Goal: Task Accomplishment & Management: Complete application form

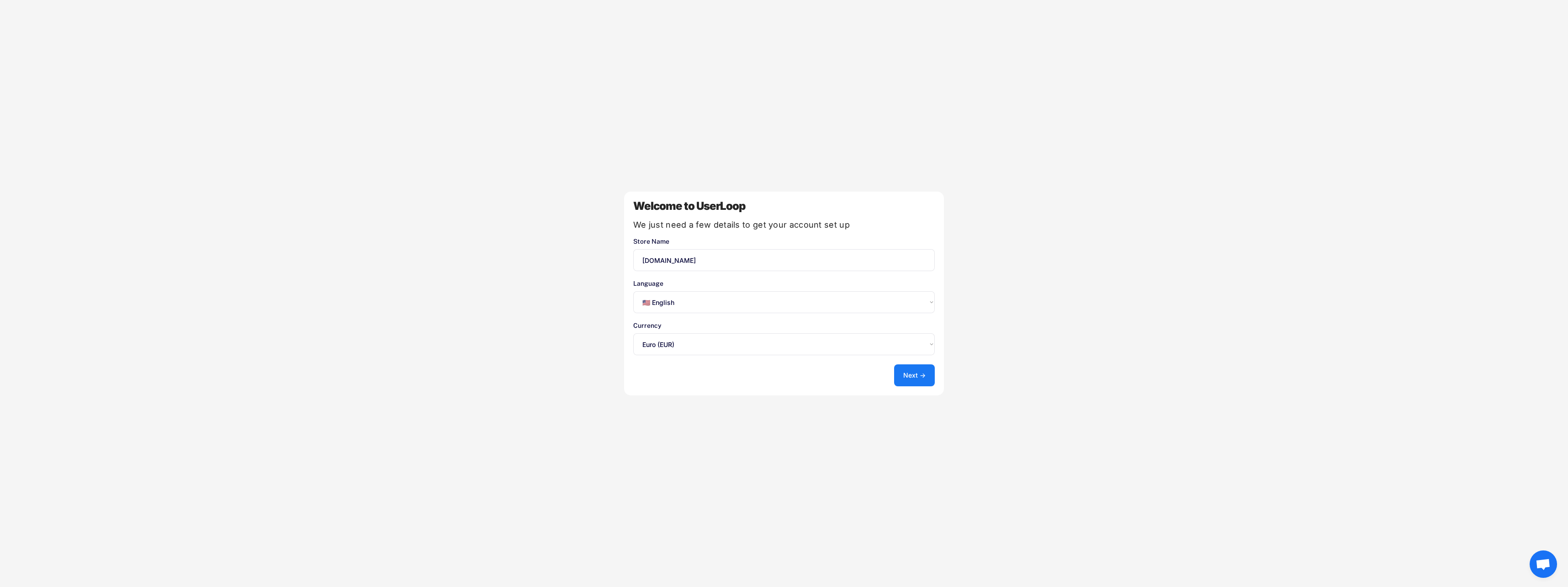
select select ""en""
select select ""1348695171700984260__LOOKUP__1635527639173x833446490375085600""
click at [762, 307] on select "Select an option... 🇺🇸 English 🇫🇷 Français 🇩🇪 Deutsch 🇪🇸 Español" at bounding box center [784, 302] width 302 height 22
select select ""de""
click at [633, 291] on select "Select an option... 🇺🇸 English 🇫🇷 Français 🇩🇪 Deutsch 🇪🇸 Español" at bounding box center [784, 302] width 302 height 22
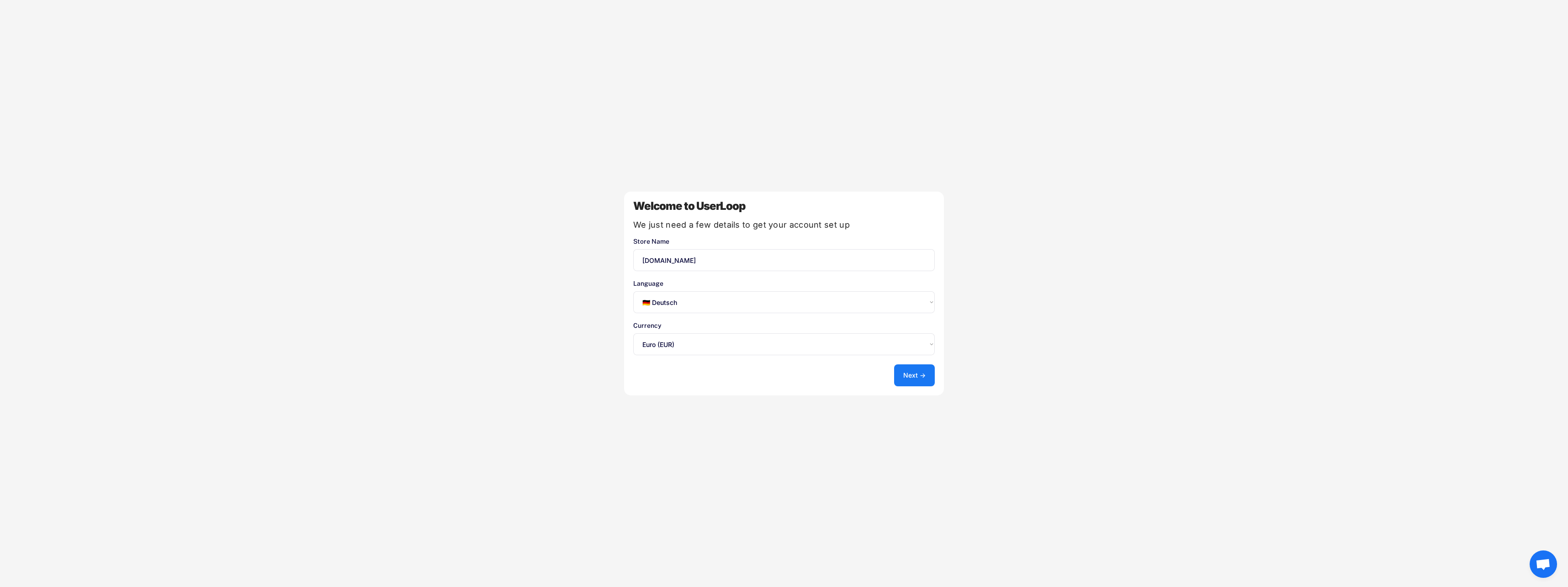
click at [921, 375] on button "Next →" at bounding box center [914, 375] width 41 height 22
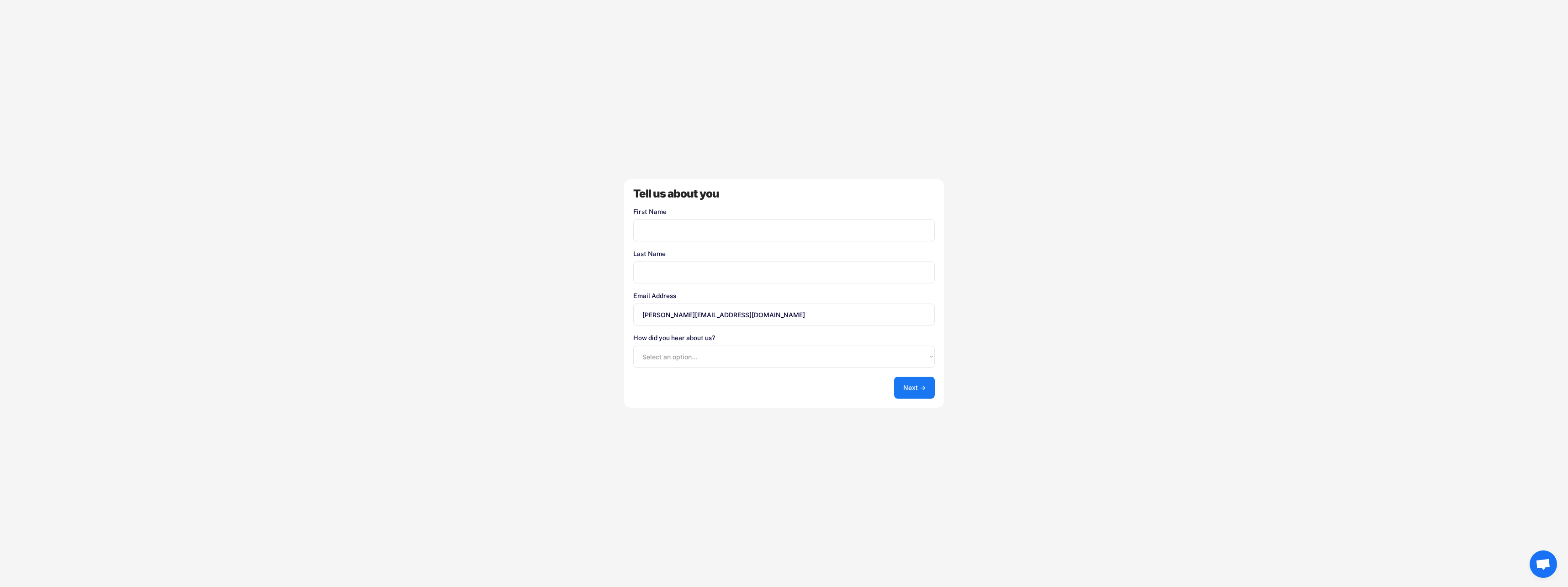
click at [734, 236] on input "input" at bounding box center [784, 231] width 302 height 22
type input "[PERSON_NAME]"
type input "Bedocchi"
drag, startPoint x: 662, startPoint y: 314, endPoint x: 636, endPoint y: 319, distance: 26.5
click at [636, 319] on input "[PERSON_NAME][EMAIL_ADDRESS][DOMAIN_NAME]" at bounding box center [784, 314] width 302 height 22
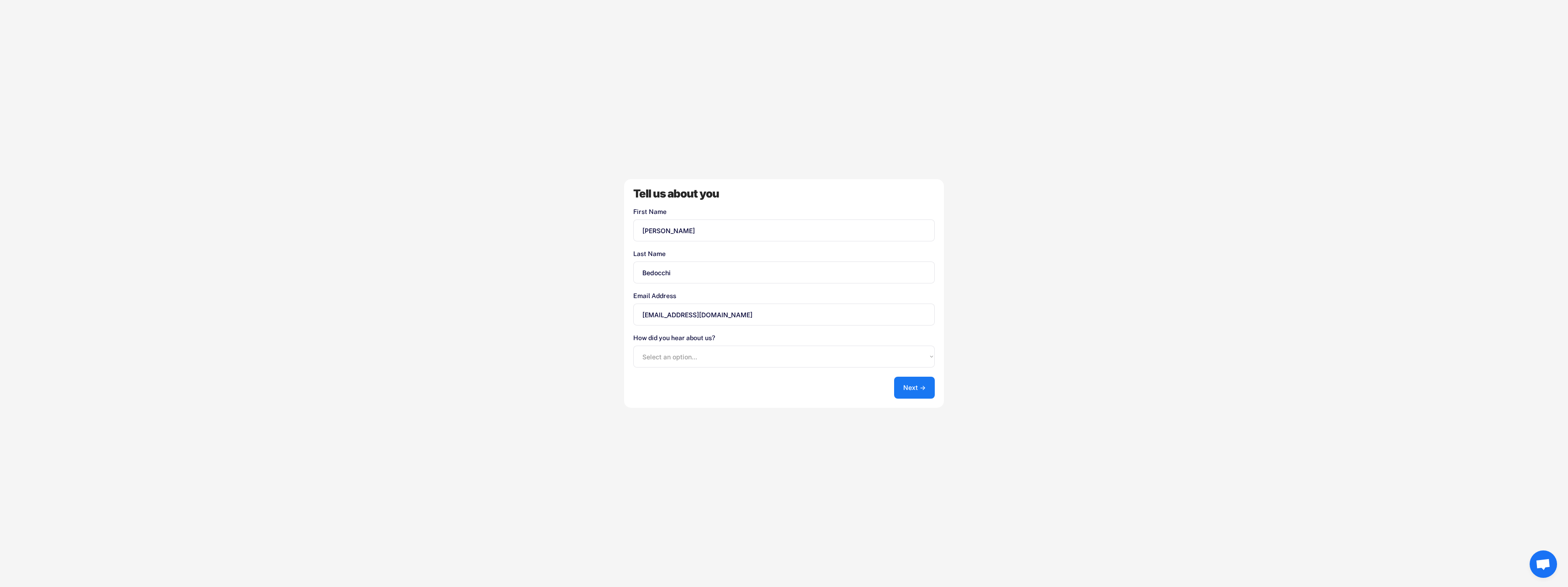
type input "[EMAIL_ADDRESS][DOMAIN_NAME]"
click at [654, 351] on select "Select an option... Shopify App Store Google UserLoop Blog Referred by a friend…" at bounding box center [784, 356] width 302 height 22
select select ""reffered_by_a_friend""
click at [633, 346] on select "Select an option... Shopify App Store Google UserLoop Blog Referred by a friend…" at bounding box center [784, 356] width 302 height 22
click at [933, 392] on button "Next →" at bounding box center [914, 388] width 41 height 22
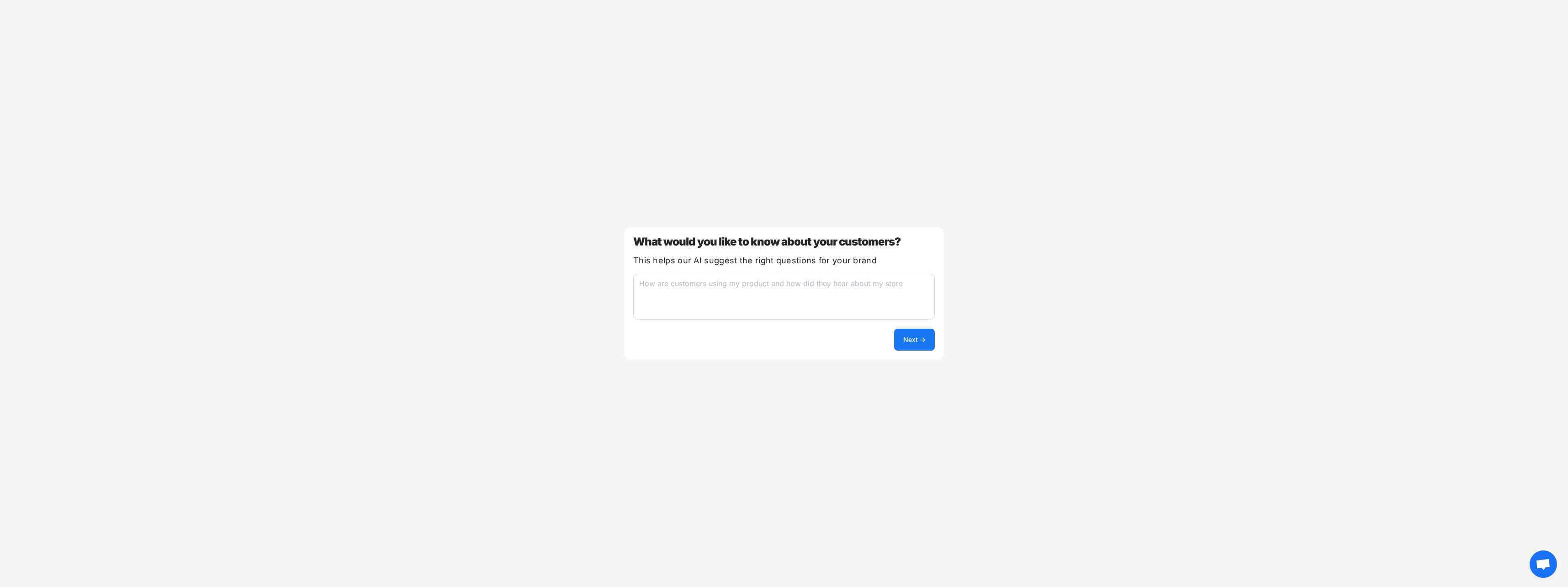
click at [863, 306] on textarea at bounding box center [784, 296] width 302 height 46
click at [785, 288] on textarea "How they met us," at bounding box center [784, 296] width 302 height 46
type textarea "How they met us; what room or project they are going to decorate with our wallp…"
click at [906, 338] on button "Next →" at bounding box center [914, 340] width 41 height 22
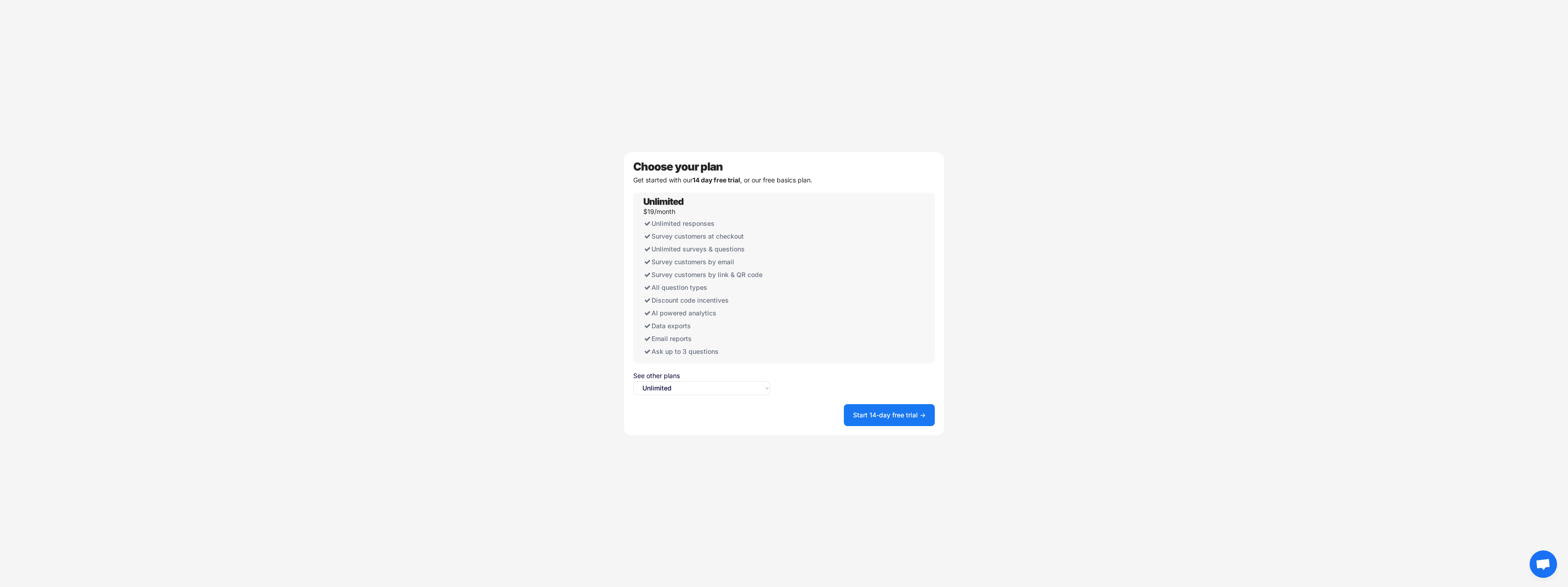
click at [726, 389] on select "Select an option... Unlimited Free" at bounding box center [702, 388] width 137 height 14
select select ""free0""
click at [633, 381] on select "Select an option... Unlimited Free" at bounding box center [702, 388] width 137 height 14
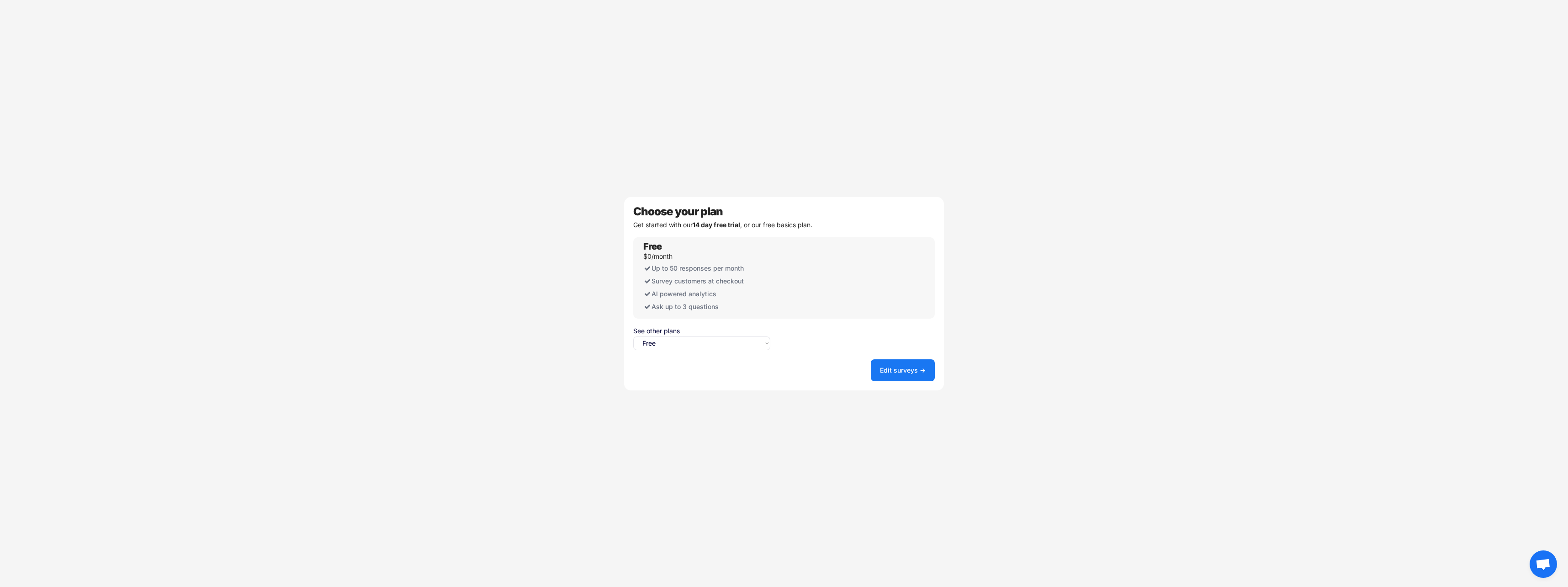
click at [912, 367] on button "Edit surveys →" at bounding box center [903, 370] width 64 height 22
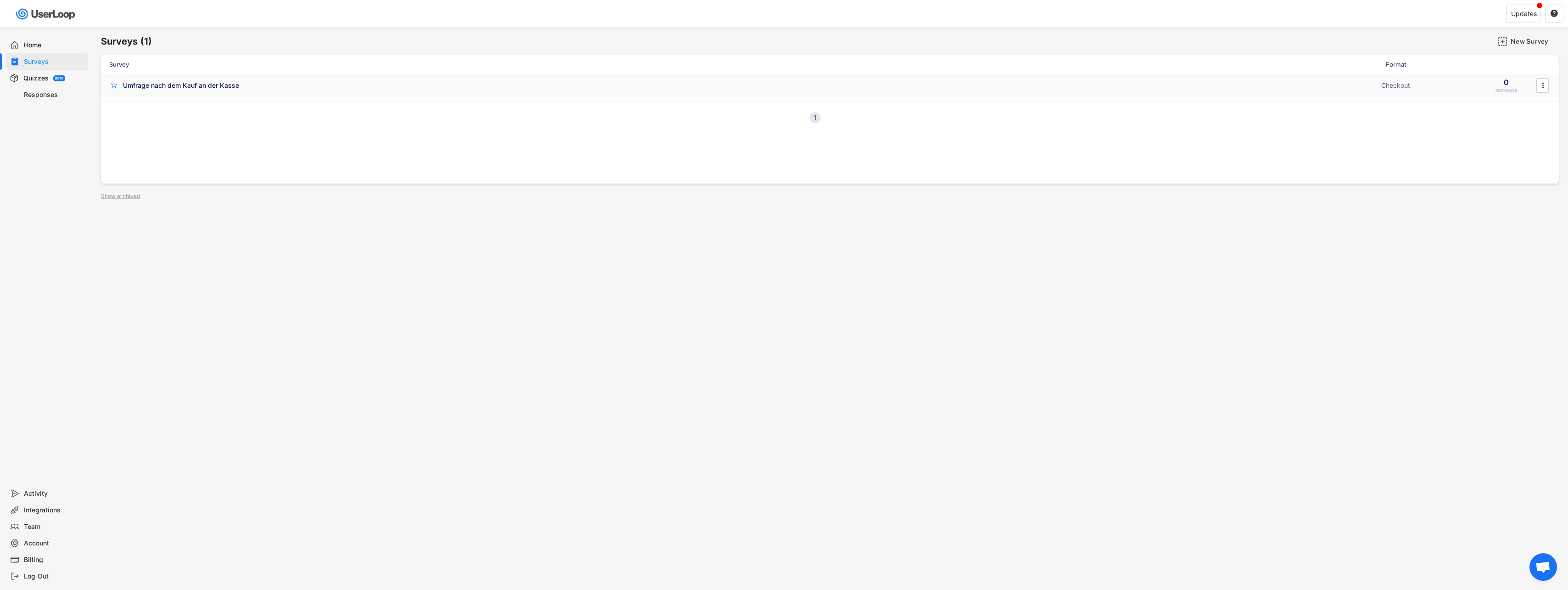
click at [245, 90] on div "Umfrage nach dem Kauf an der Kasse Checkout 0 RESPONSES " at bounding box center [830, 86] width 1458 height 24
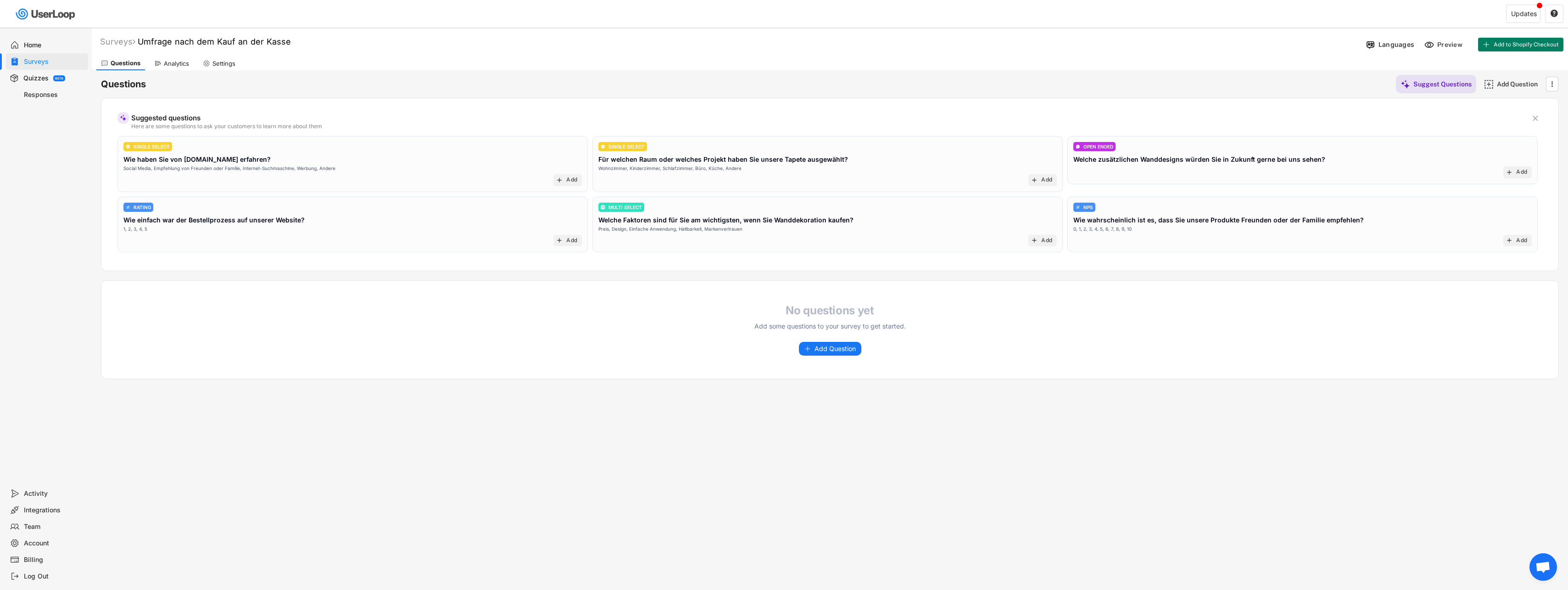
click at [219, 63] on div "Settings" at bounding box center [224, 64] width 23 height 8
select select ""weekly""
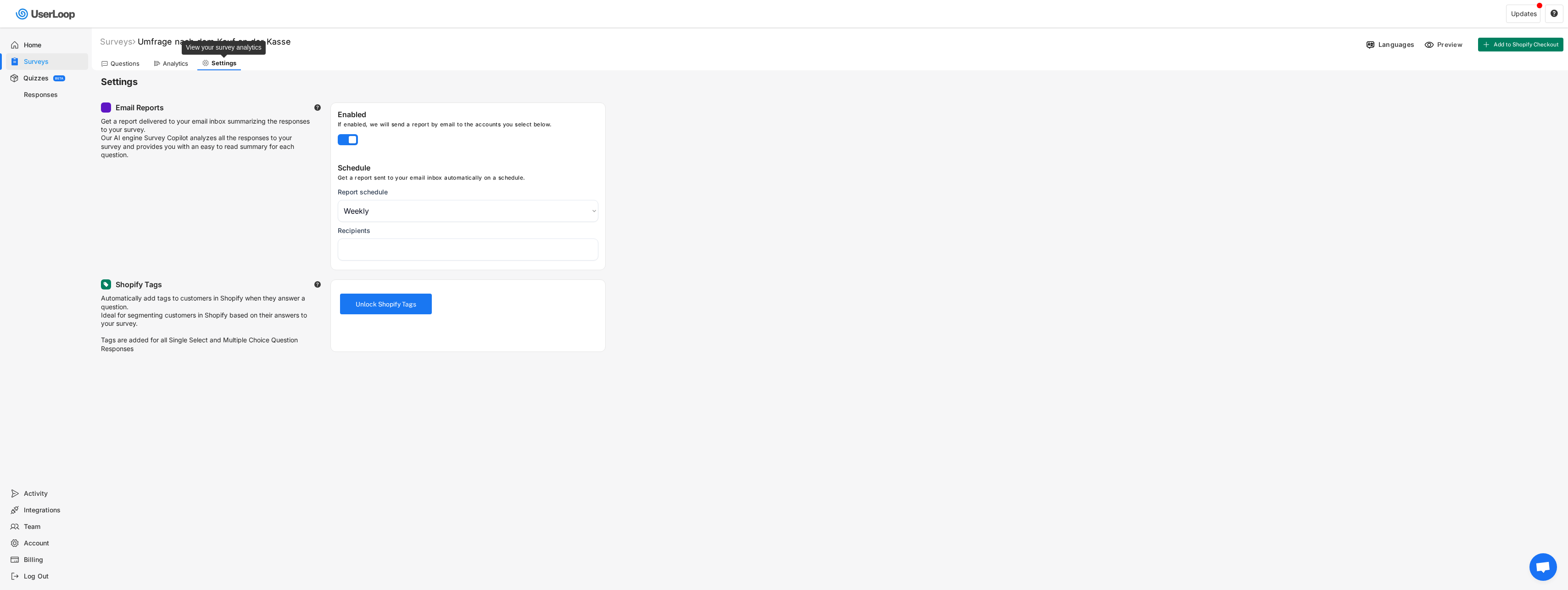
select select "1348695171700984260__LOOKUP__1759136826617x349244238293673340"
click at [387, 307] on button "Unlock Shopify Tags" at bounding box center [386, 303] width 92 height 20
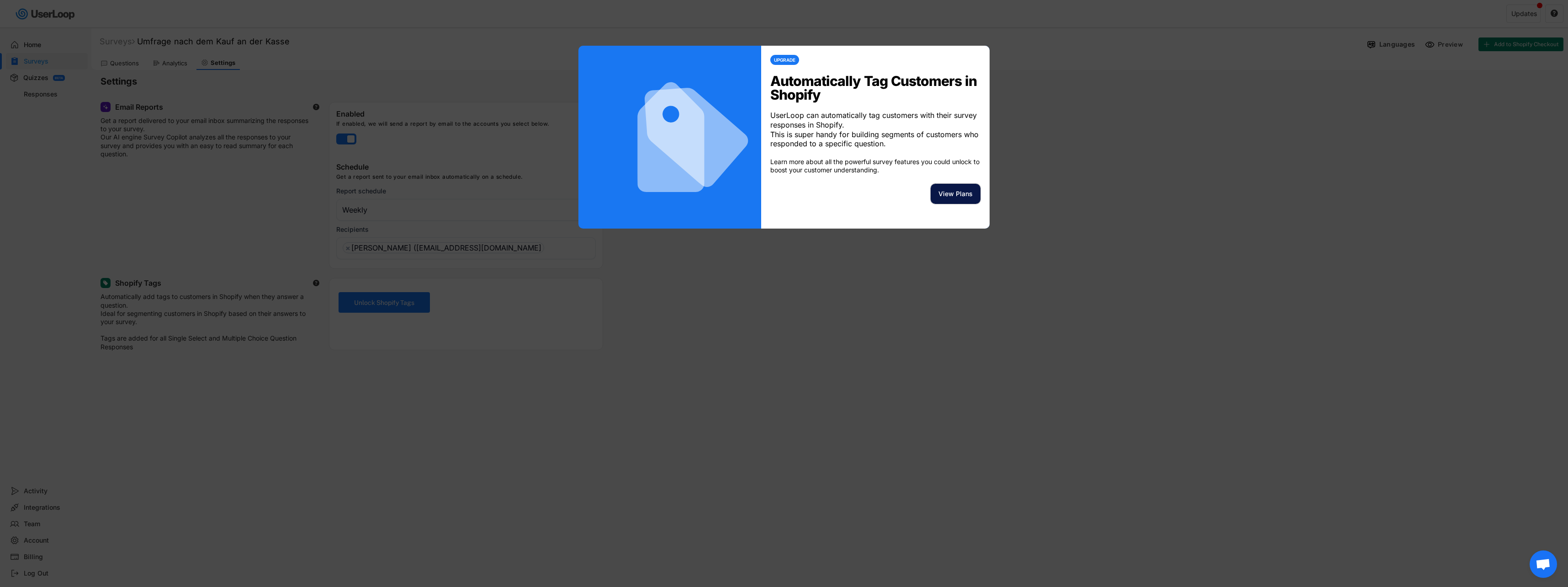
click at [953, 204] on button "View Plans" at bounding box center [956, 194] width 49 height 20
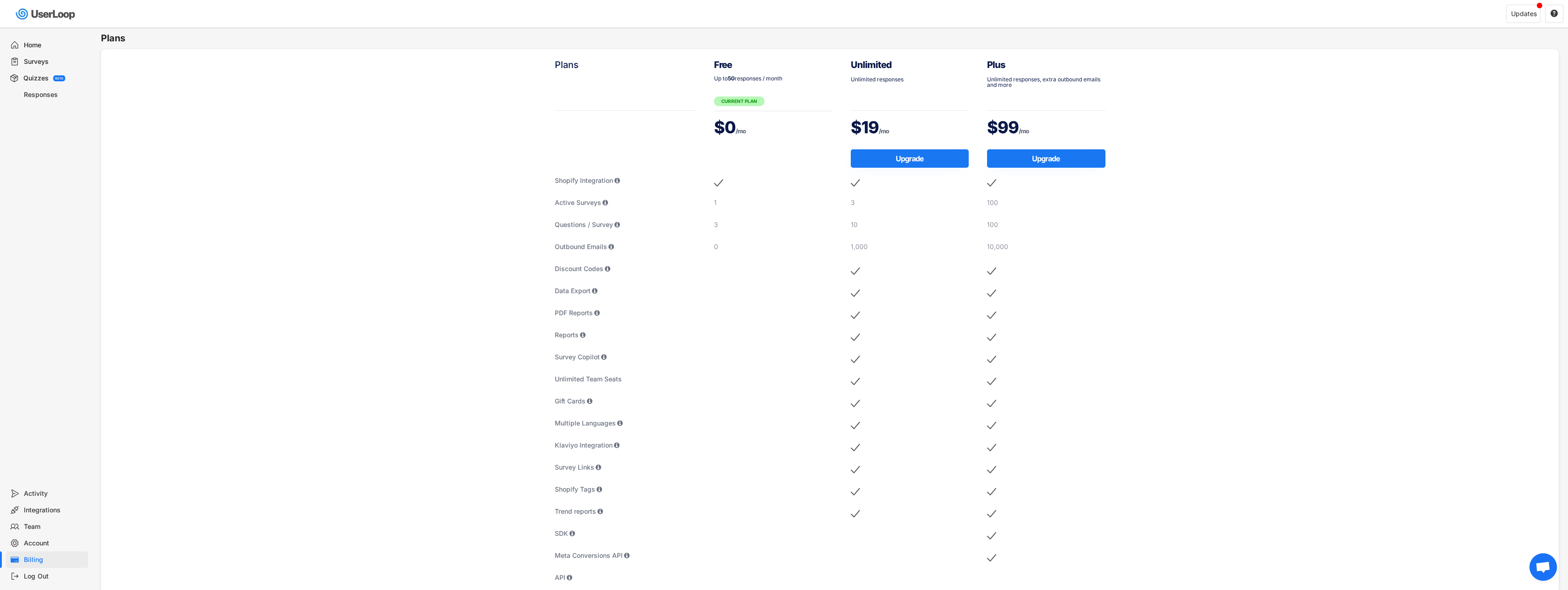
select select ""weekly""
select select "1348695171700984260__LOOKUP__1759136826617x349244238293673340"
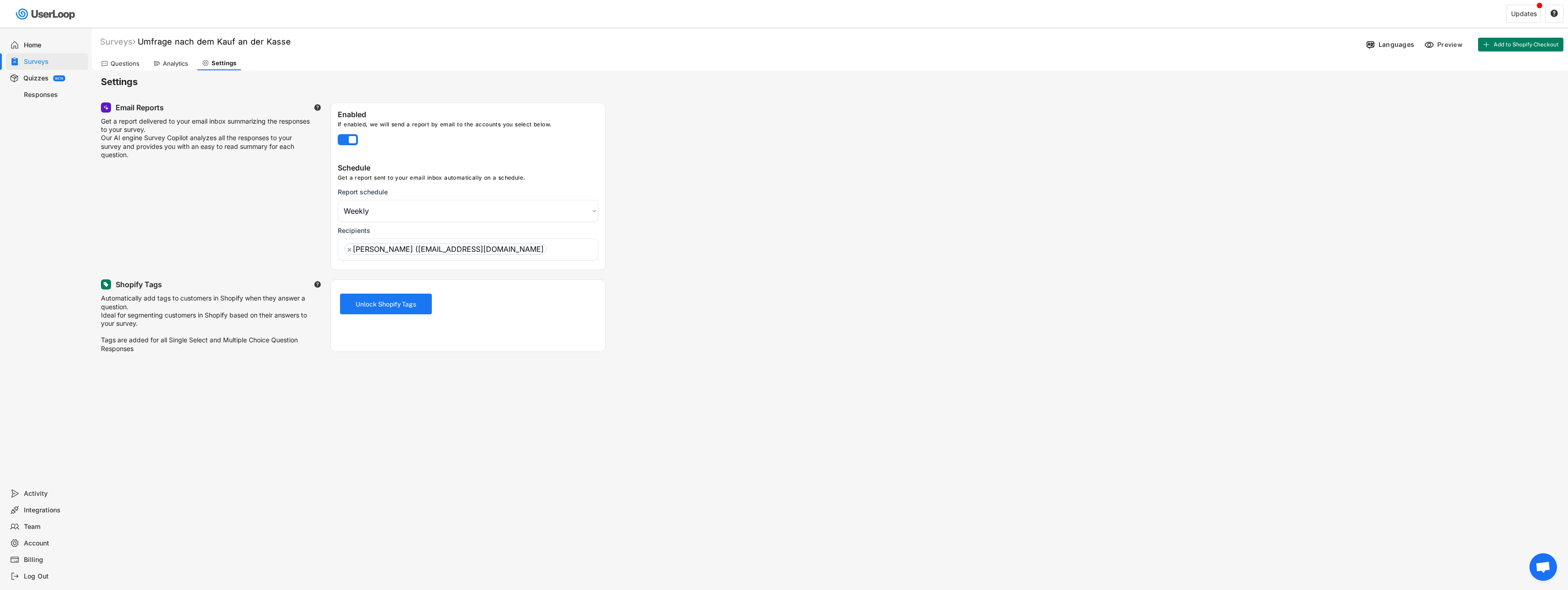
click at [165, 64] on div "Analytics" at bounding box center [175, 64] width 26 height 8
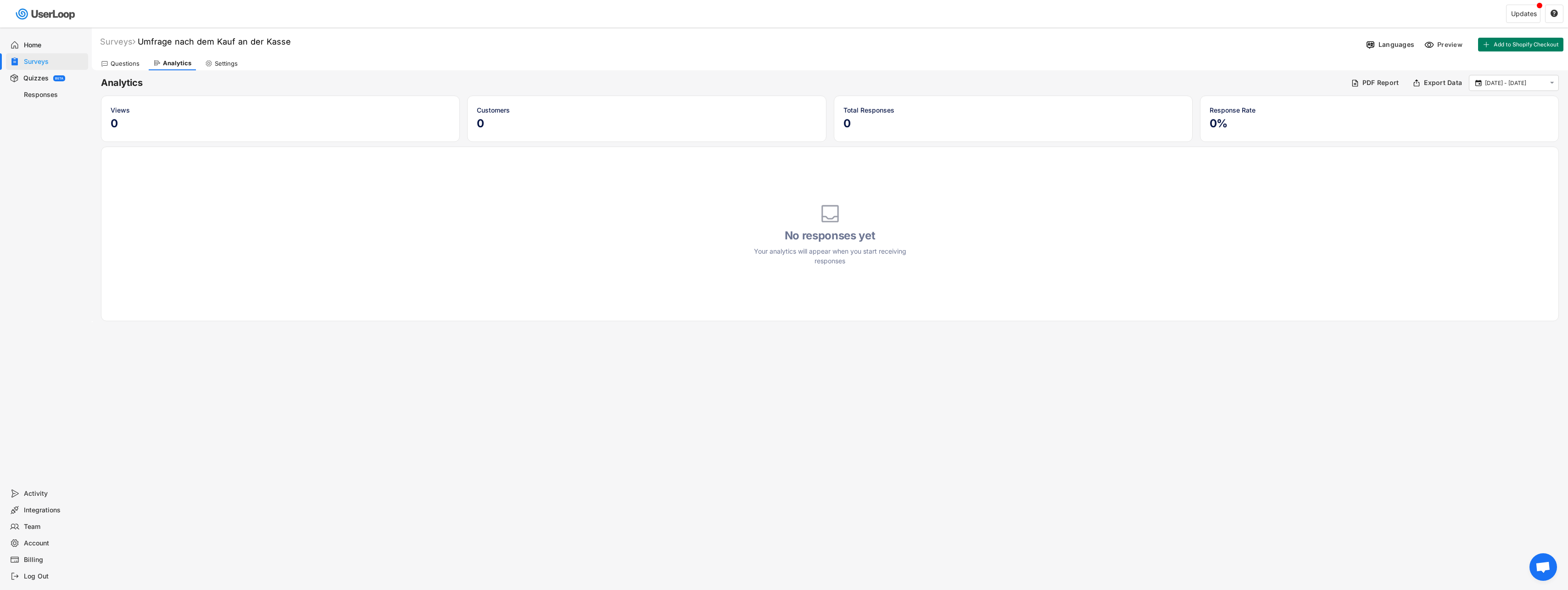
click at [130, 56] on div "Questions Analytics Settings" at bounding box center [830, 62] width 1477 height 16
click at [126, 62] on div "Questions" at bounding box center [125, 64] width 29 height 8
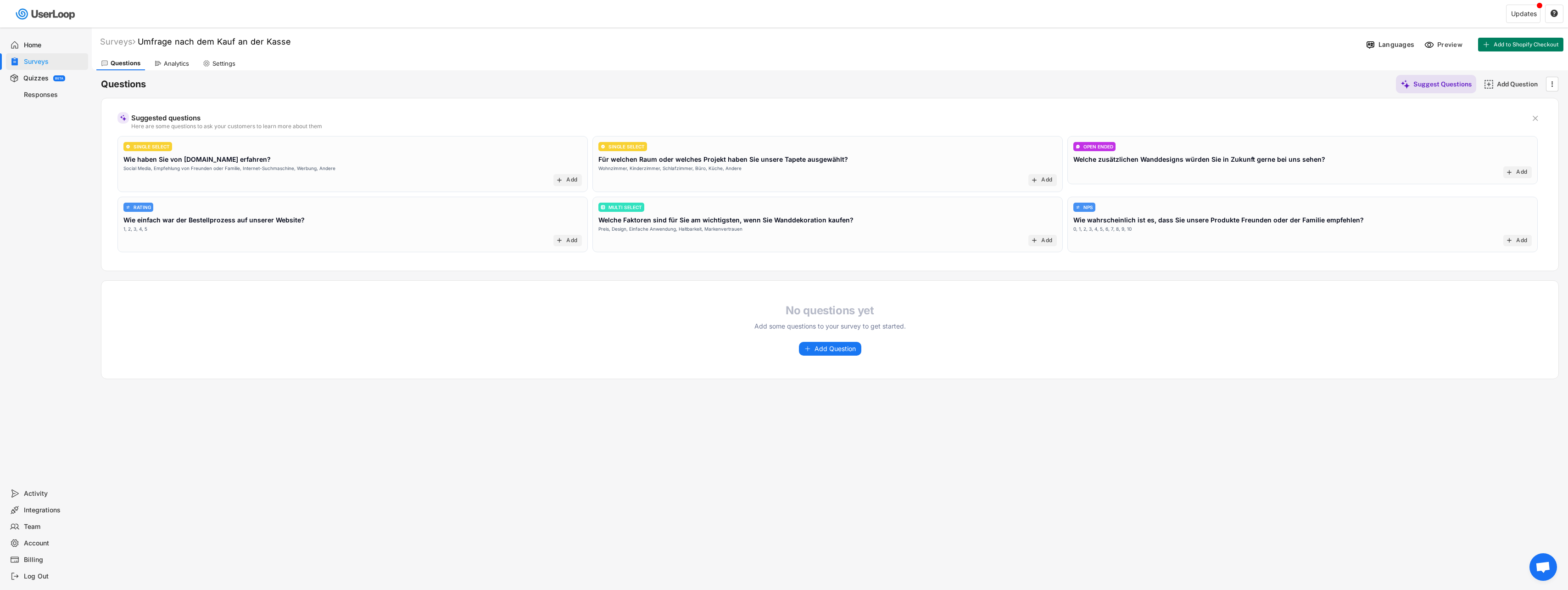
click at [300, 175] on div "SINGLE SELECT Wie haben Sie von Pimp-my-wall.shop erfahren? Social Media, Empfe…" at bounding box center [353, 164] width 471 height 56
click at [22, 508] on div "Integrations" at bounding box center [47, 510] width 82 height 17
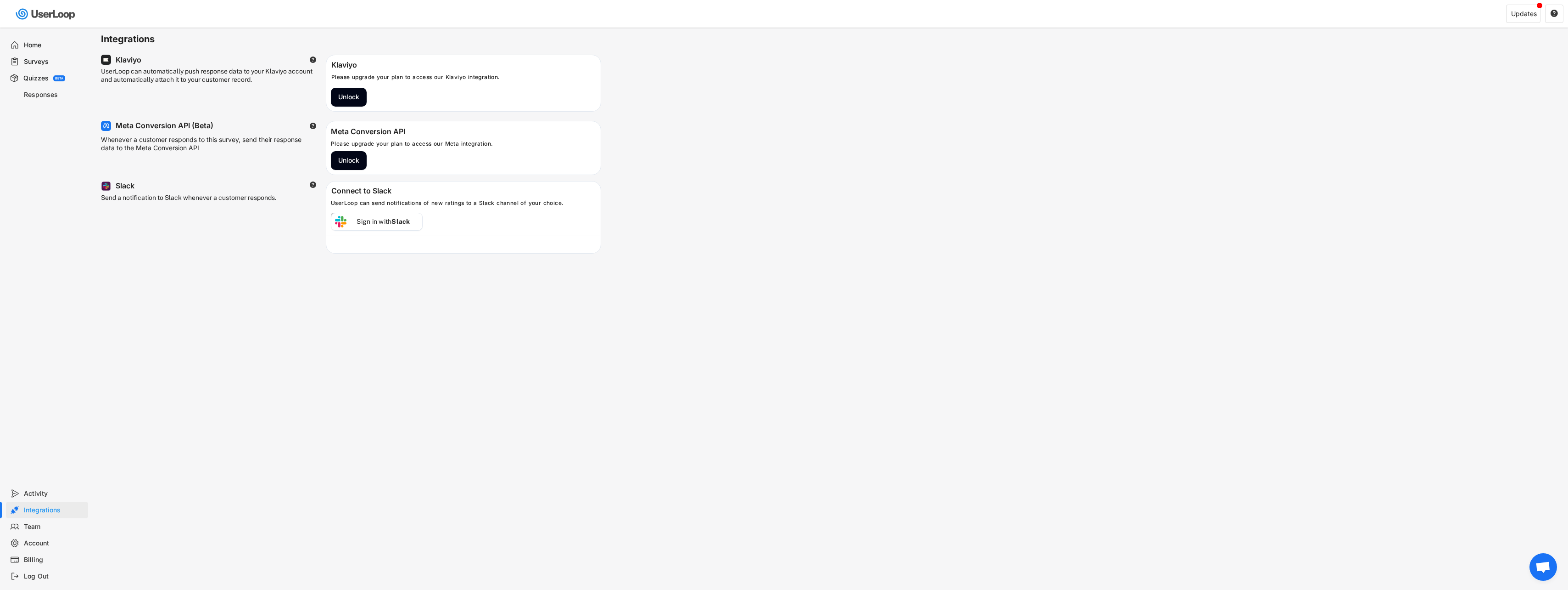
click at [44, 532] on div "Team" at bounding box center [47, 526] width 82 height 17
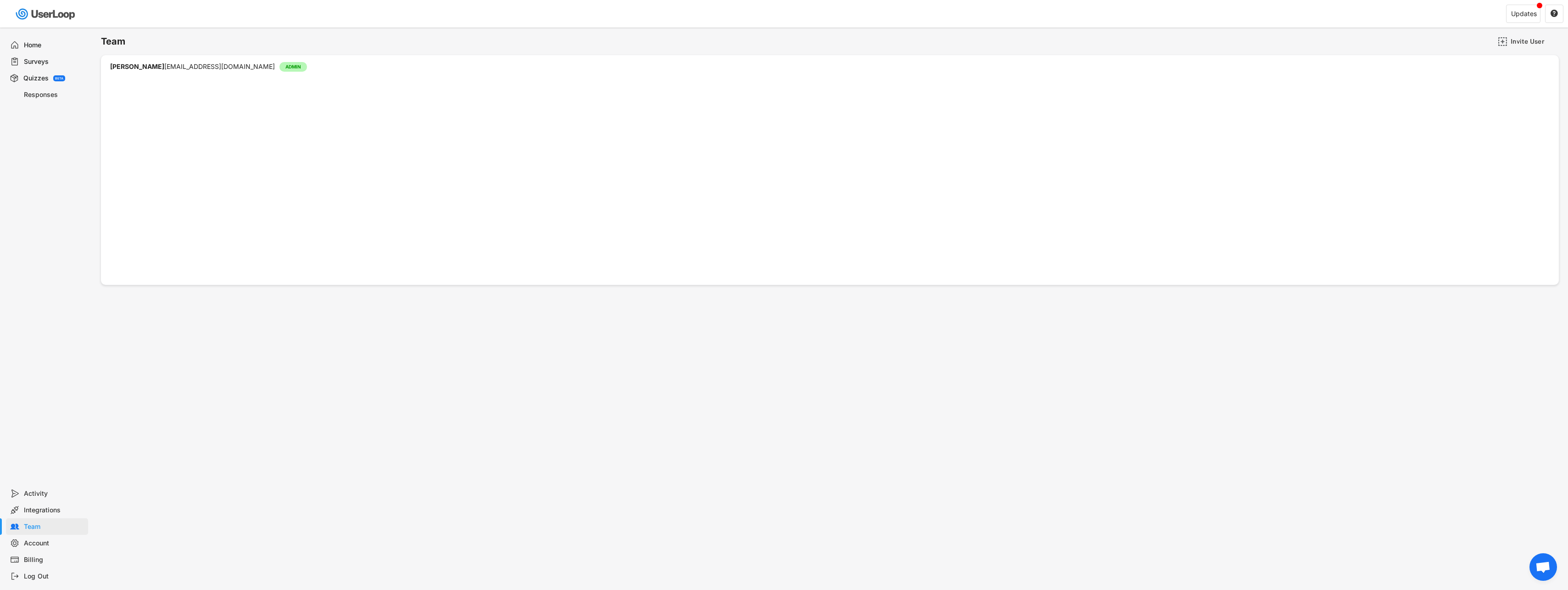
click at [49, 542] on div "Account" at bounding box center [54, 543] width 61 height 9
select select ""de""
select select ""1_week""
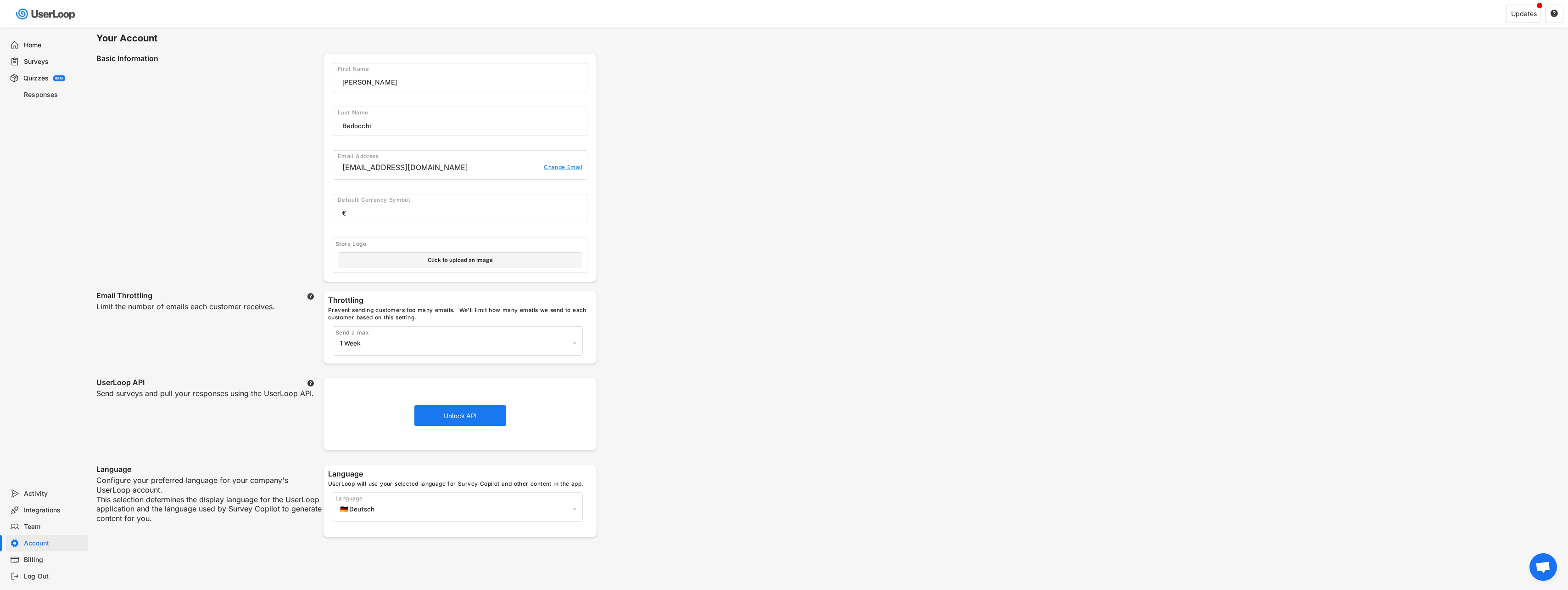
click at [36, 565] on div "Billing" at bounding box center [47, 559] width 82 height 17
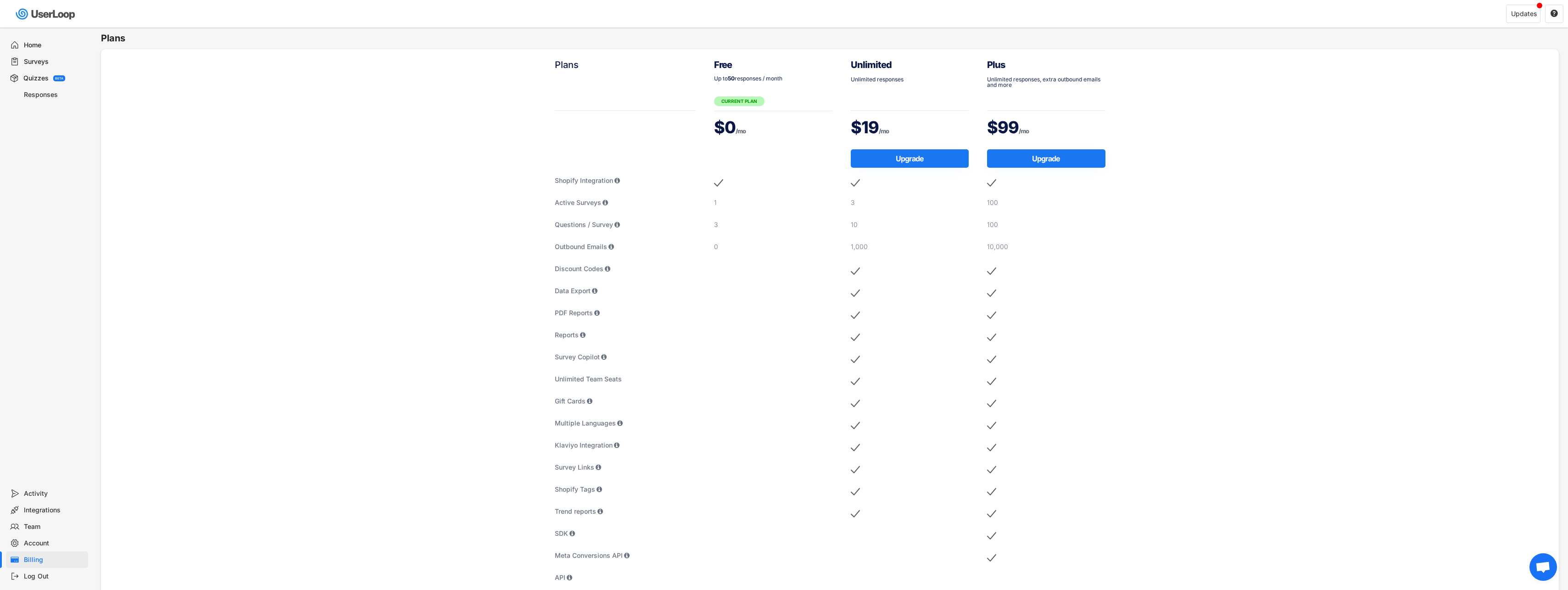
click at [34, 48] on div "Home" at bounding box center [54, 45] width 61 height 9
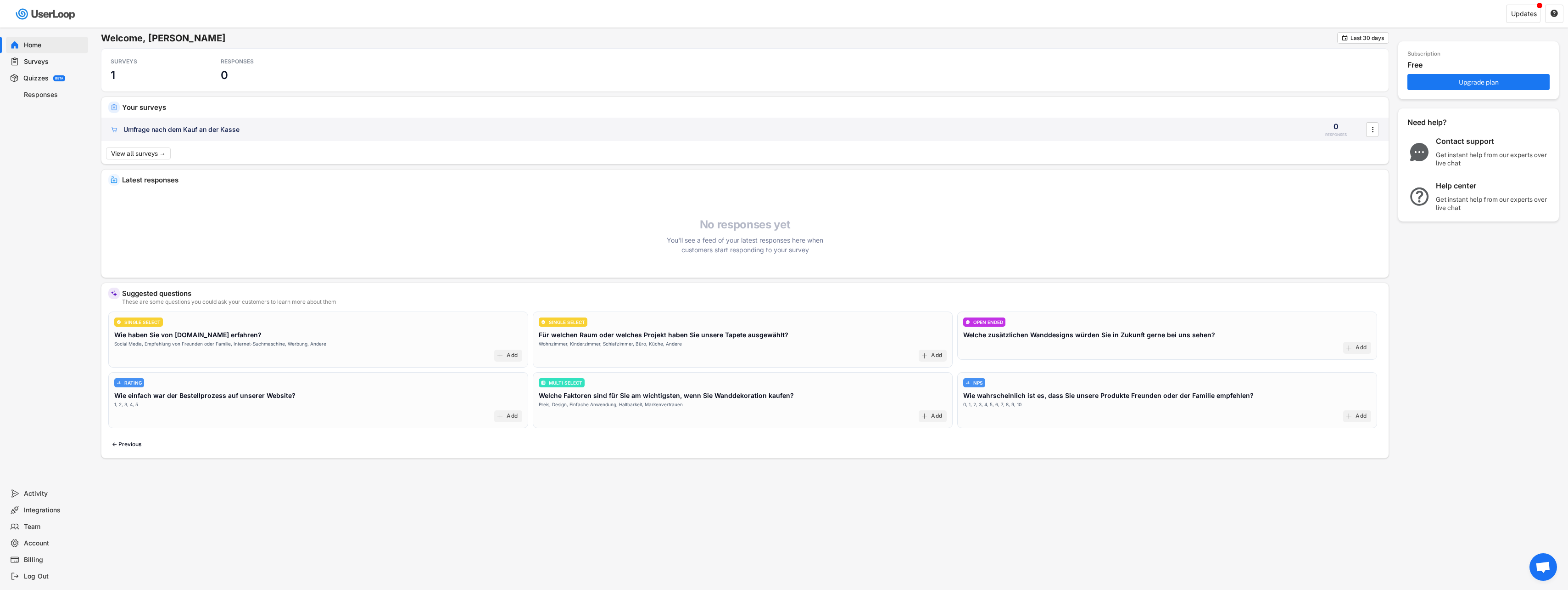
click at [161, 129] on div "Umfrage nach dem Kauf an der Kasse" at bounding box center [181, 129] width 116 height 10
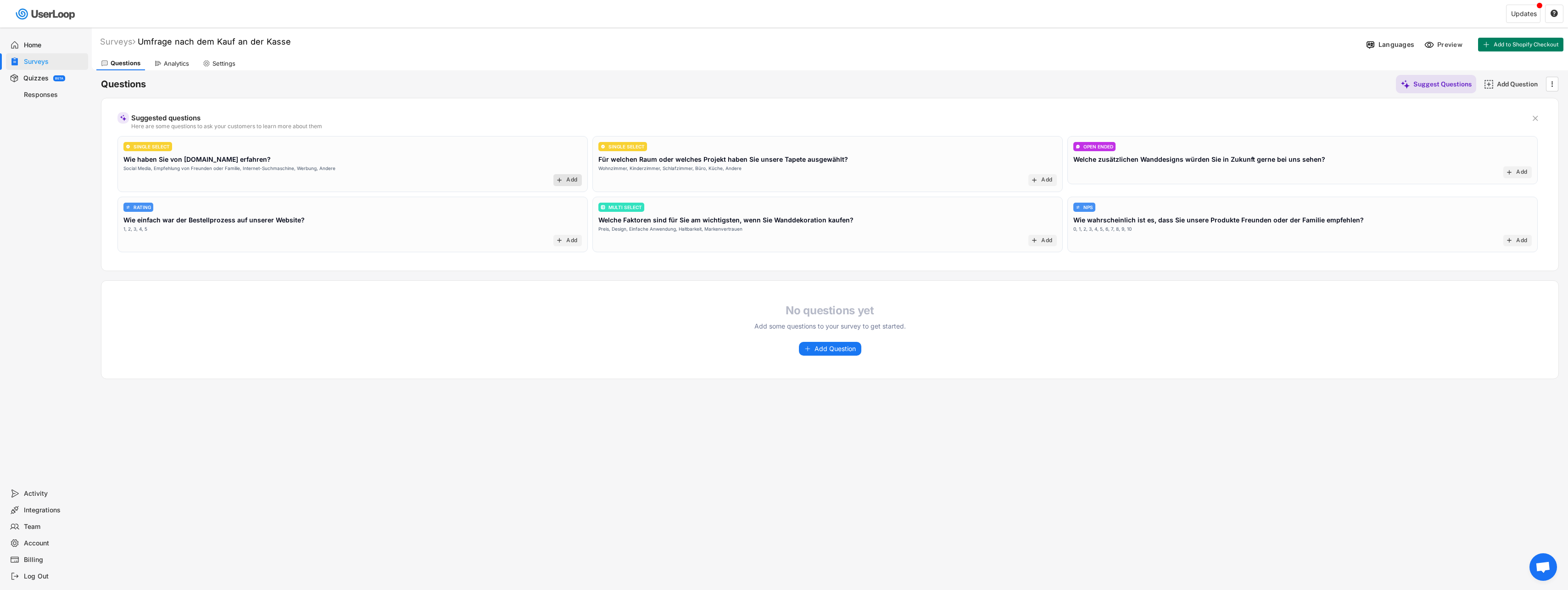
click at [561, 183] on text "add" at bounding box center [560, 180] width 7 height 7
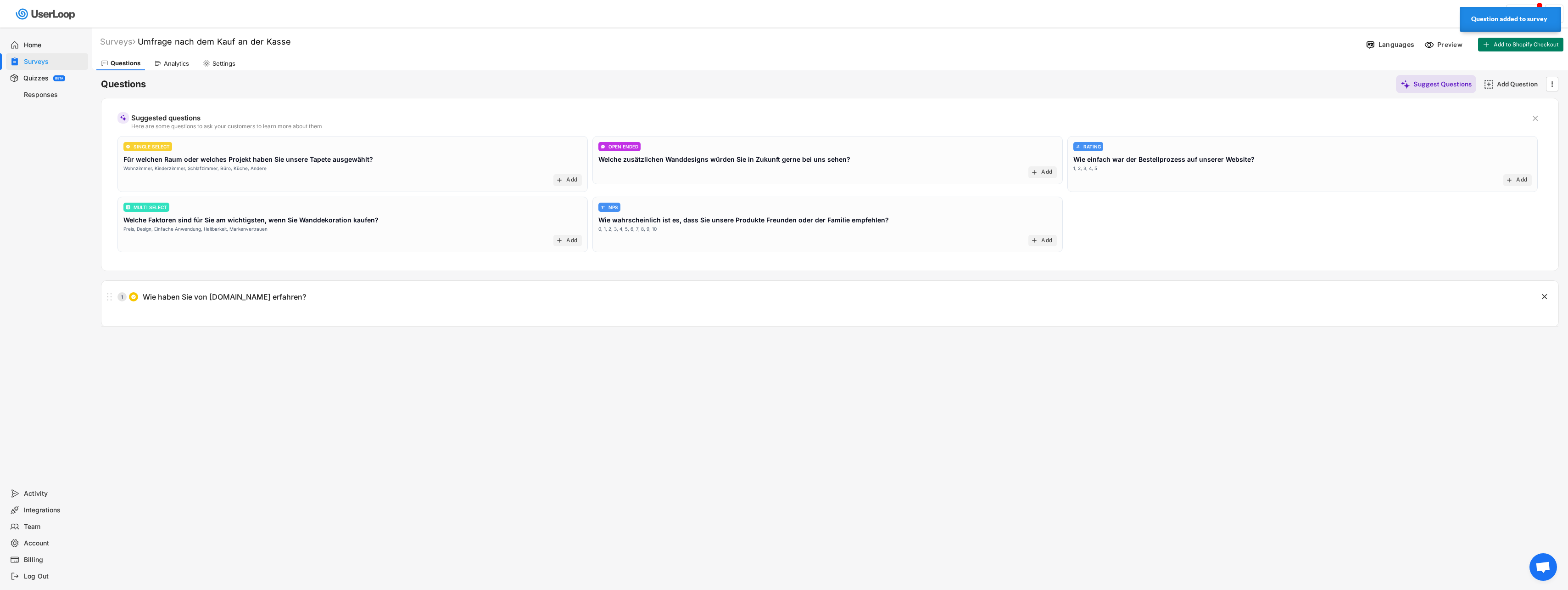
click at [1515, 20] on strong "Question added to survey" at bounding box center [1510, 19] width 76 height 7
click at [1515, 20] on div "Updates" at bounding box center [1523, 13] width 34 height 18
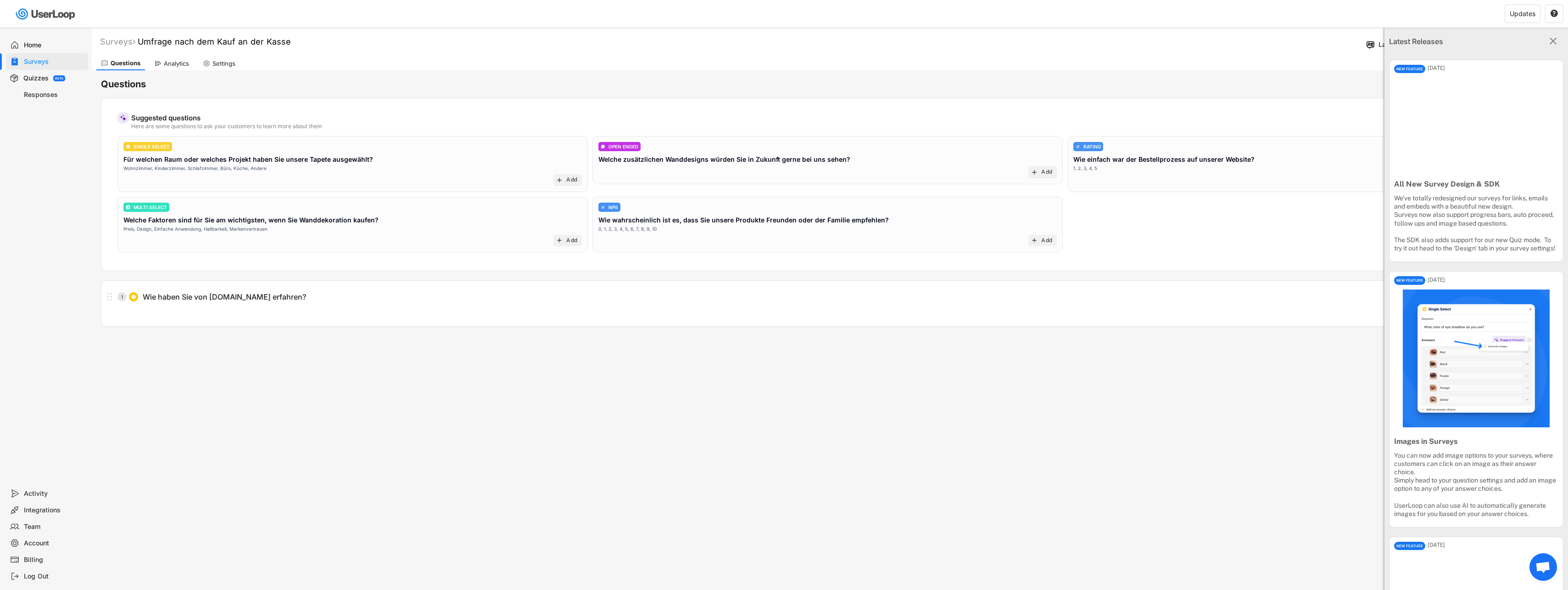
click at [29, 74] on div "Quizzes" at bounding box center [36, 78] width 26 height 9
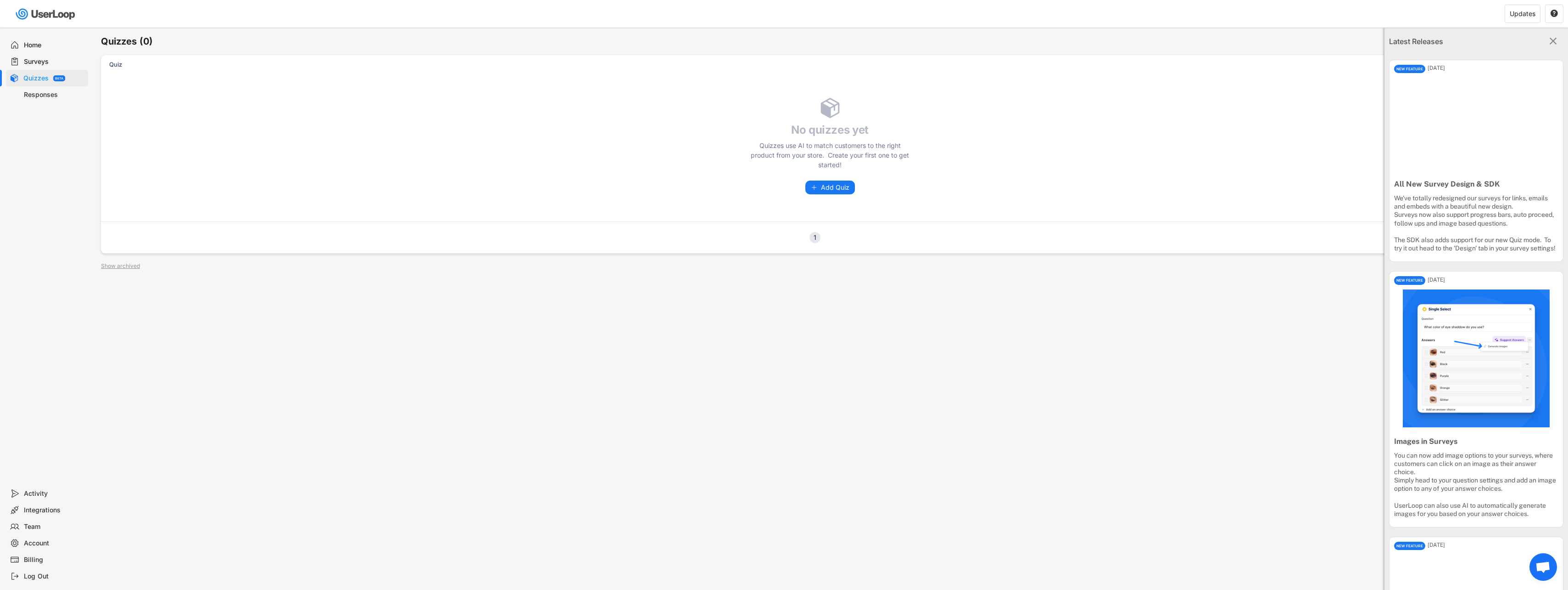
click at [34, 89] on div "Responses" at bounding box center [47, 94] width 82 height 17
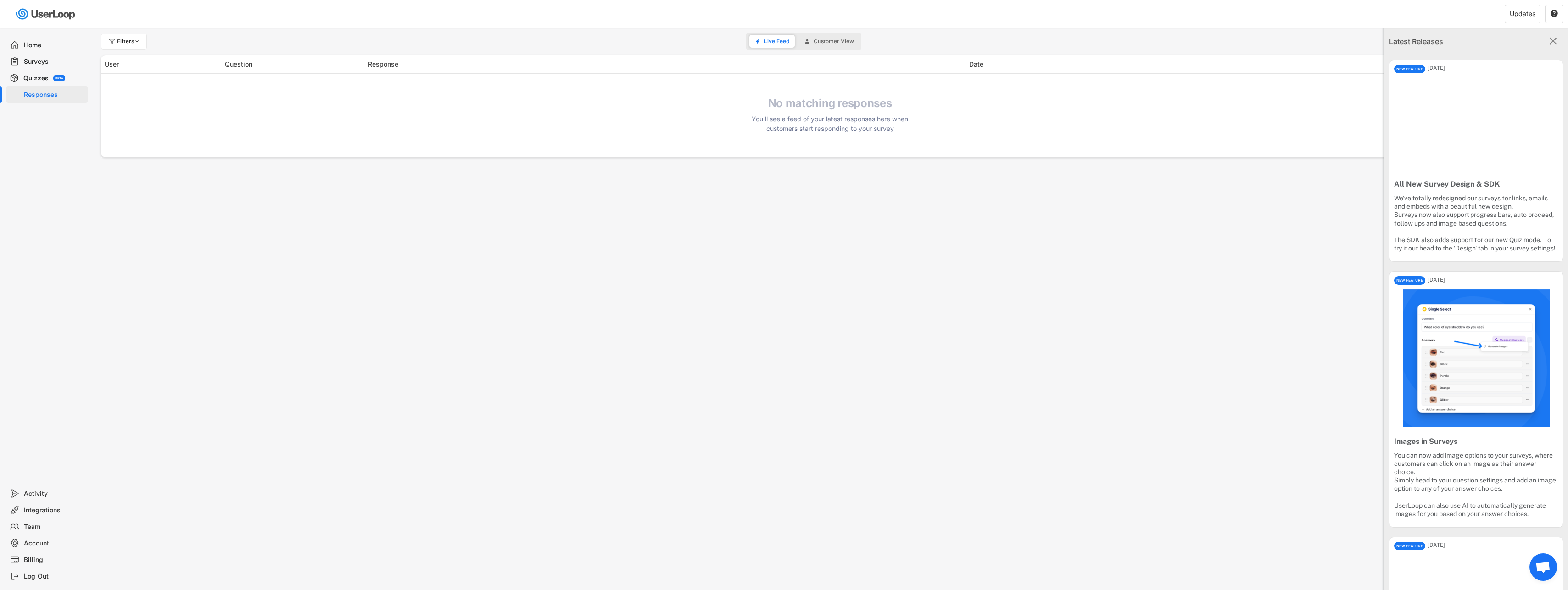
click at [38, 48] on div "Home" at bounding box center [54, 45] width 61 height 9
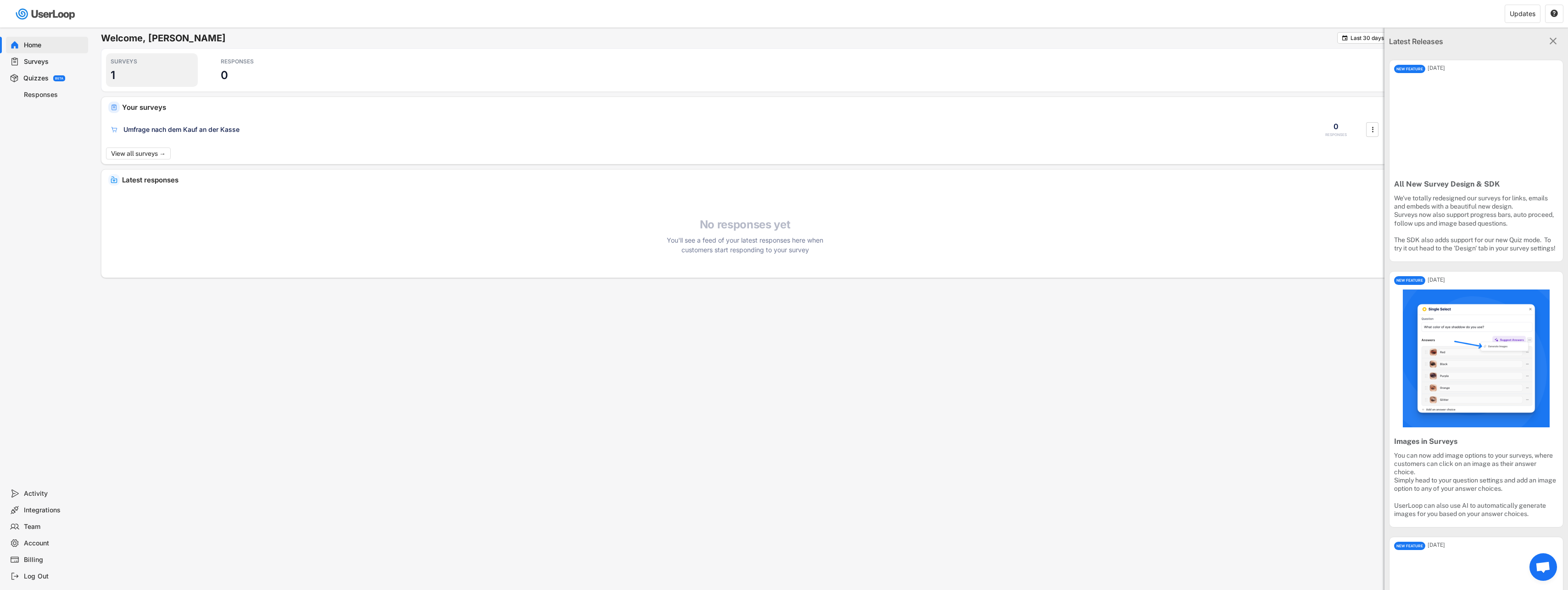
click at [119, 70] on div "SURVEYS 1" at bounding box center [152, 70] width 92 height 34
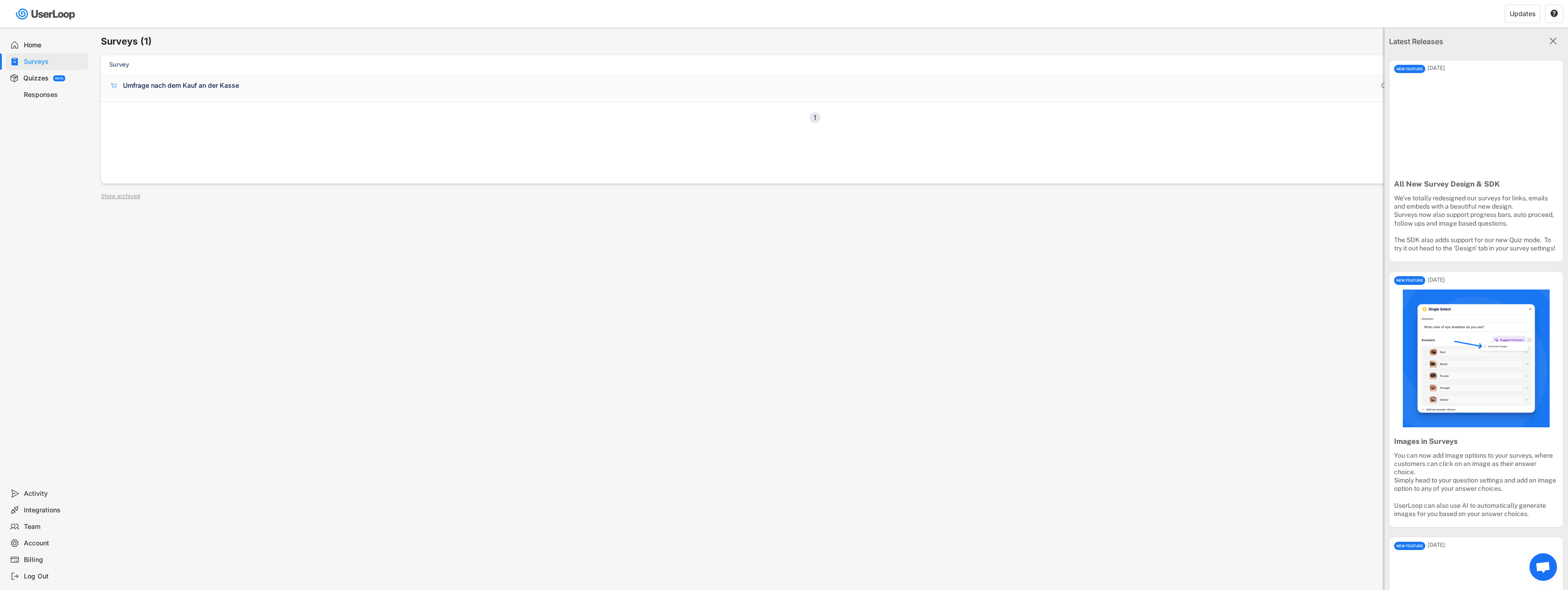
click at [141, 78] on div "Umfrage nach dem Kauf an der Kasse Checkout 0 RESPONSES " at bounding box center [830, 86] width 1458 height 24
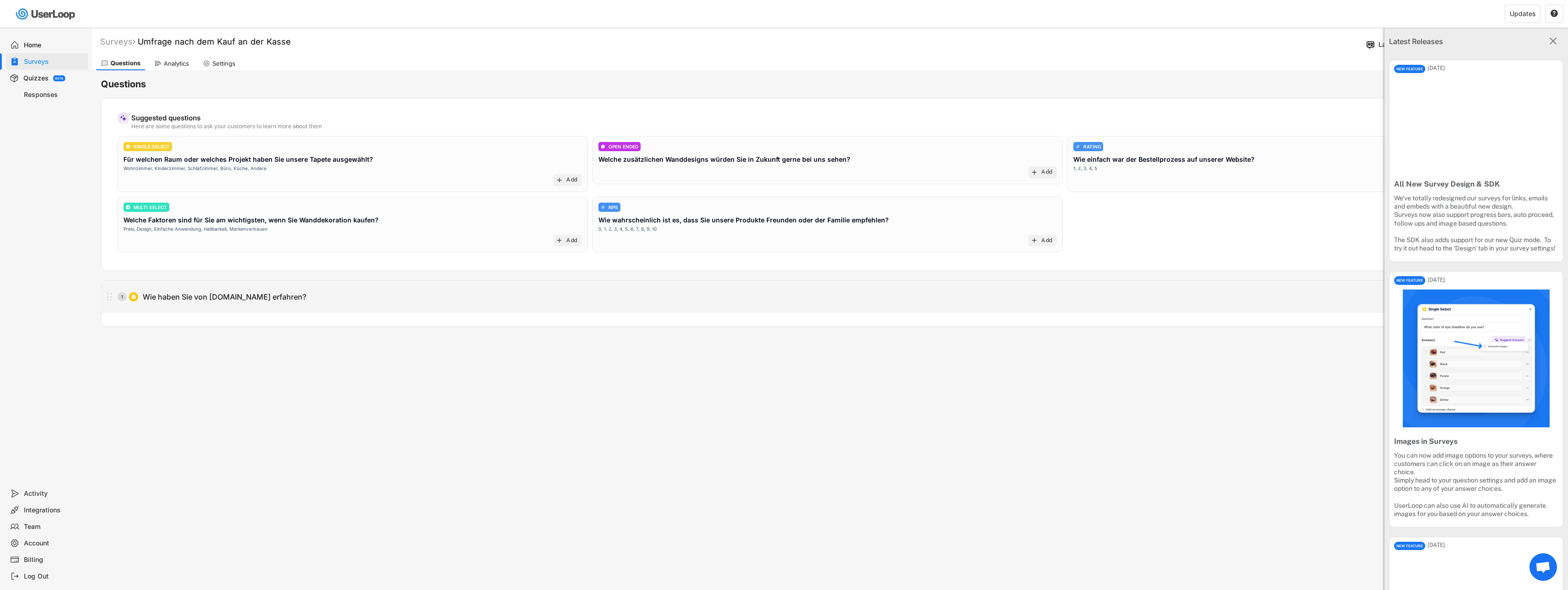
click at [110, 295] on icon at bounding box center [110, 296] width 12 height 14
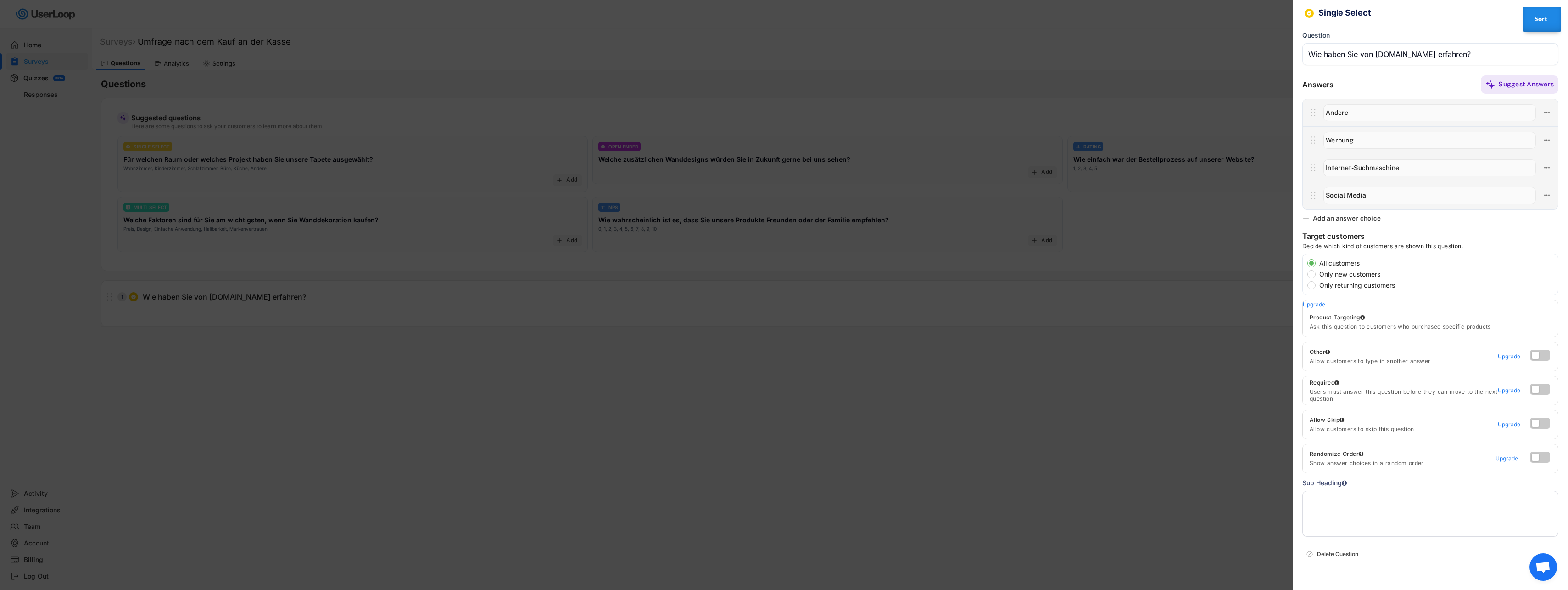
click at [1340, 162] on input "input" at bounding box center [1430, 167] width 213 height 17
type input "Werbung"
type input "Internet-Suchmaschine"
type input "Andere"
type input "Social Media"
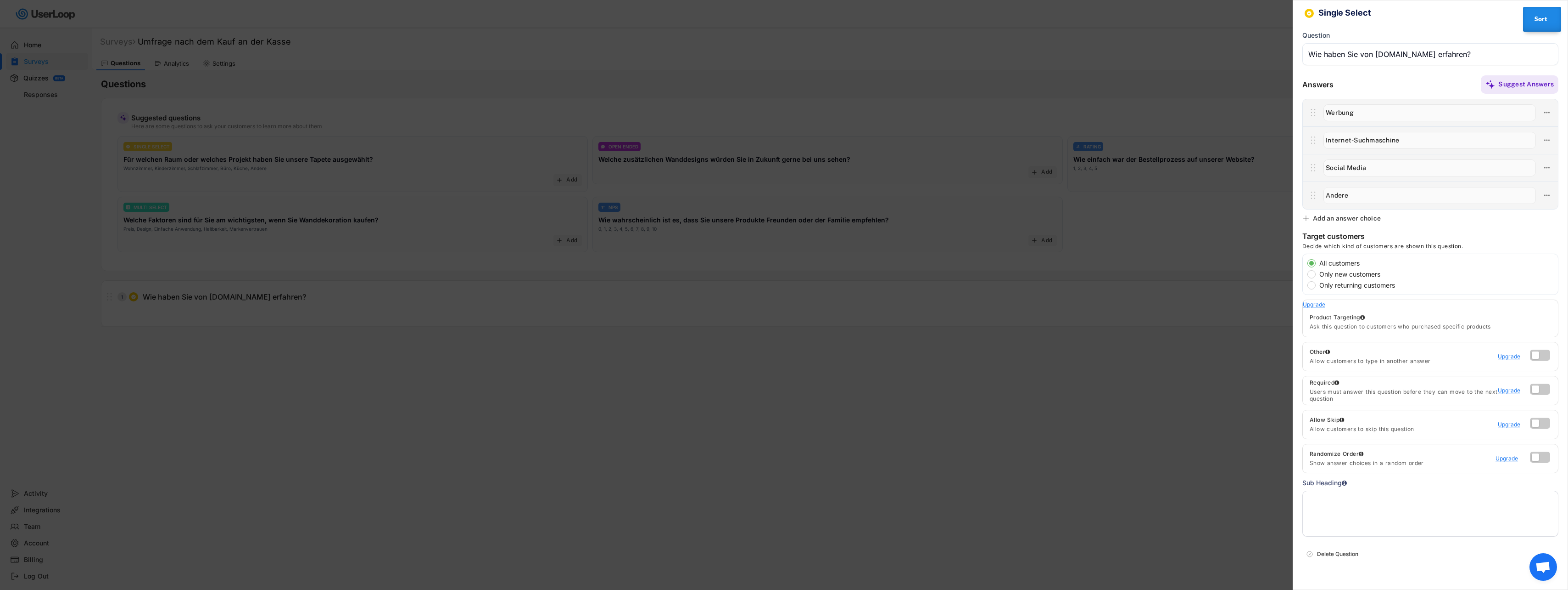
type input "Social Media"
type input "Internet-Suchmaschine"
type input "Social Media"
type input "Werbung"
click at [1371, 112] on input "input" at bounding box center [1430, 113] width 213 height 17
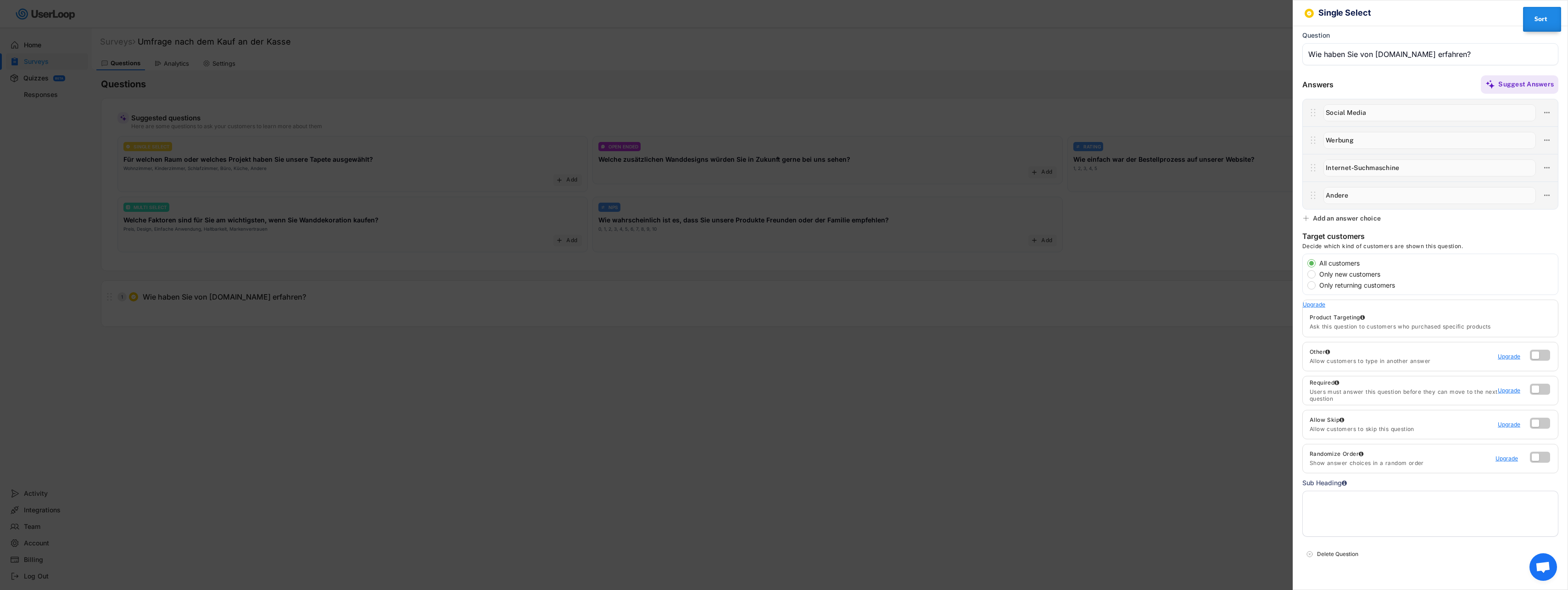
drag, startPoint x: 1371, startPoint y: 112, endPoint x: 1296, endPoint y: 117, distance: 75.2
click at [1296, 117] on div "Answers Suggest Answers" at bounding box center [1431, 142] width 275 height 135
type input "Facebook"
type input "Internet-Suchmaschine"
type input "Werbung"
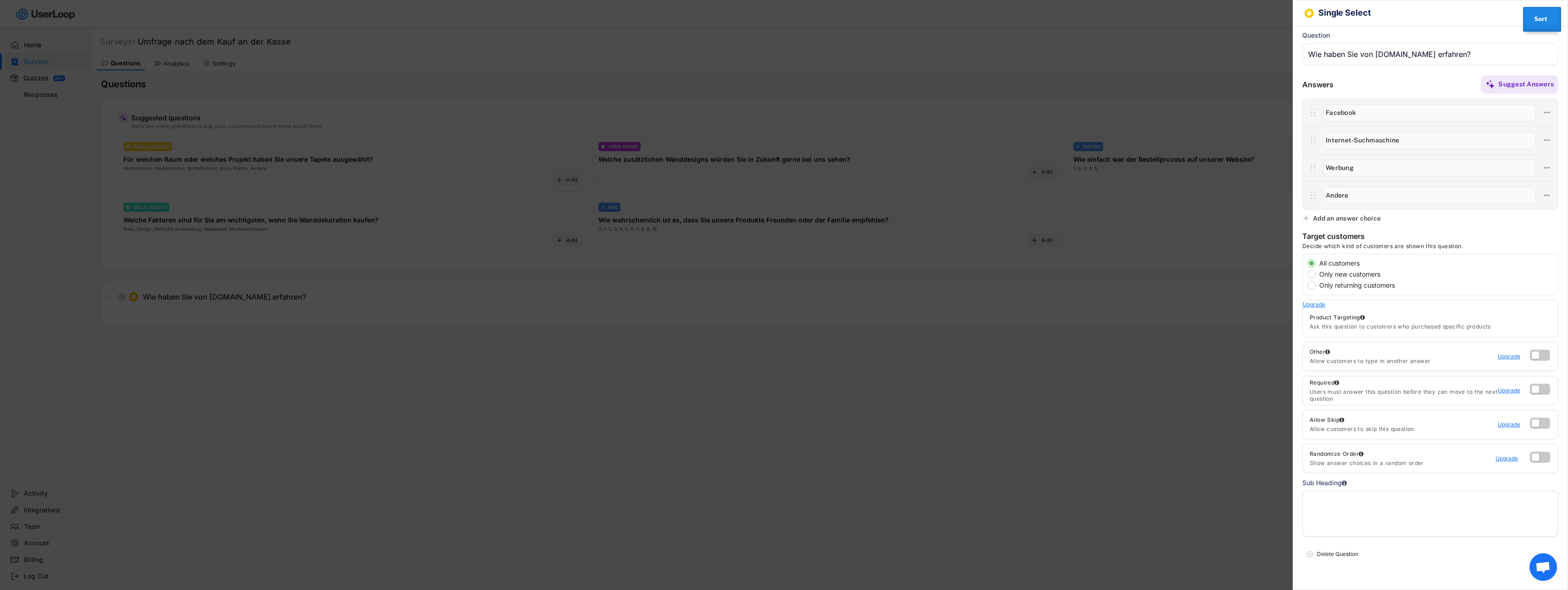
click at [1304, 219] on icon at bounding box center [1306, 218] width 7 height 7
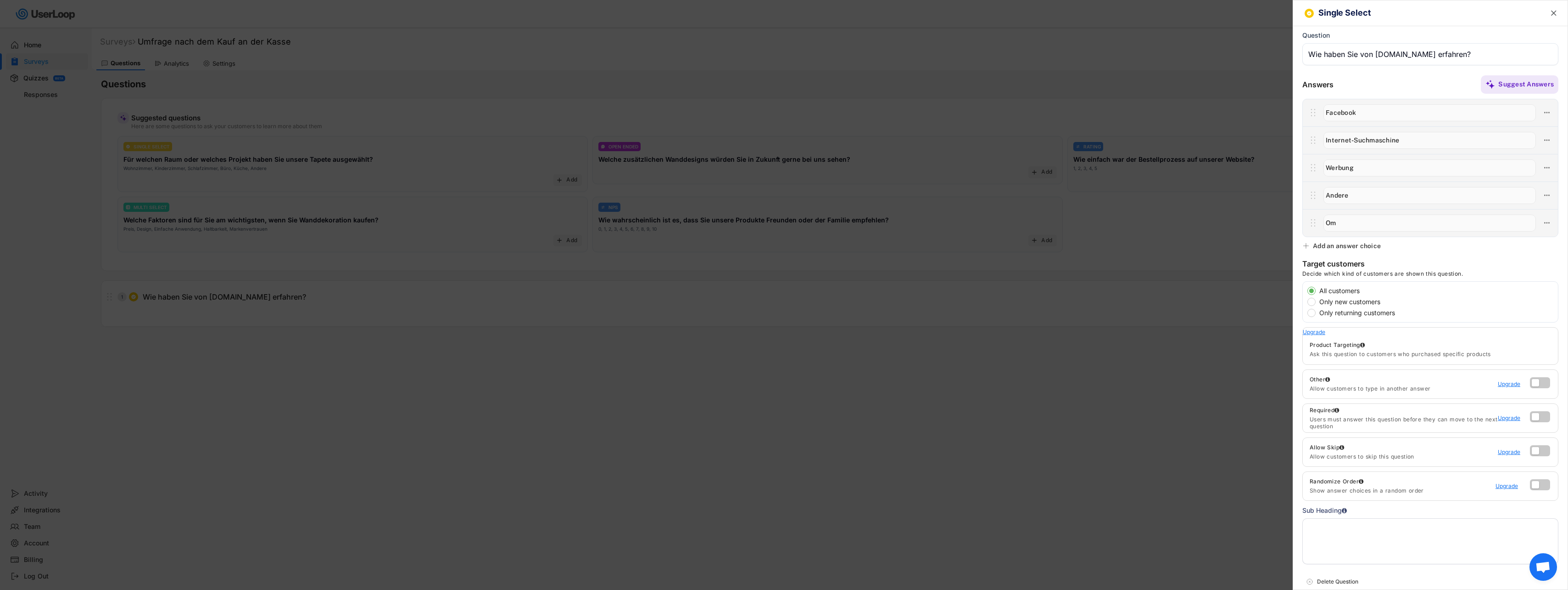
type input "O"
type input "Instagram"
type input "Werbung"
type input "Internet-Suchmaschine"
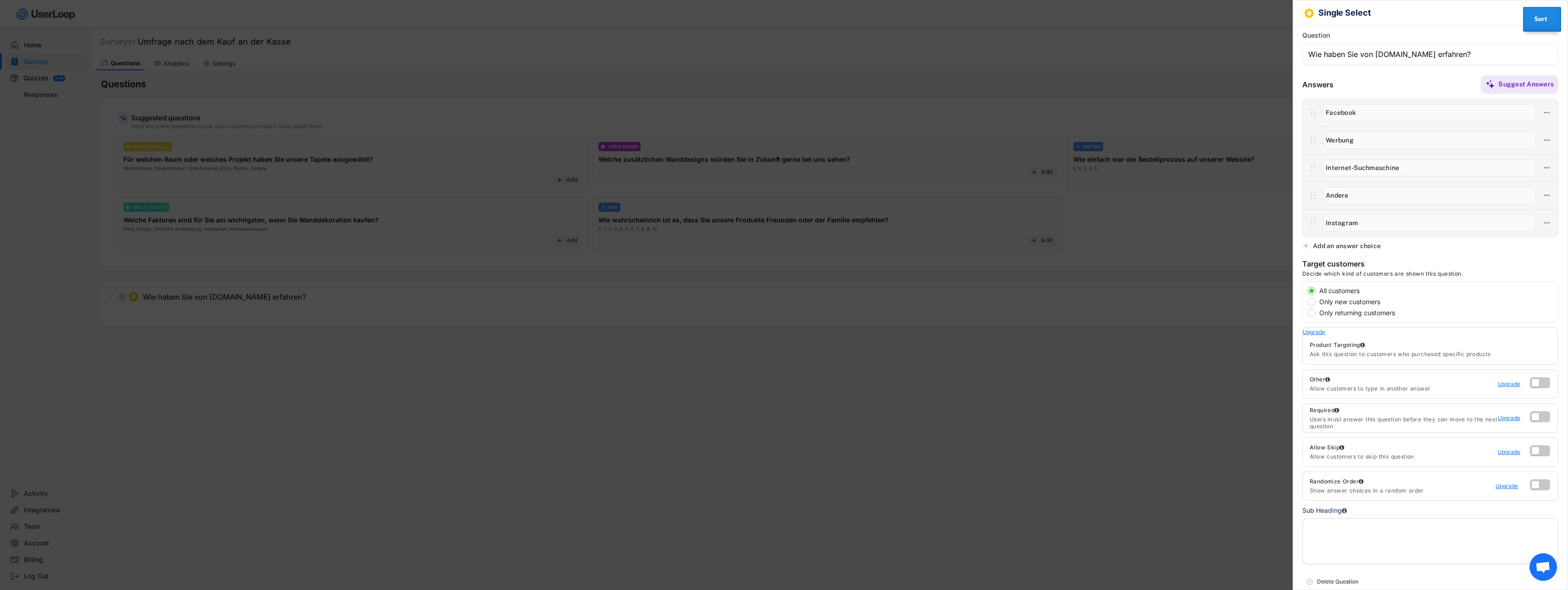
type input "Instagram"
type input "Werbung"
type input "Andere"
drag, startPoint x: 1322, startPoint y: 55, endPoint x: 1359, endPoint y: 55, distance: 37.0
click at [1359, 55] on input "input" at bounding box center [1431, 54] width 256 height 22
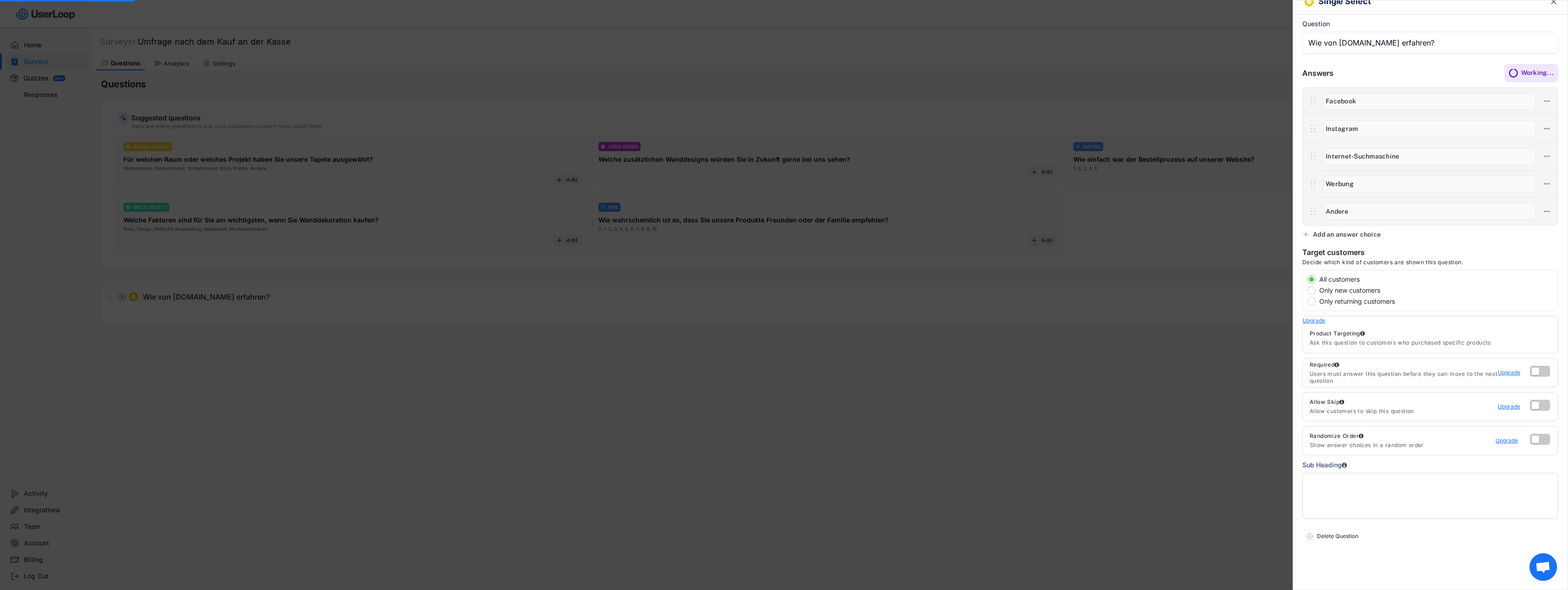
scroll to position [28, 0]
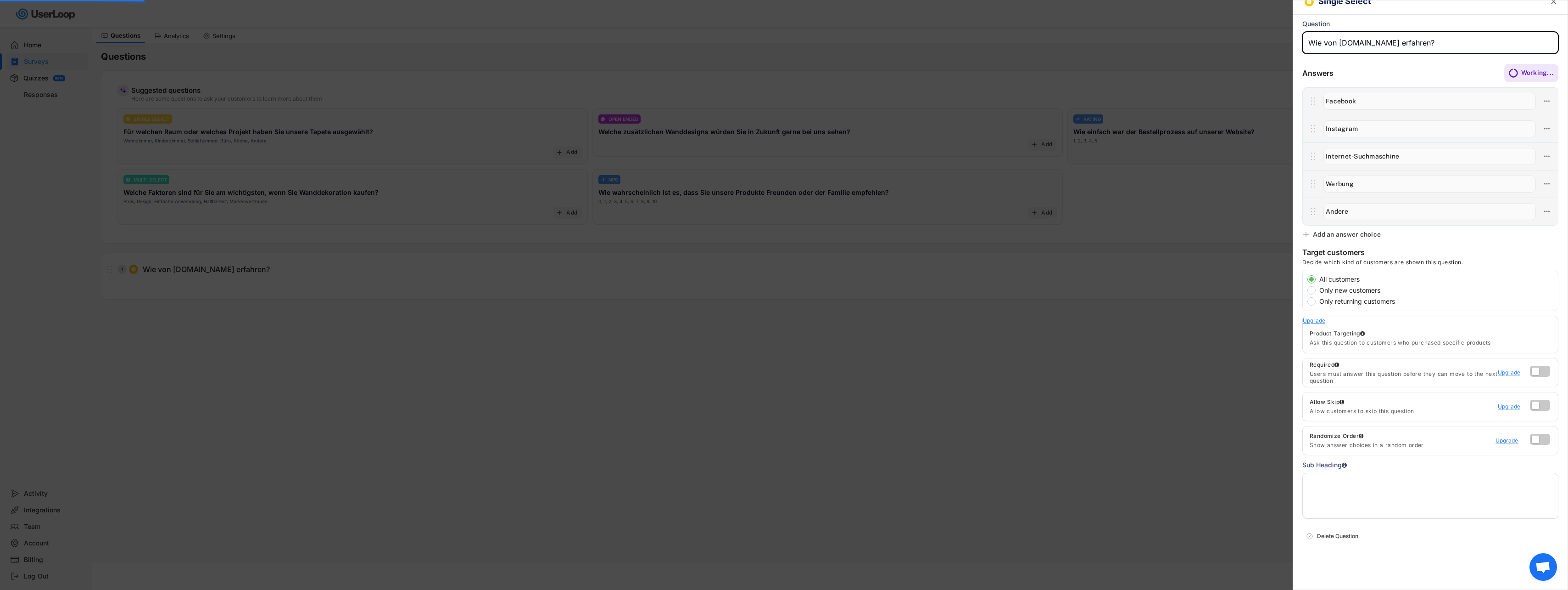
click at [1340, 43] on input "input" at bounding box center [1431, 42] width 256 height 22
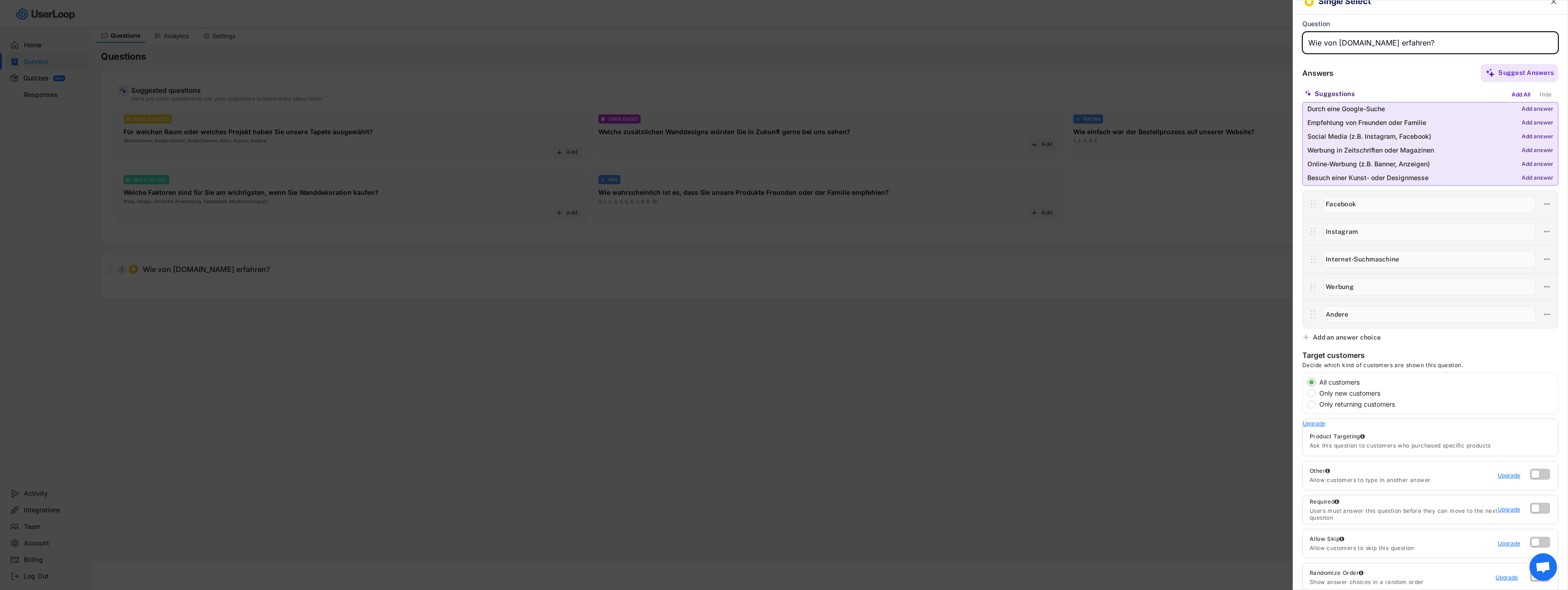
click at [1325, 44] on input "input" at bounding box center [1431, 42] width 256 height 22
click at [1432, 42] on input "input" at bounding box center [1431, 42] width 256 height 22
type input "Wie hast du Pimp-my-wall.shop entdeckt?"
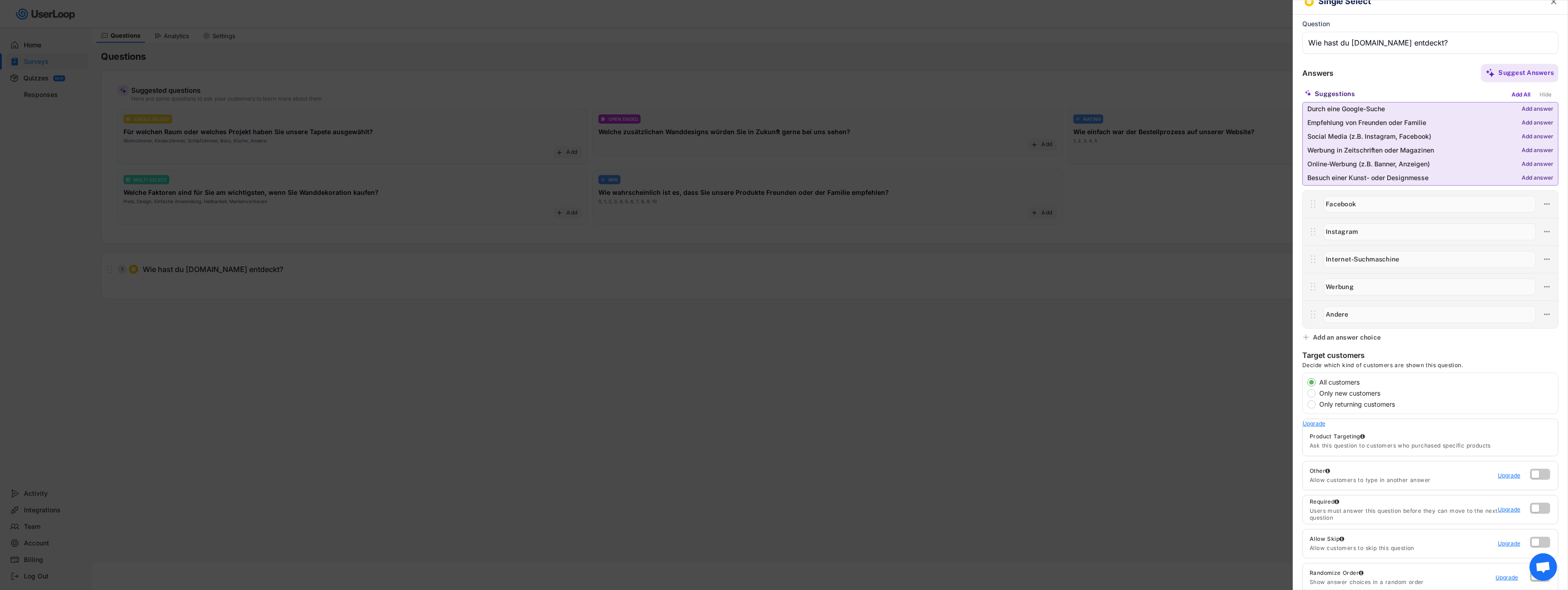
click at [1537, 109] on div "Add answer" at bounding box center [1537, 109] width 31 height 7
click at [1532, 121] on div "Add answer" at bounding box center [1537, 123] width 31 height 7
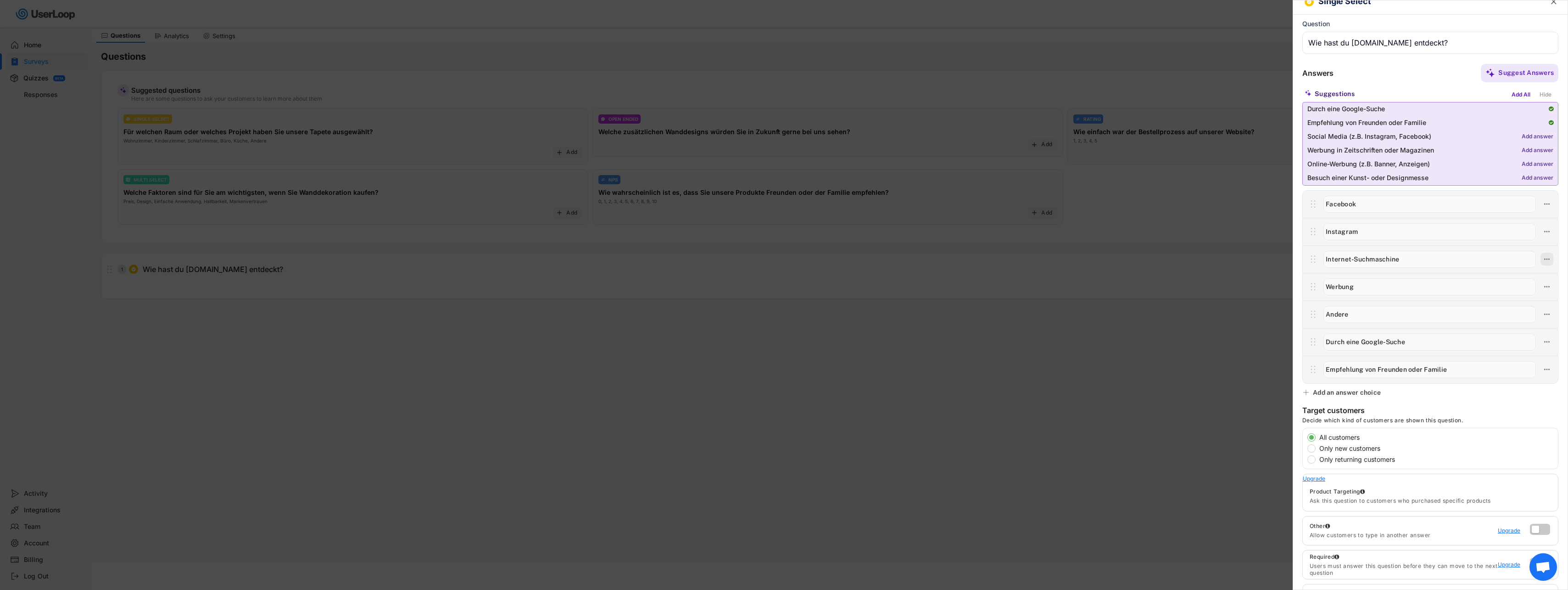
click at [1543, 256] on icon at bounding box center [1547, 259] width 8 height 8
click at [1452, 322] on div "Delete Answer" at bounding box center [1488, 323] width 87 height 8
click at [1483, 323] on div "Are you sure? Click to confirm." at bounding box center [1488, 323] width 87 height 8
type input "Werbung"
type input "Andere"
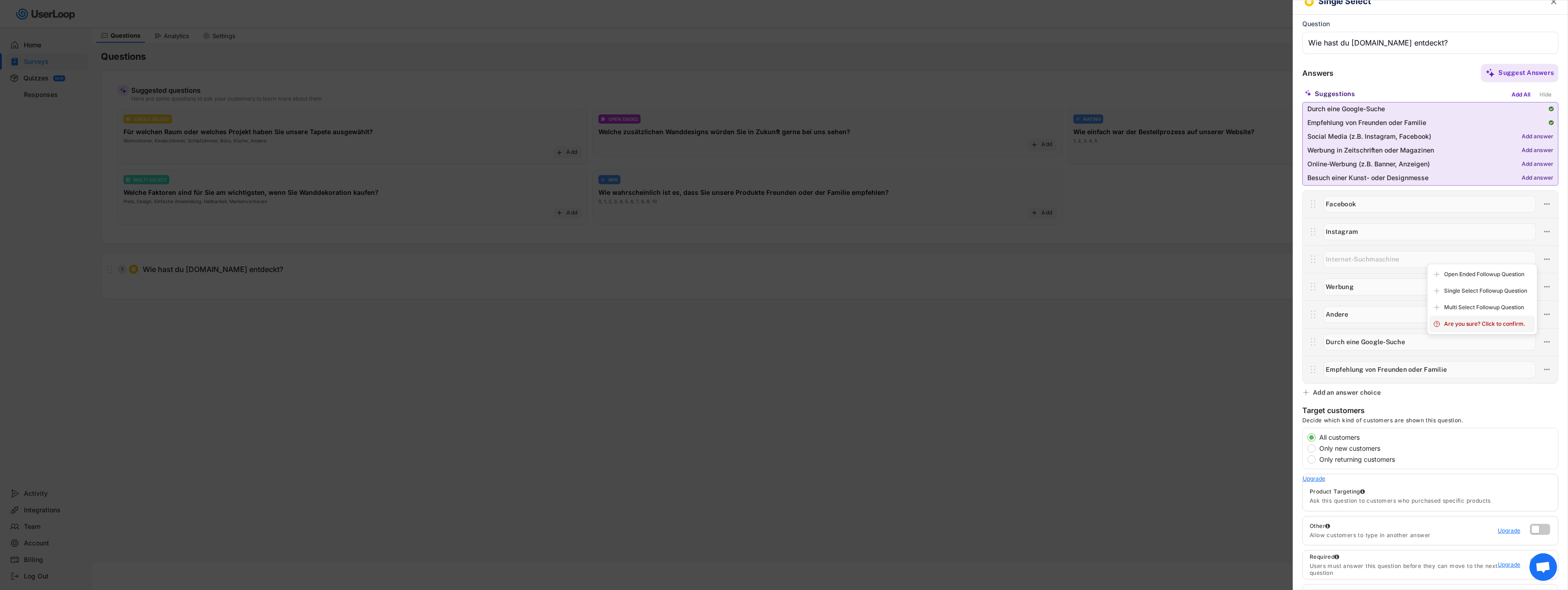
type input "Durch eine Google-Suche"
type input "Empfehlung von Freunden oder Familie"
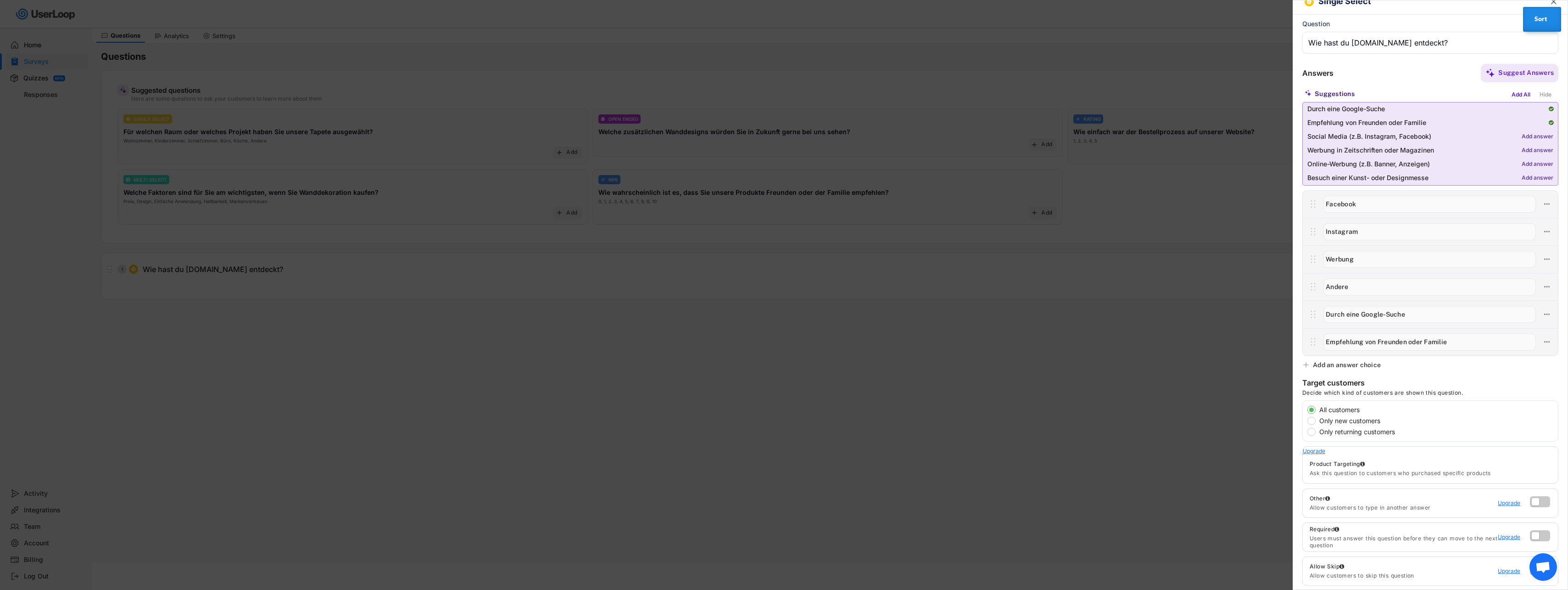
type input "Durch eine Google-Suche"
type input "Empfehlung von Freunden oder Familie"
type input "Andere"
type input "Durch eine Google-Suche"
type input "Empfehlung von Freunden oder Familie"
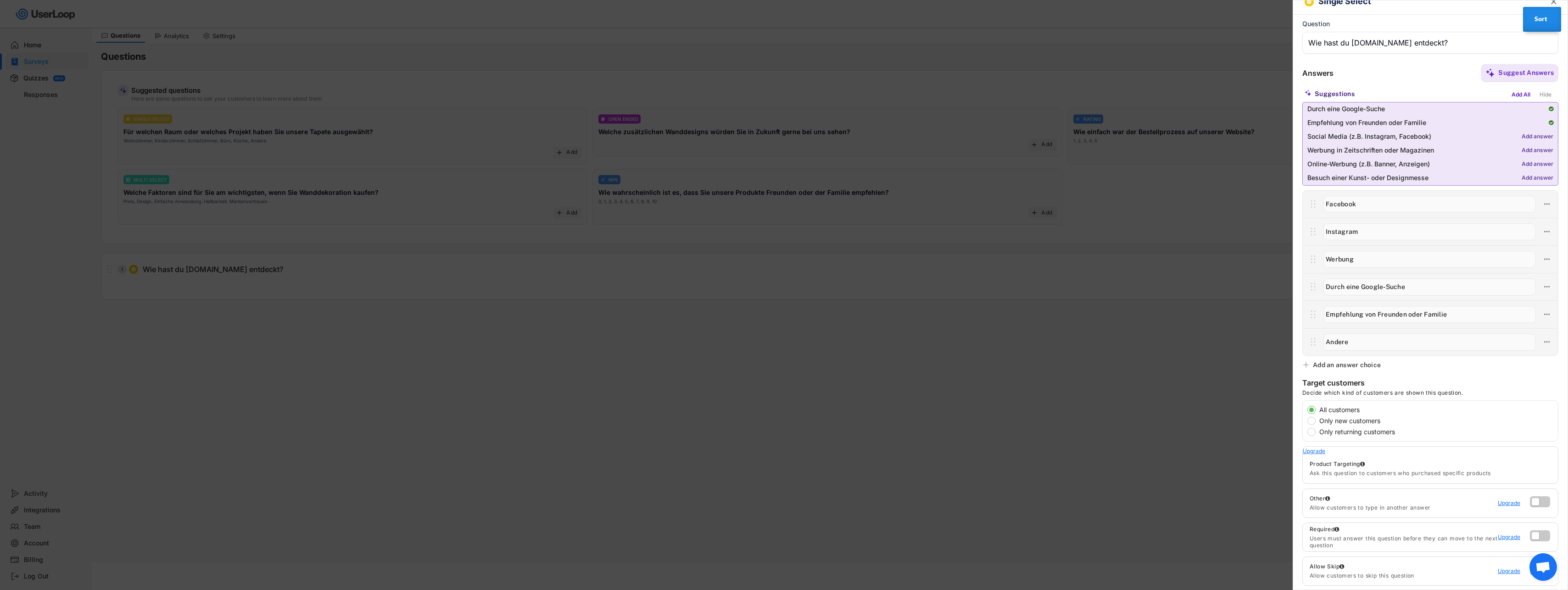
type input "Werbung"
click at [1321, 424] on div "All customers Only new customers Only returning customers" at bounding box center [1433, 420] width 251 height 31
click at [1317, 420] on label "Only new customers" at bounding box center [1437, 420] width 241 height 7
click at [1306, 412] on input "Only new customers" at bounding box center [1304, 409] width 6 height 6
radio input "true"
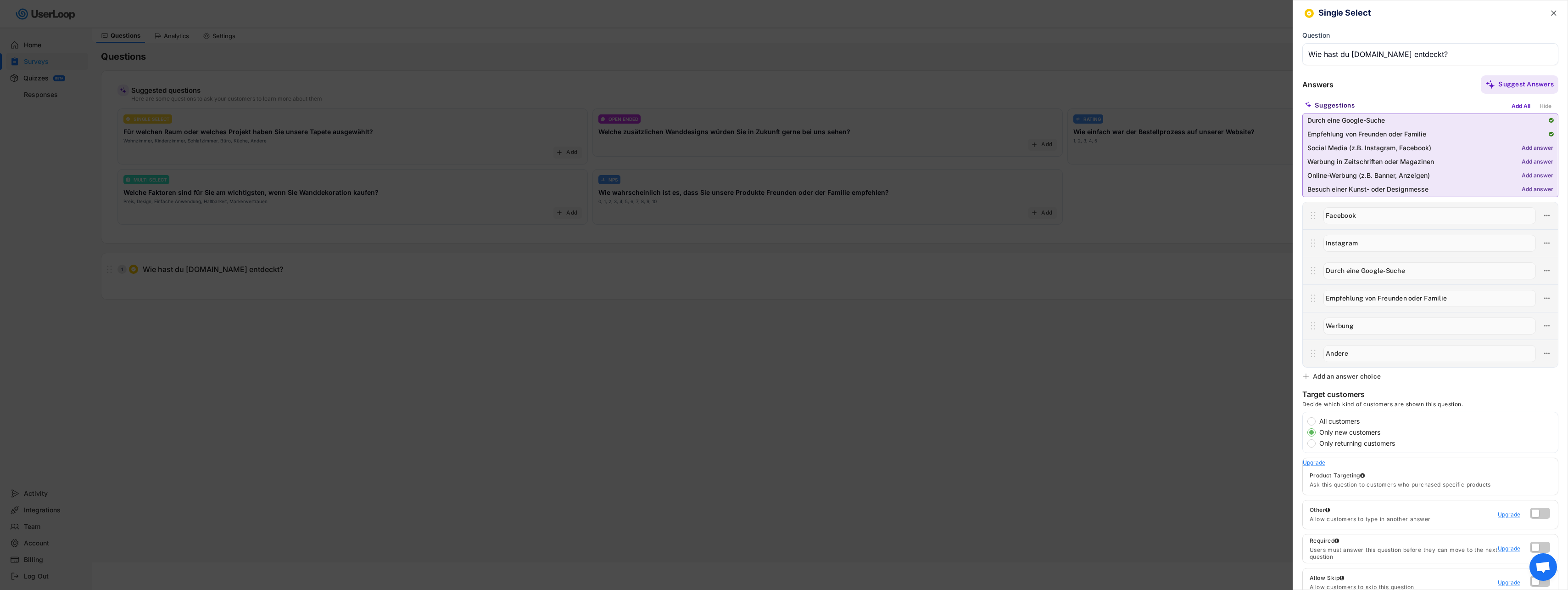
scroll to position [26, 0]
click at [1550, 13] on icon "" at bounding box center [1554, 13] width 9 height 10
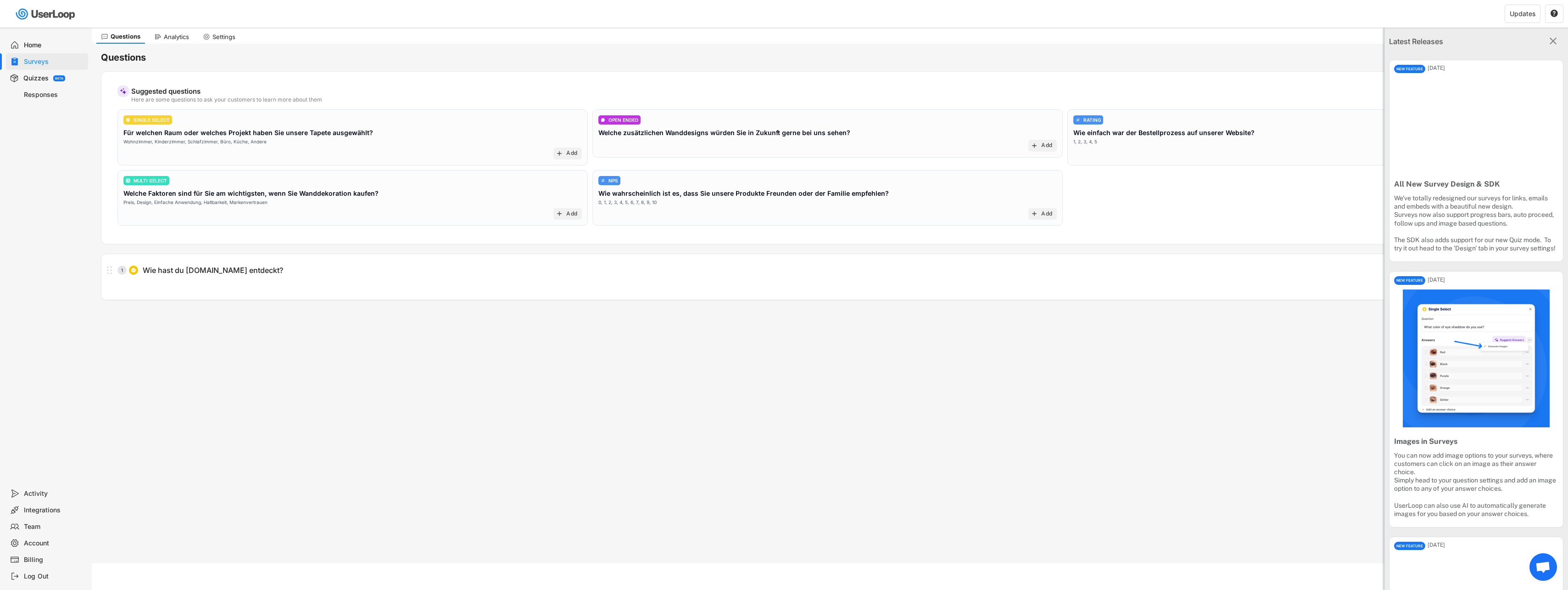
click at [171, 42] on div "Analytics" at bounding box center [172, 37] width 44 height 14
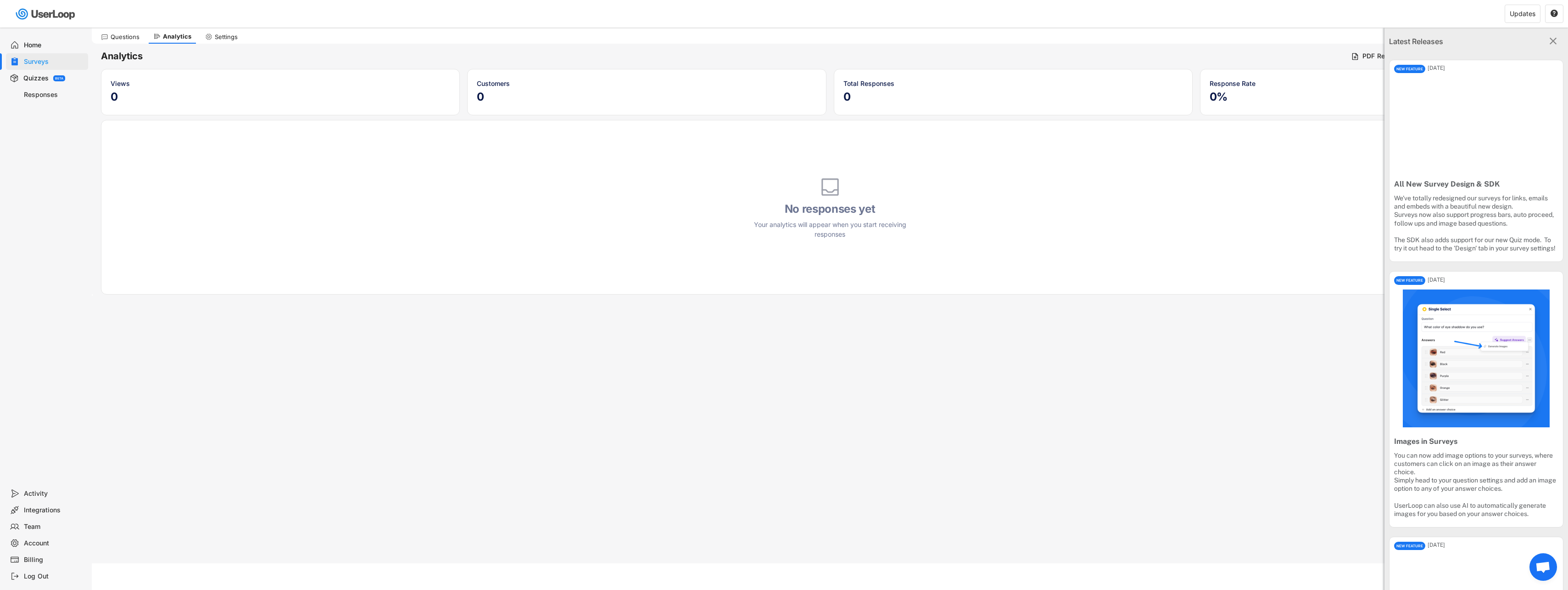
click at [218, 40] on div "Settings" at bounding box center [226, 37] width 23 height 8
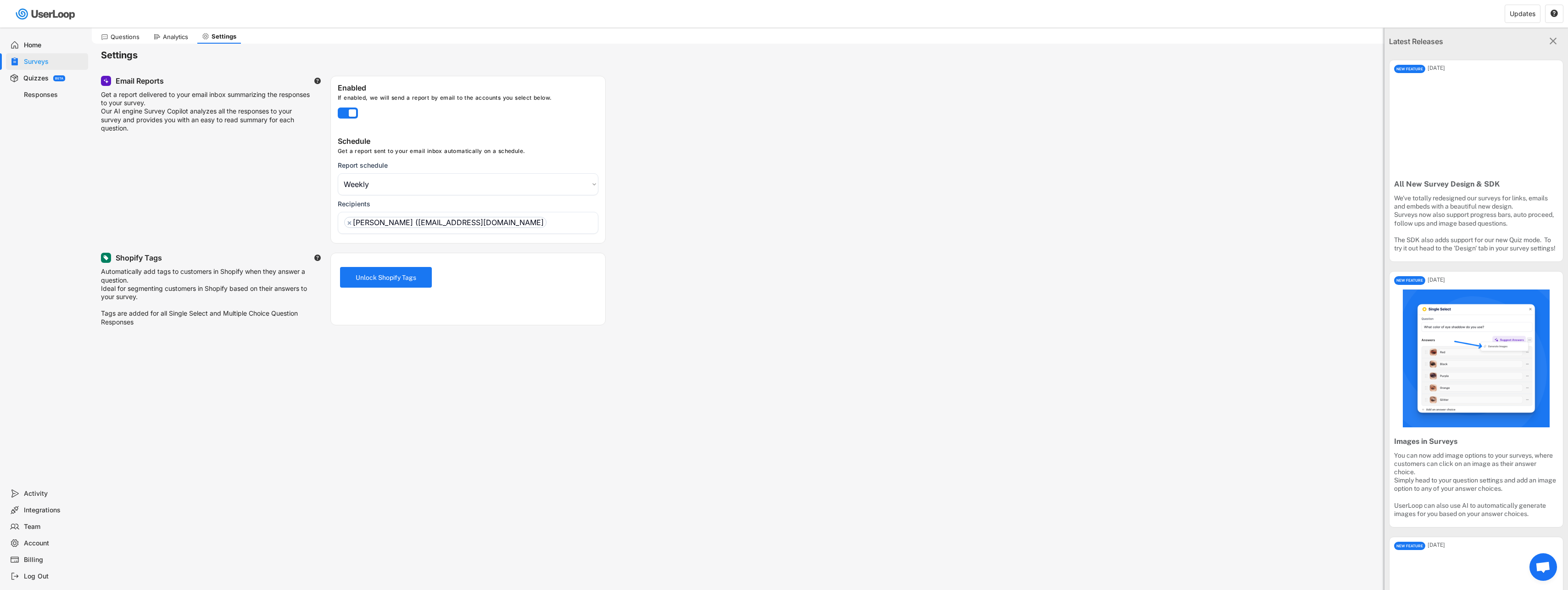
click at [1539, 42] on div "Latest Releases " at bounding box center [1476, 42] width 183 height 28
click at [1550, 40] on text "" at bounding box center [1553, 41] width 7 height 12
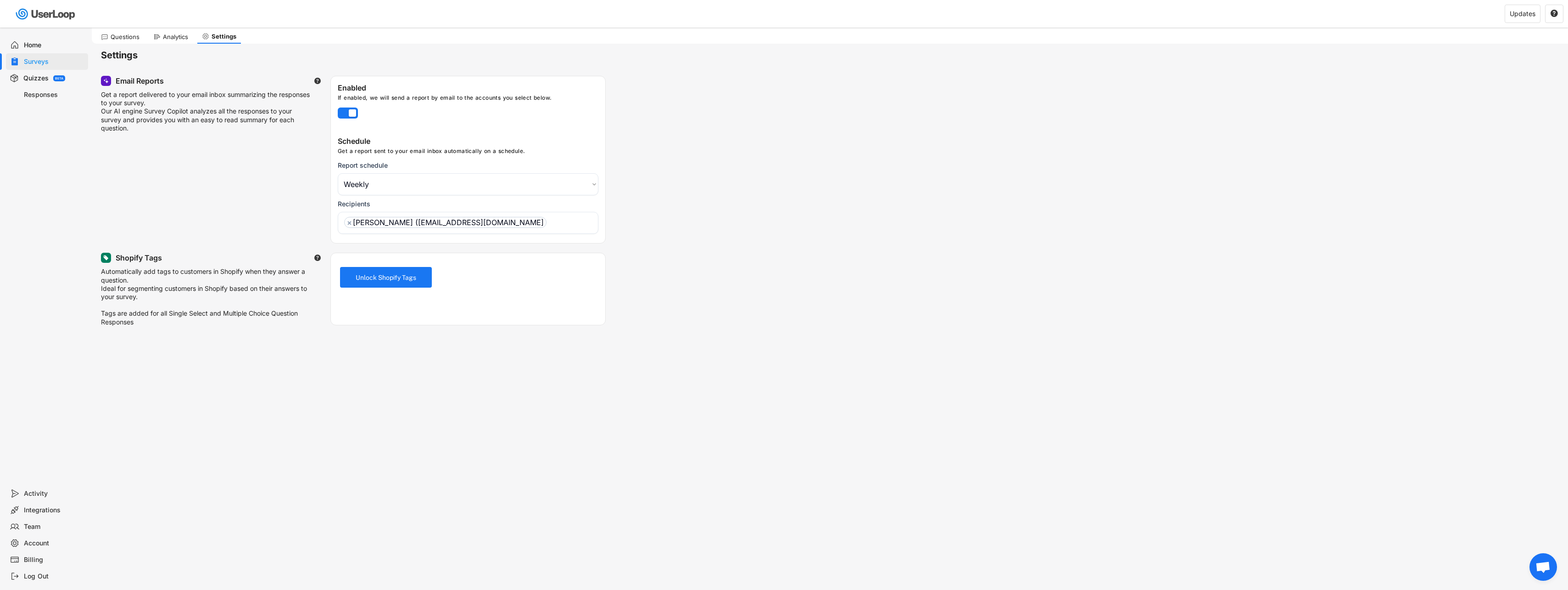
click at [28, 94] on div "Responses" at bounding box center [54, 95] width 61 height 9
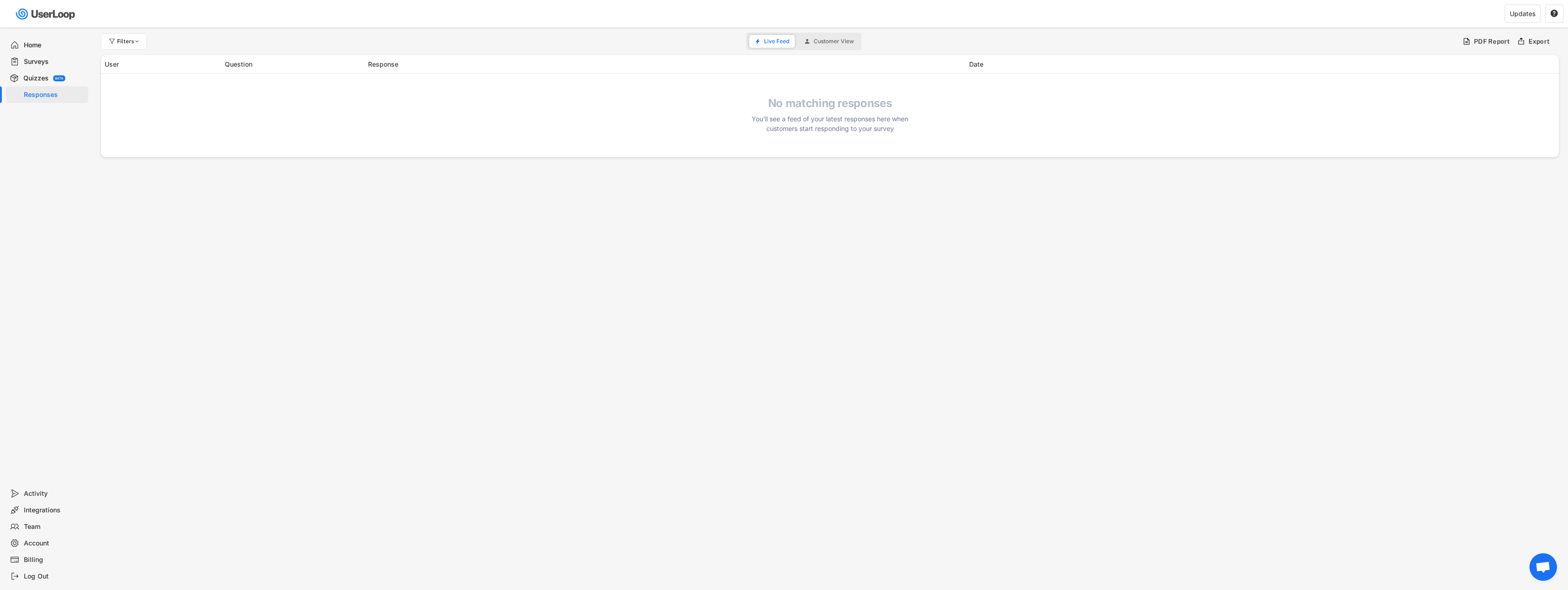
click at [23, 66] on div "Surveys" at bounding box center [47, 61] width 82 height 17
click at [1547, 83] on icon "" at bounding box center [1542, 85] width 9 height 14
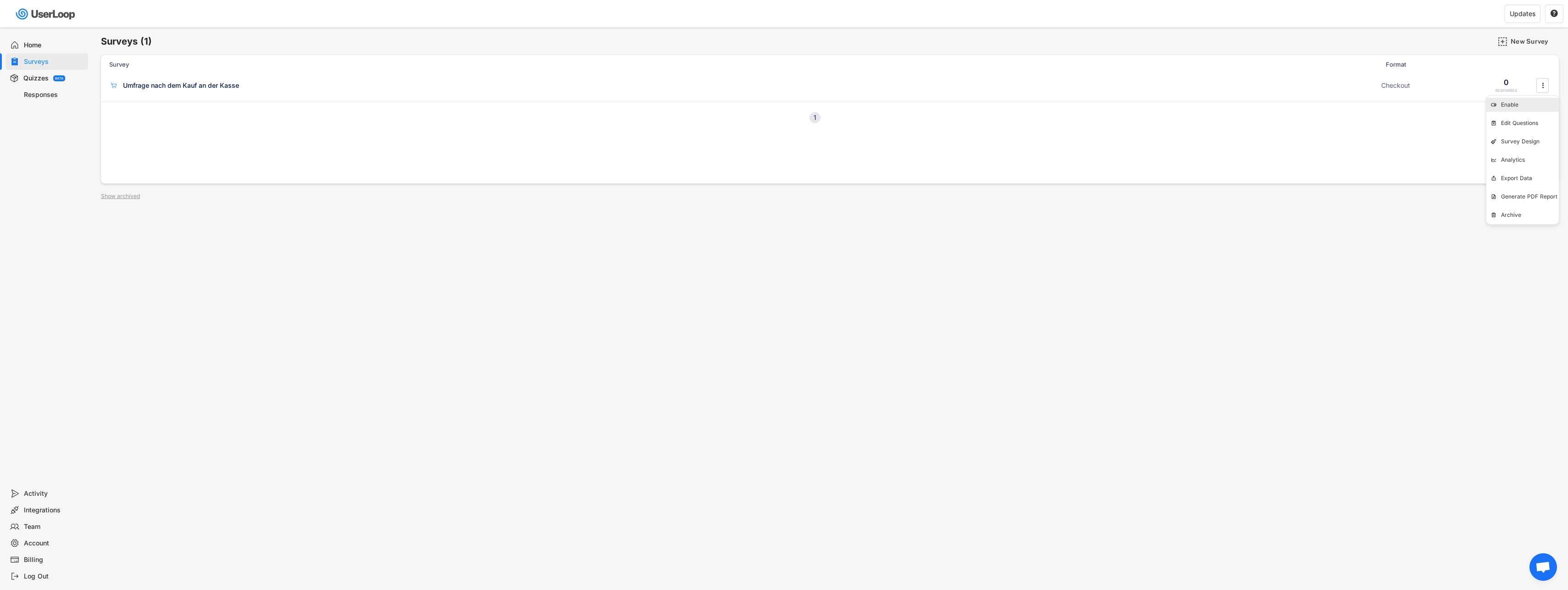
click at [1517, 109] on div "Enable" at bounding box center [1523, 105] width 72 height 14
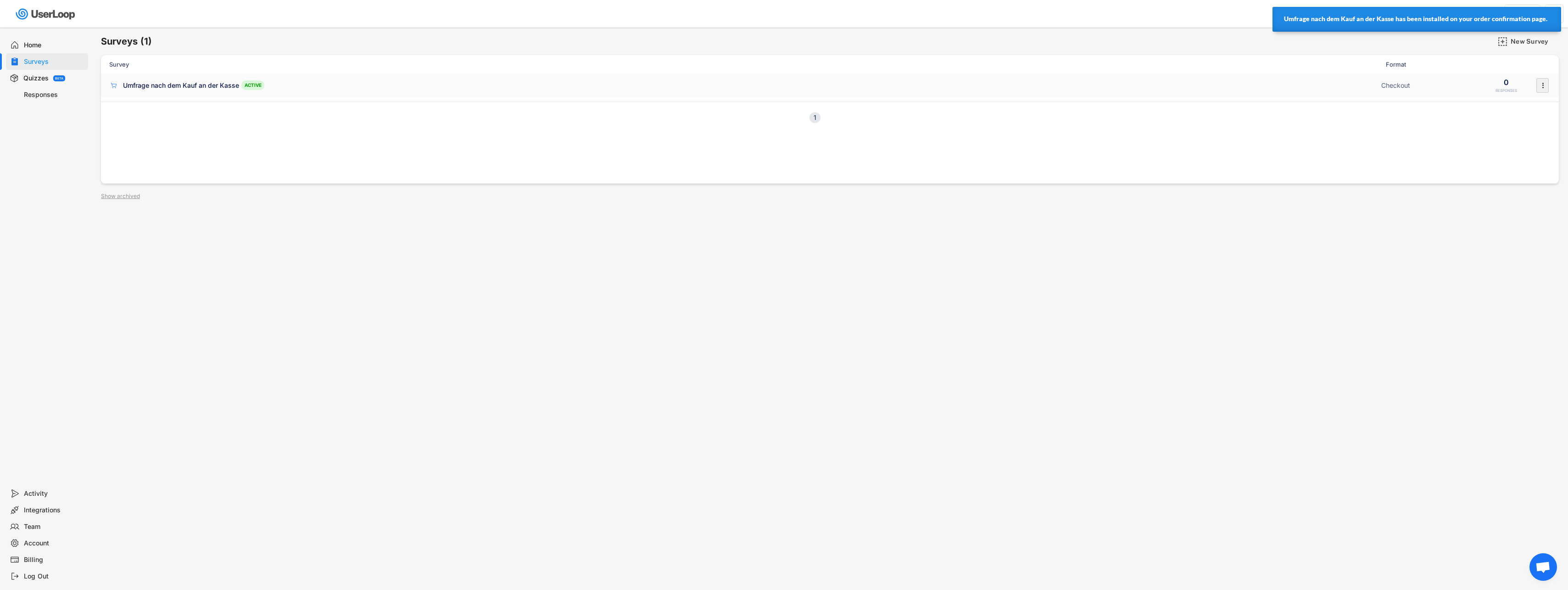
click at [1538, 83] on icon "" at bounding box center [1542, 85] width 9 height 14
click at [1518, 140] on div "Survey Design" at bounding box center [1530, 141] width 58 height 7
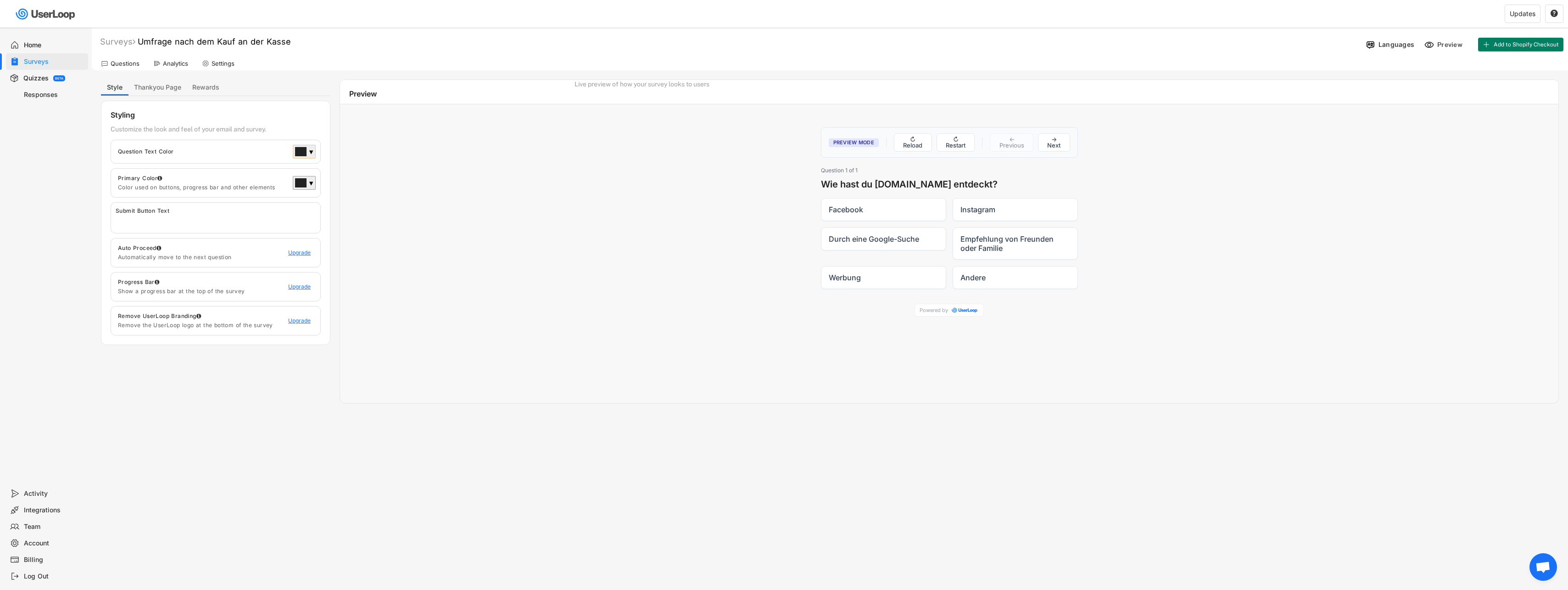
click at [304, 151] on div at bounding box center [301, 151] width 10 height 8
click at [375, 192] on div at bounding box center [371, 195] width 13 height 64
click at [370, 197] on div at bounding box center [371, 195] width 13 height 64
click at [368, 254] on button "select" at bounding box center [367, 249] width 22 height 12
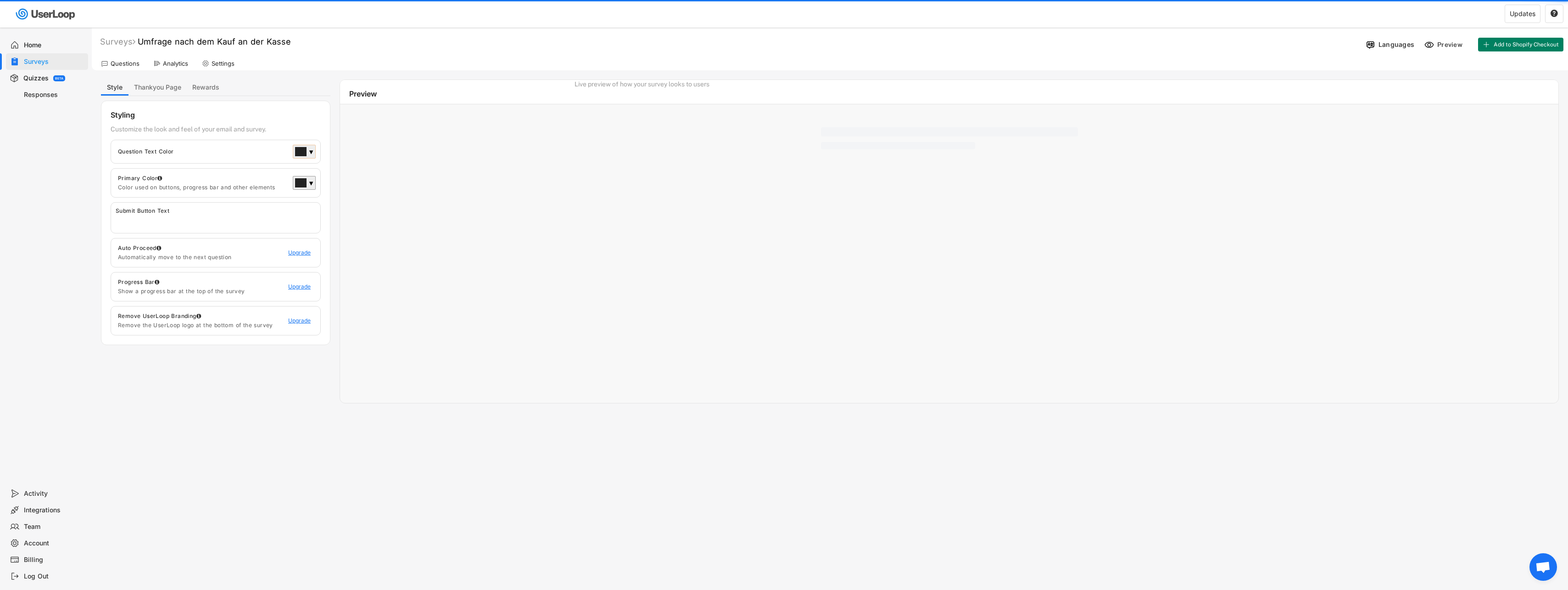
click at [314, 148] on div "▼" at bounding box center [304, 151] width 23 height 14
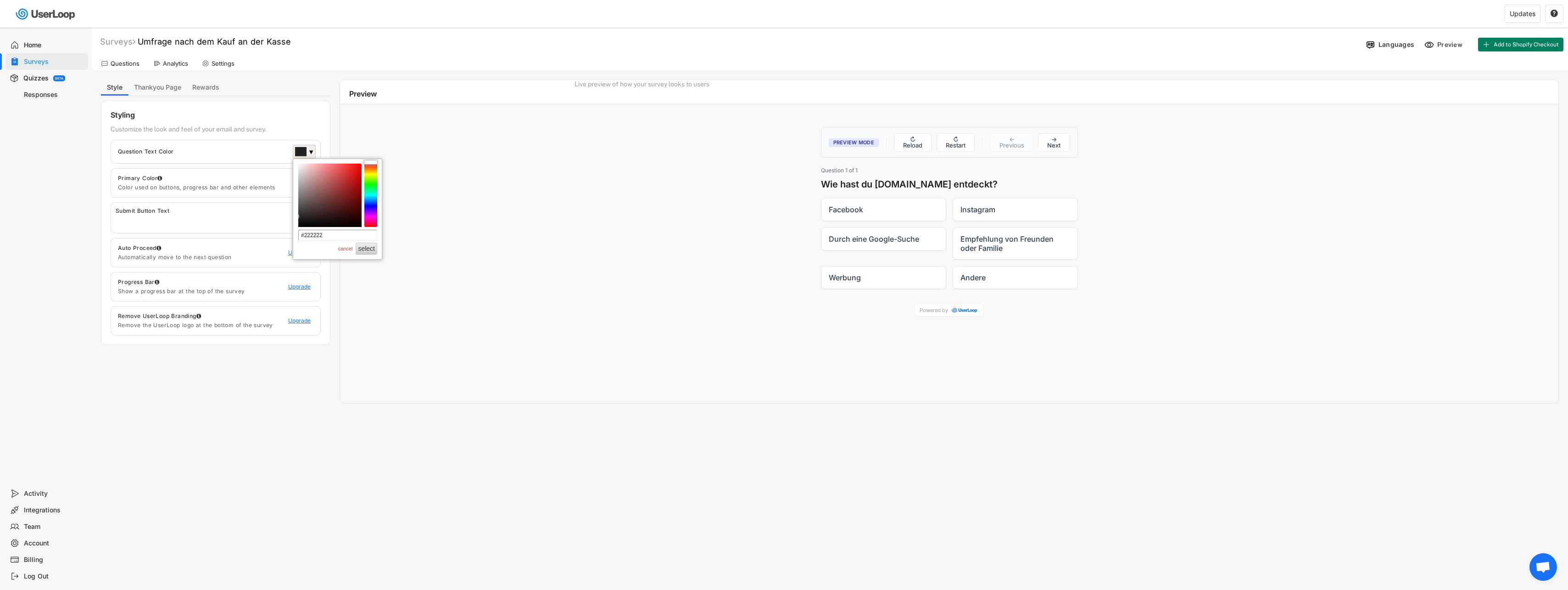
click at [371, 204] on div at bounding box center [371, 195] width 13 height 64
click at [368, 202] on div at bounding box center [370, 200] width 14 height 4
click at [346, 184] on div at bounding box center [330, 195] width 64 height 64
type input "#0948c2"
click at [359, 178] on div at bounding box center [330, 195] width 64 height 64
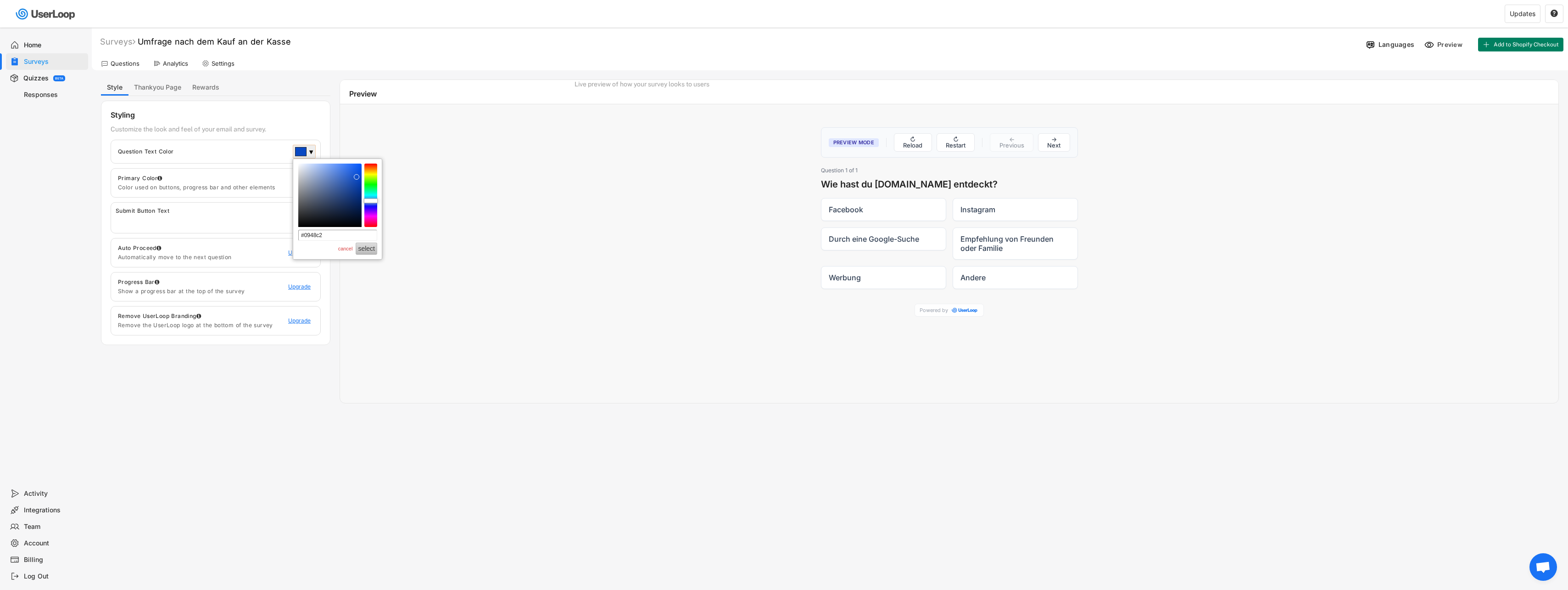
click at [373, 254] on button "select" at bounding box center [367, 249] width 22 height 12
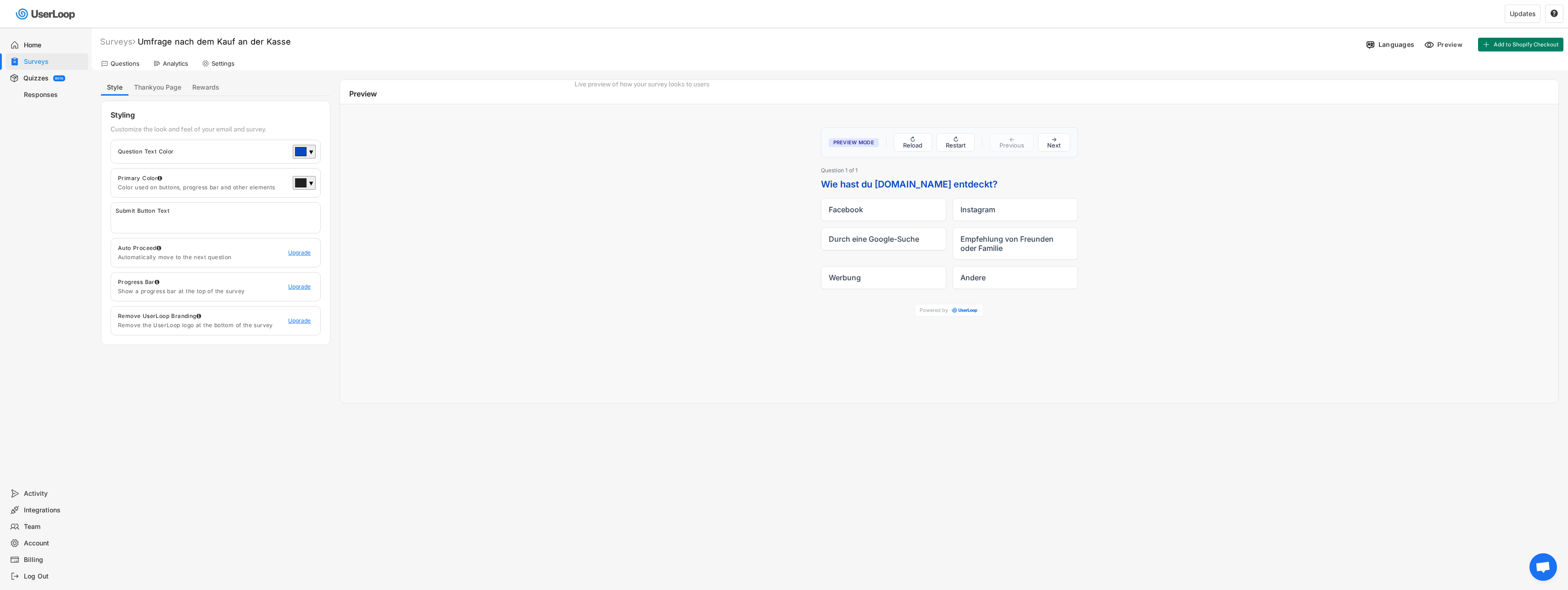
click at [259, 222] on input "input" at bounding box center [218, 221] width 205 height 14
click at [161, 88] on button "Thankyou Page" at bounding box center [158, 88] width 58 height 16
click at [118, 91] on button "Style" at bounding box center [115, 88] width 28 height 16
click at [208, 87] on button "Rewards" at bounding box center [206, 88] width 38 height 16
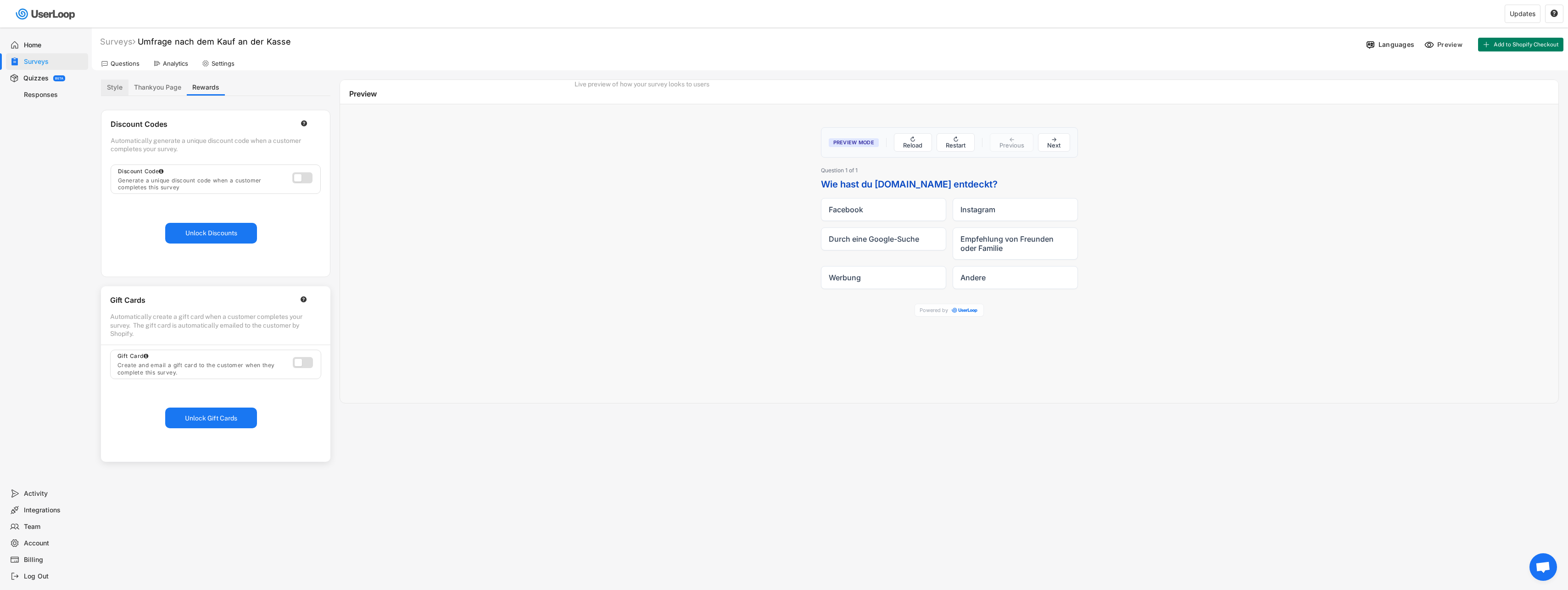
click at [113, 85] on button "Style" at bounding box center [115, 88] width 28 height 16
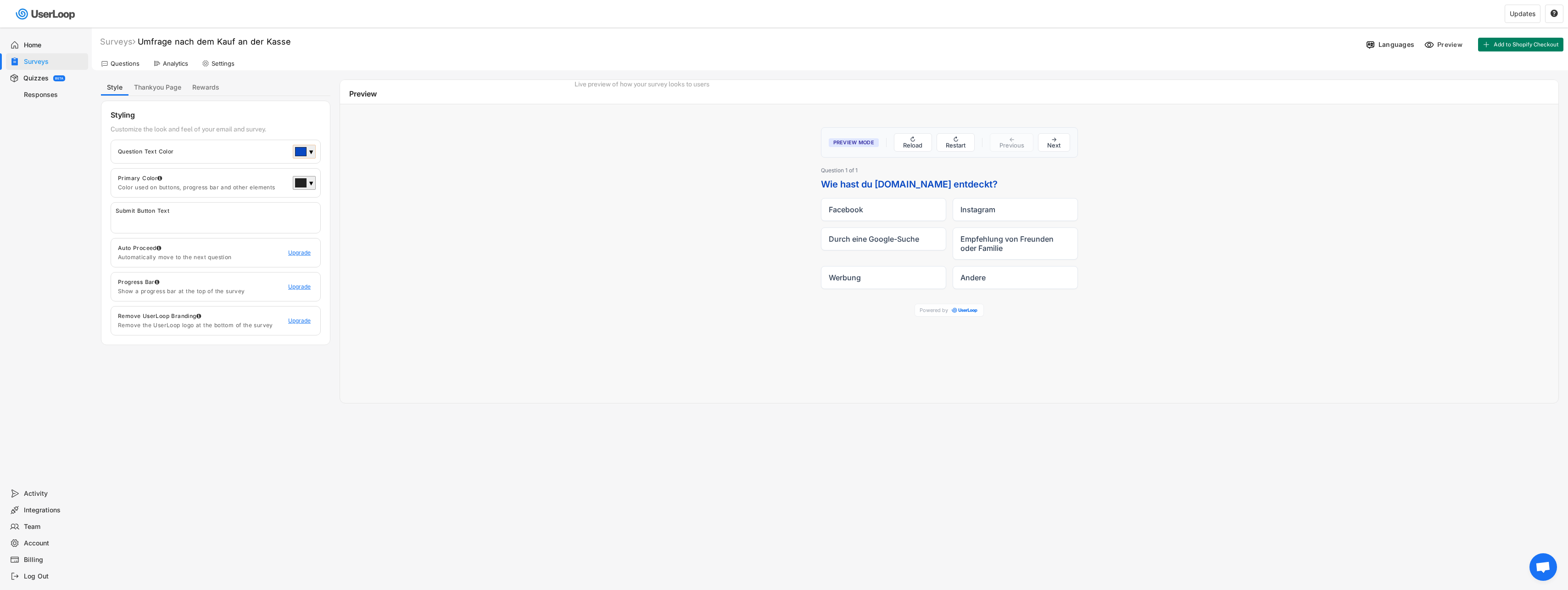
click at [313, 148] on div "▼" at bounding box center [304, 151] width 23 height 14
drag, startPoint x: 330, startPoint y: 236, endPoint x: 275, endPoint y: 234, distance: 55.0
click at [275, 234] on body "Welcome, Chiara  Last 30 days SURVEYS 1 RESPONSES 0 Your surveys Umfrage nach …" at bounding box center [784, 295] width 1568 height 590
click at [313, 153] on div "▼" at bounding box center [311, 152] width 4 height 10
drag, startPoint x: 348, startPoint y: 242, endPoint x: 309, endPoint y: 237, distance: 39.3
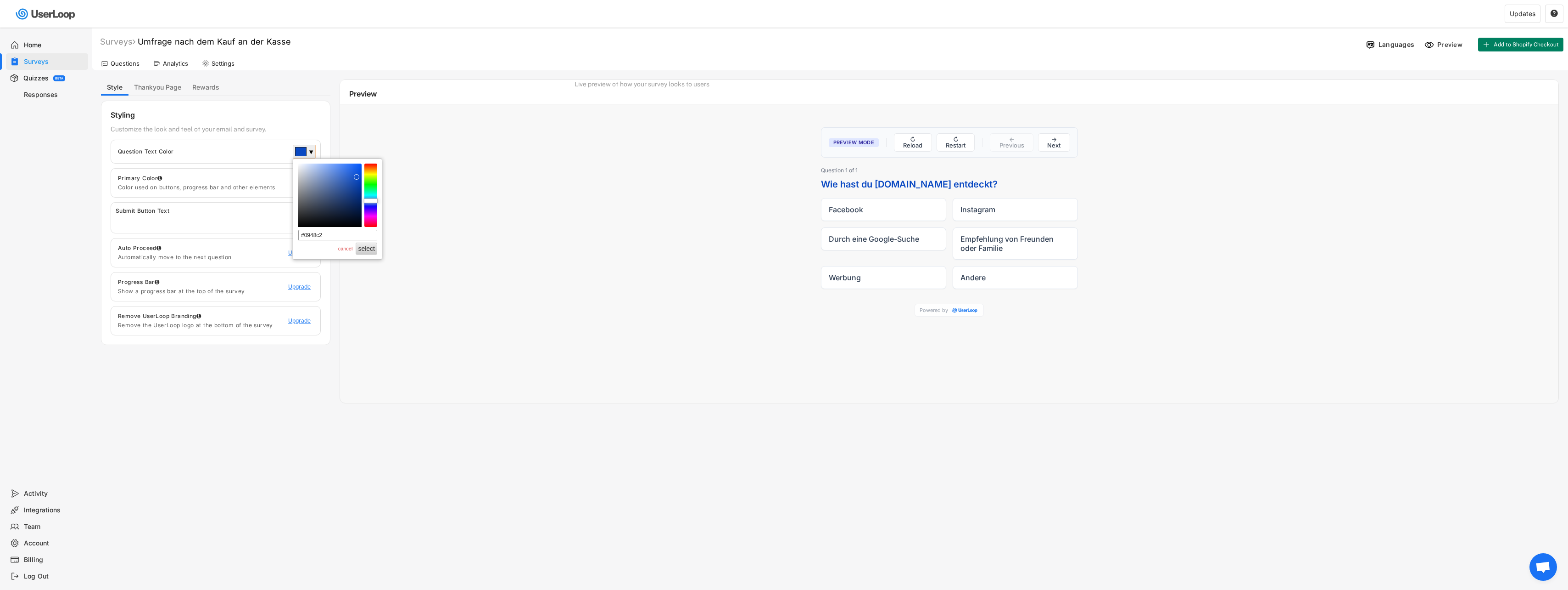
click at [309, 237] on div "#0948c2 cancel select" at bounding box center [337, 275] width 88 height 233
click at [335, 238] on input "#0948c2" at bounding box center [338, 235] width 79 height 11
type input "#"
click at [881, 181] on h3 "Wie hast du Pimp-my-wall.shop entdeckt?" at bounding box center [950, 184] width 257 height 13
click at [173, 87] on button "Thankyou Page" at bounding box center [158, 88] width 58 height 16
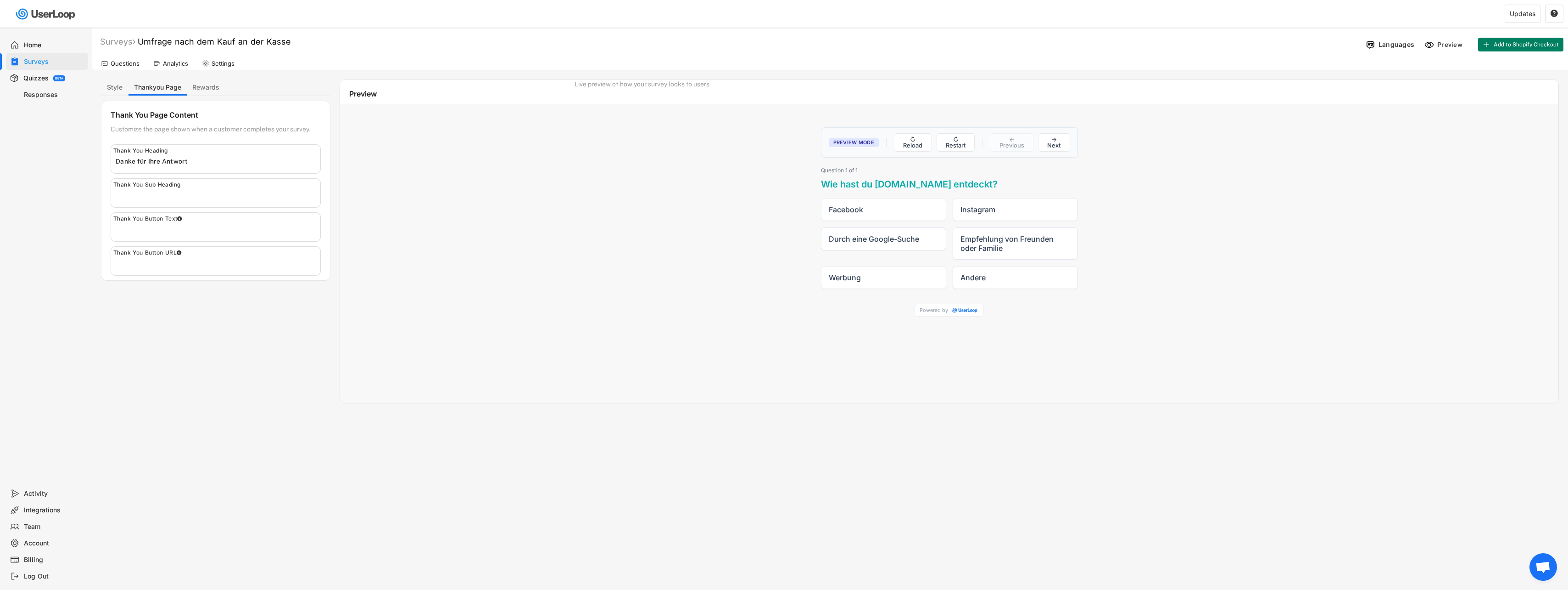
click at [196, 162] on input "input" at bounding box center [218, 161] width 205 height 14
click at [156, 160] on input "input" at bounding box center [218, 161] width 205 height 14
drag, startPoint x: 150, startPoint y: 160, endPoint x: 161, endPoint y: 166, distance: 12.5
click at [157, 164] on input "input" at bounding box center [218, 161] width 205 height 14
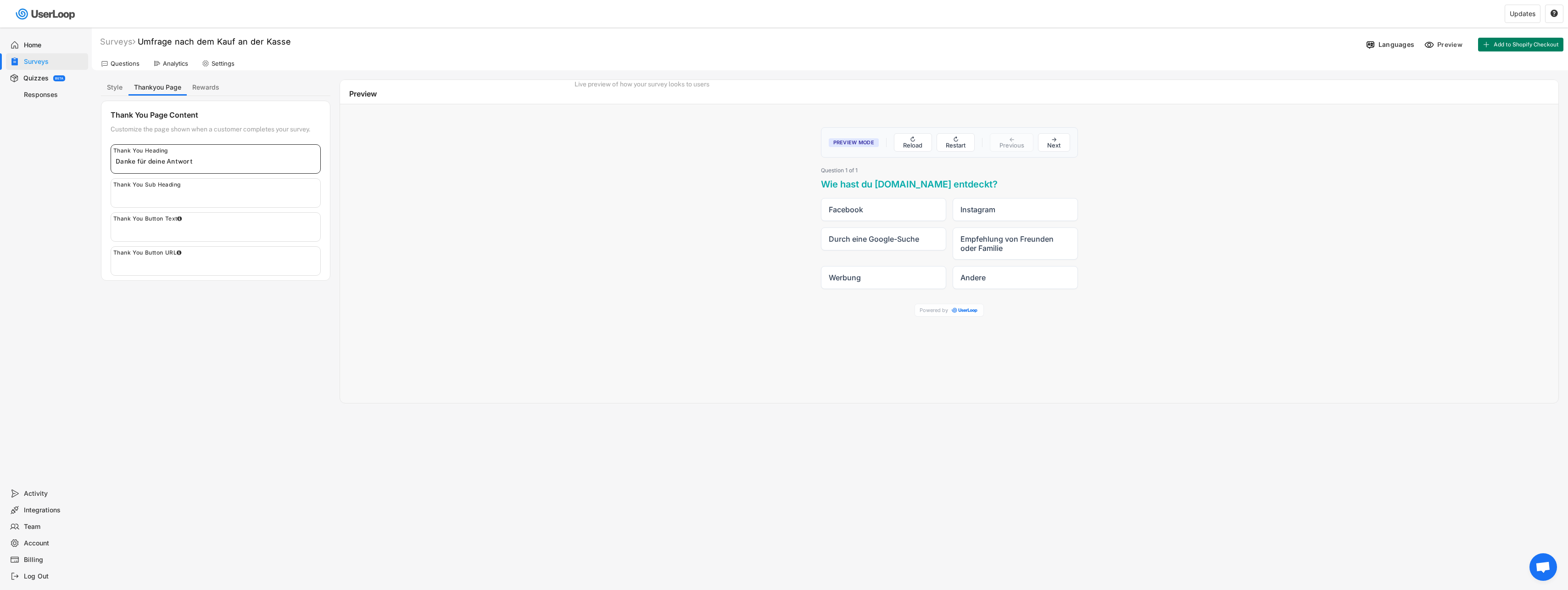
click at [227, 165] on input "input" at bounding box center [218, 161] width 205 height 14
type input "Danke für deine Antwort!"
click at [230, 191] on input "input" at bounding box center [218, 195] width 205 height 14
type input "V"
drag, startPoint x: 216, startPoint y: 196, endPoint x: 89, endPoint y: 198, distance: 127.0
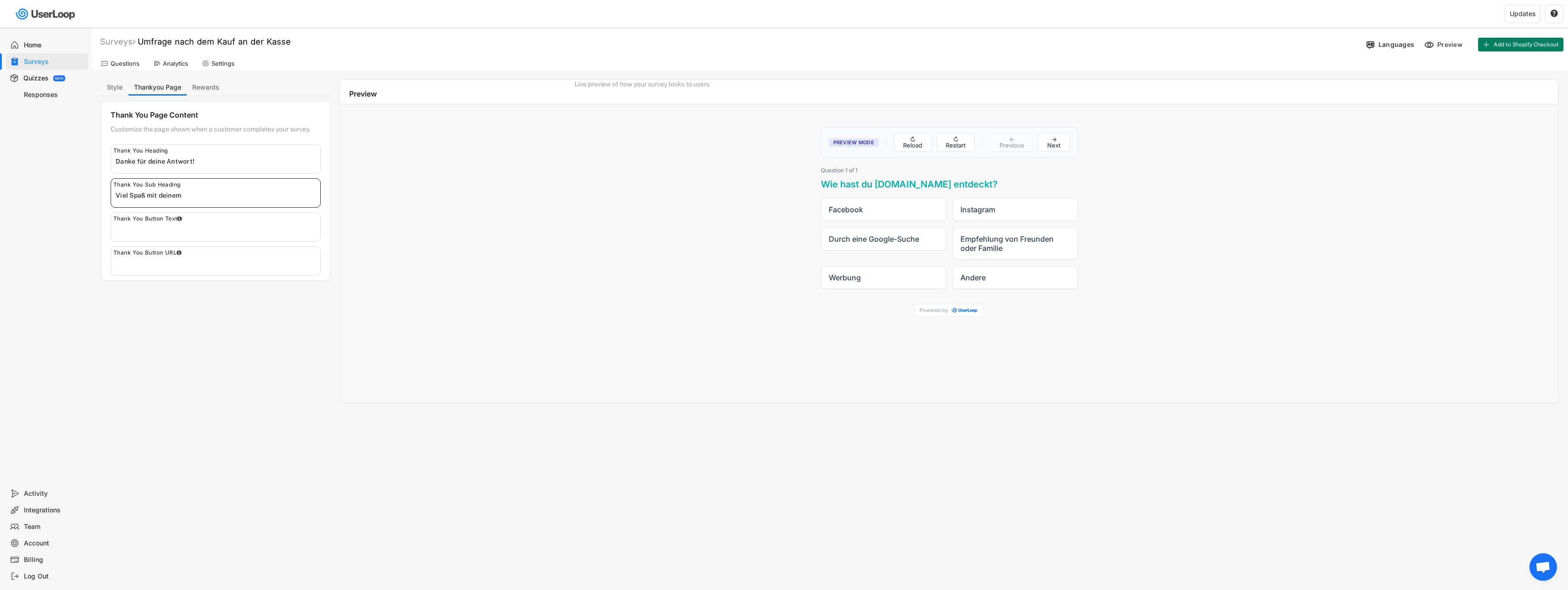
click at [89, 198] on body "Welcome, Chiara  Last 30 days SURVEYS 1 RESPONSES 0 Your surveys Umfrage nach …" at bounding box center [784, 295] width 1568 height 590
paste input "Dein nächstes Projekt kann starten – wir wünschen dir ganz viel Spaß dabei!"
click at [313, 248] on div "Thank You Button URL" at bounding box center [216, 261] width 210 height 29
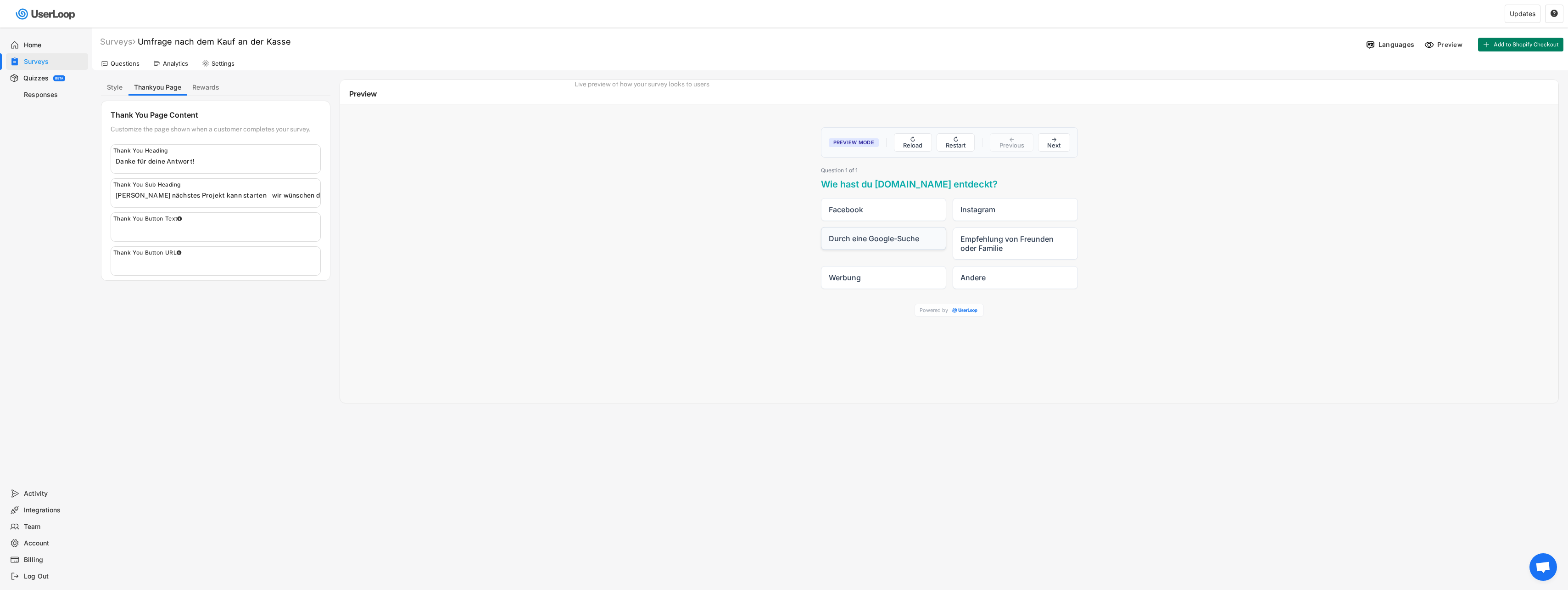
click at [857, 239] on label "Durch eine Google-Suche" at bounding box center [883, 238] width 125 height 23
click at [821, 227] on input "Durch eine Google-Suche" at bounding box center [821, 227] width 1 height 1
click at [218, 216] on div "Thank You Button Text" at bounding box center [216, 227] width 210 height 29
click at [232, 172] on div "Thank You Heading" at bounding box center [216, 159] width 210 height 29
click at [235, 163] on input "input" at bounding box center [218, 161] width 205 height 14
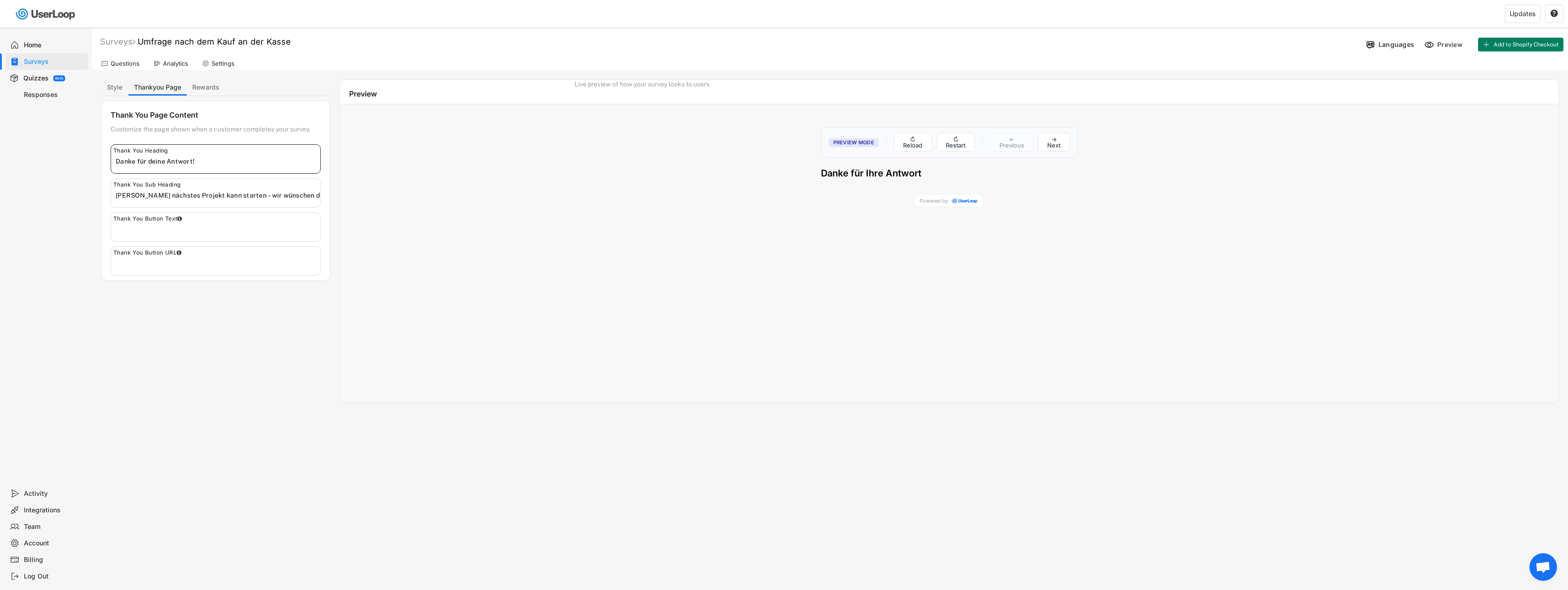
click at [237, 192] on input "input" at bounding box center [218, 195] width 205 height 14
click at [210, 80] on button "Rewards" at bounding box center [206, 88] width 38 height 16
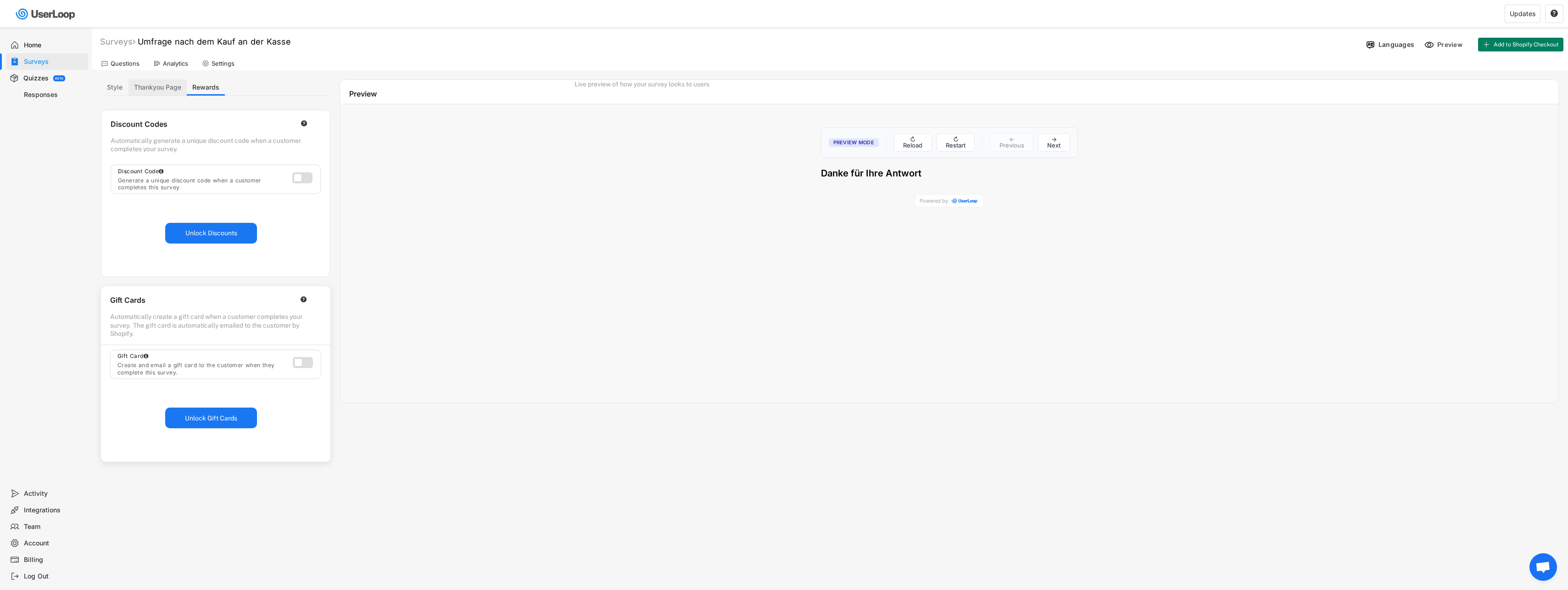
click at [155, 85] on button "Thankyou Page" at bounding box center [158, 88] width 58 height 16
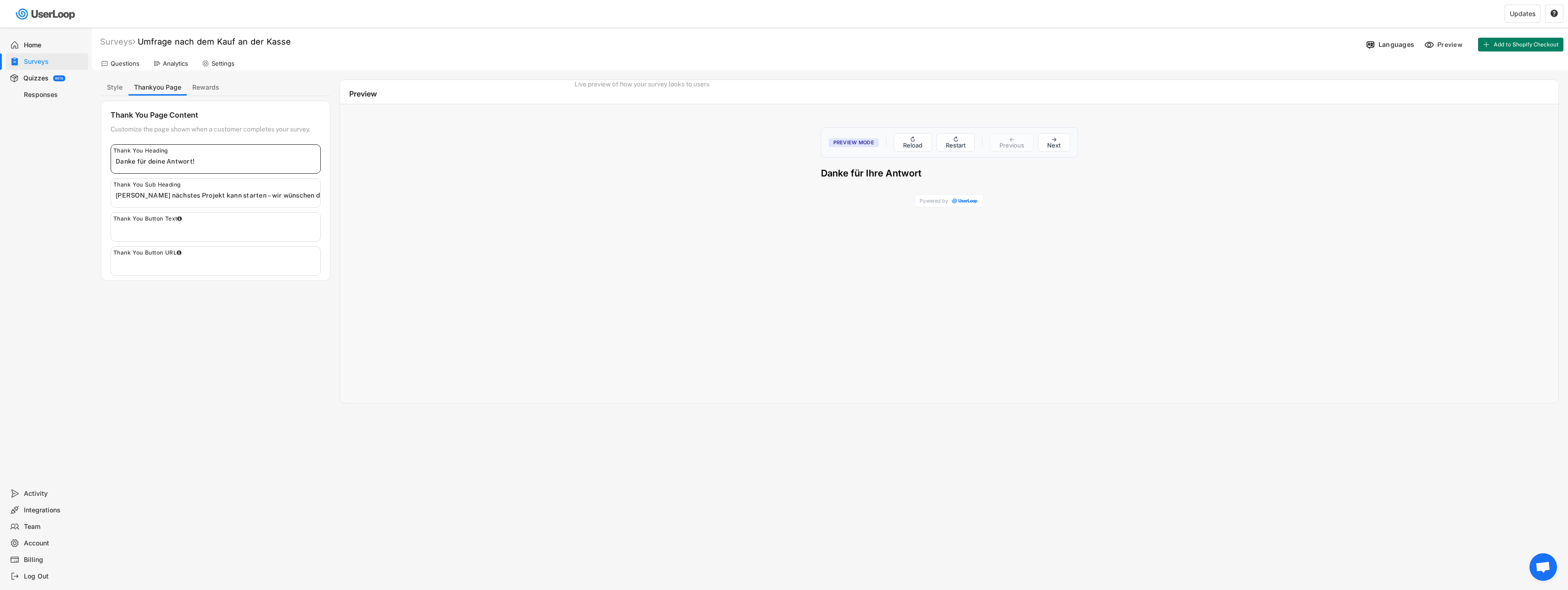
click at [162, 162] on input "input" at bounding box center [218, 161] width 205 height 14
click at [171, 205] on div "Thank You Sub Heading" at bounding box center [216, 193] width 210 height 29
click at [113, 86] on button "Style" at bounding box center [115, 88] width 28 height 16
click at [153, 77] on div "Surveys Umfrage nach dem Kauf an der Kasse Languages Preview Add to Shopify Che…" at bounding box center [830, 257] width 1477 height 459
click at [154, 85] on button "Thankyou Page" at bounding box center [158, 88] width 58 height 16
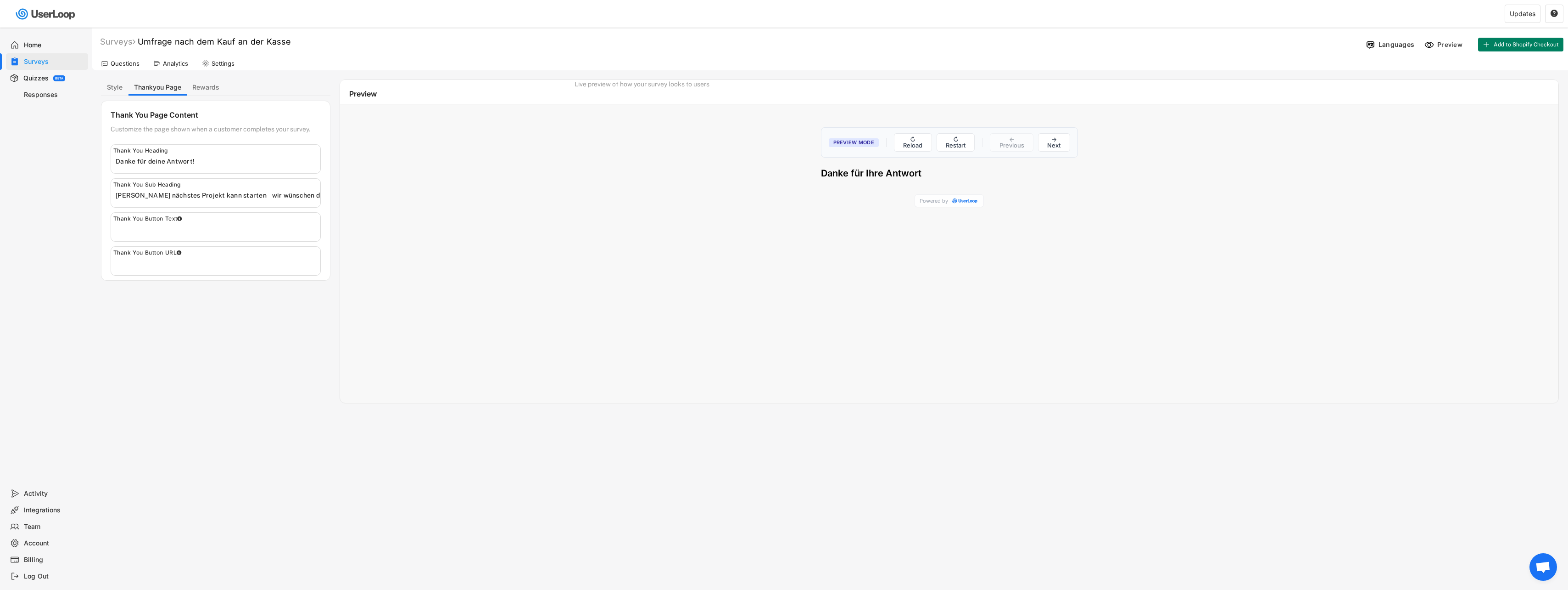
click at [192, 189] on input "input" at bounding box center [218, 195] width 205 height 14
click at [207, 164] on input "input" at bounding box center [218, 161] width 205 height 14
click at [219, 194] on input "input" at bounding box center [218, 195] width 205 height 14
click at [227, 194] on input "input" at bounding box center [218, 195] width 205 height 14
type input "Dein nächstes Projekt kann starten - wir wünschen dir ganz viel Spaß dabei!"
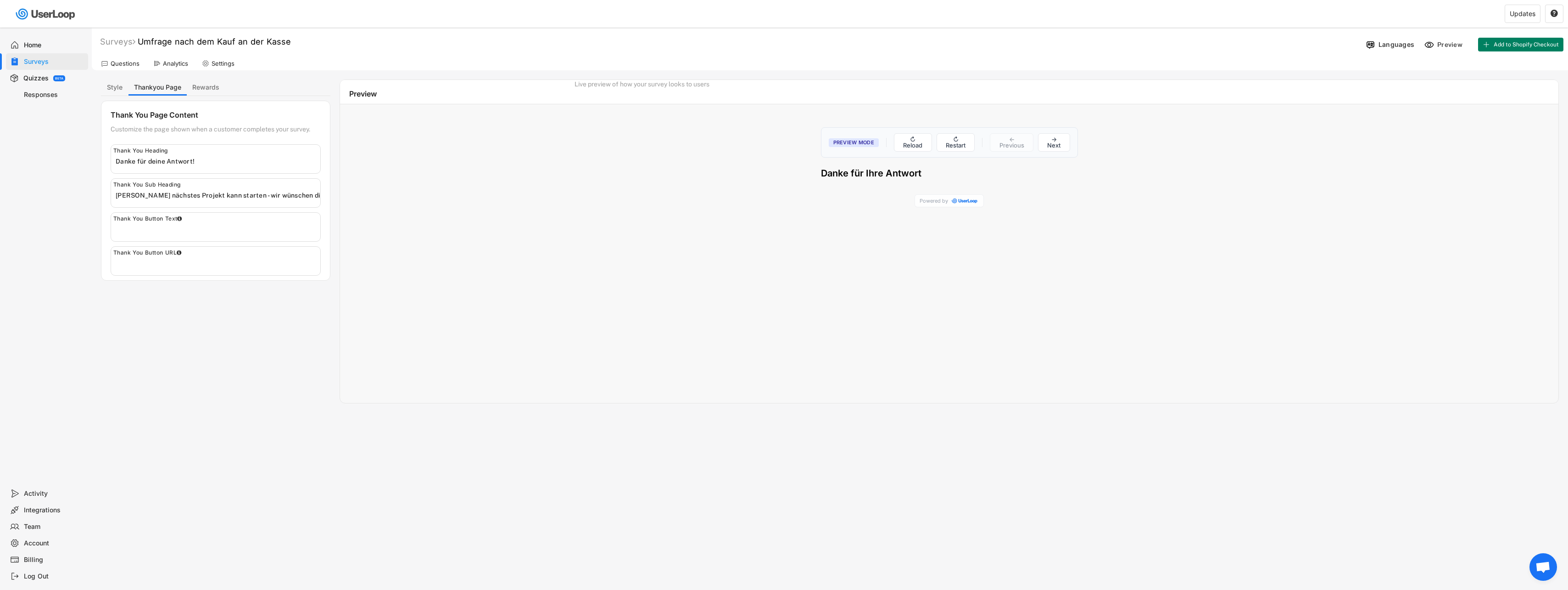
drag, startPoint x: 297, startPoint y: 218, endPoint x: 300, endPoint y: 222, distance: 5.0
click at [298, 218] on div "Thank You Button Text" at bounding box center [216, 227] width 210 height 29
click at [294, 243] on div "Thank You Page Content Customize the page shown when a customer completes your …" at bounding box center [216, 191] width 229 height 180
click at [221, 84] on button "Rewards" at bounding box center [206, 88] width 38 height 16
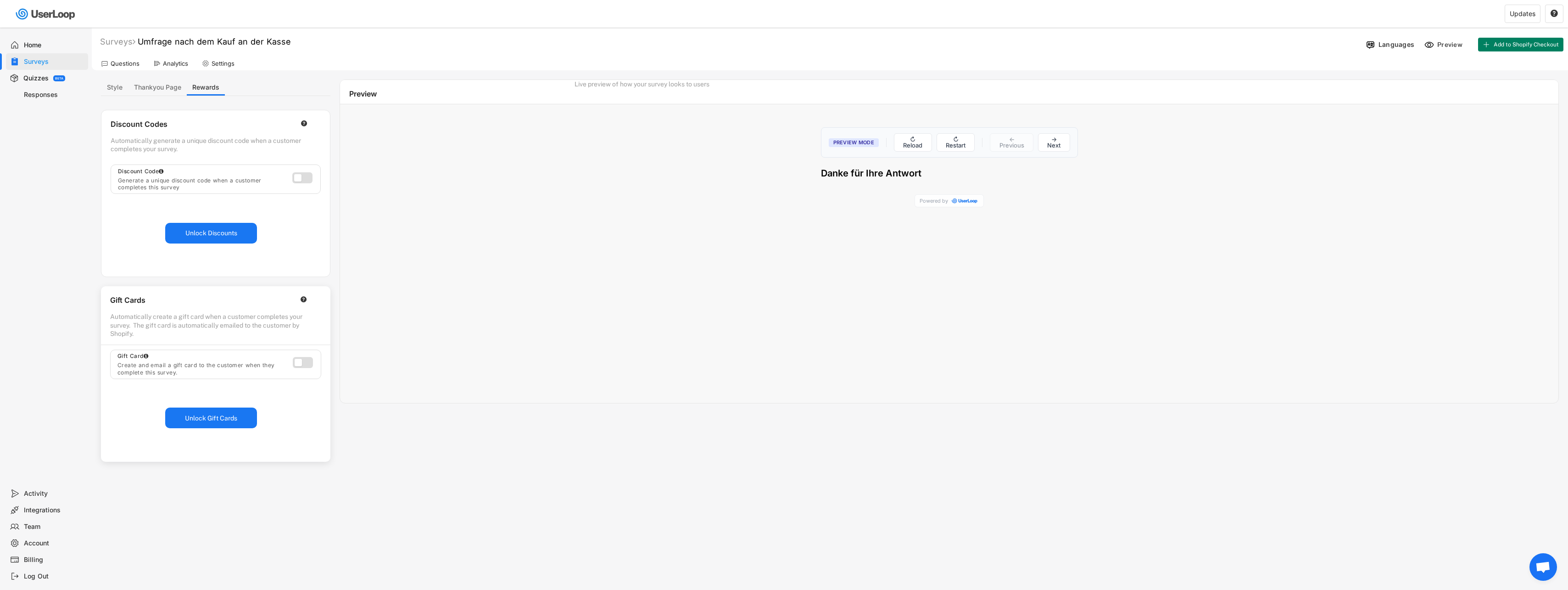
click at [219, 57] on div "Settings" at bounding box center [218, 63] width 42 height 14
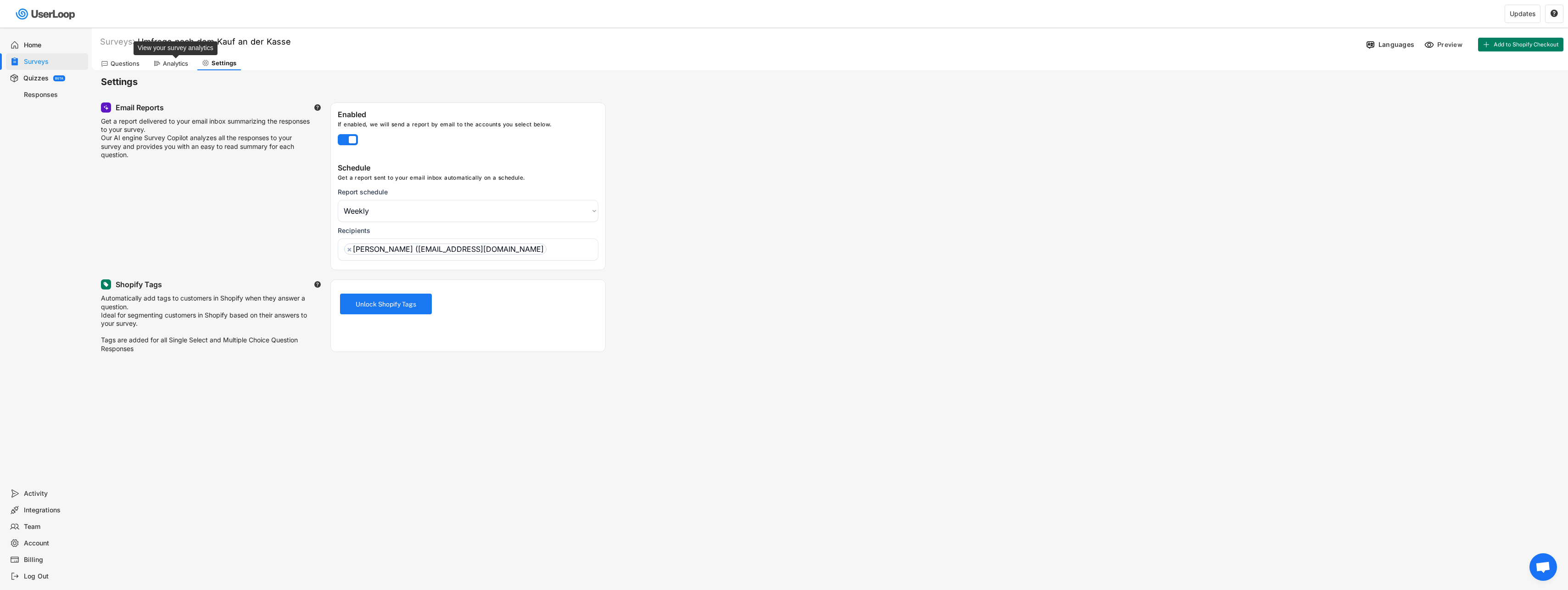
click at [183, 66] on div "Analytics" at bounding box center [175, 64] width 26 height 8
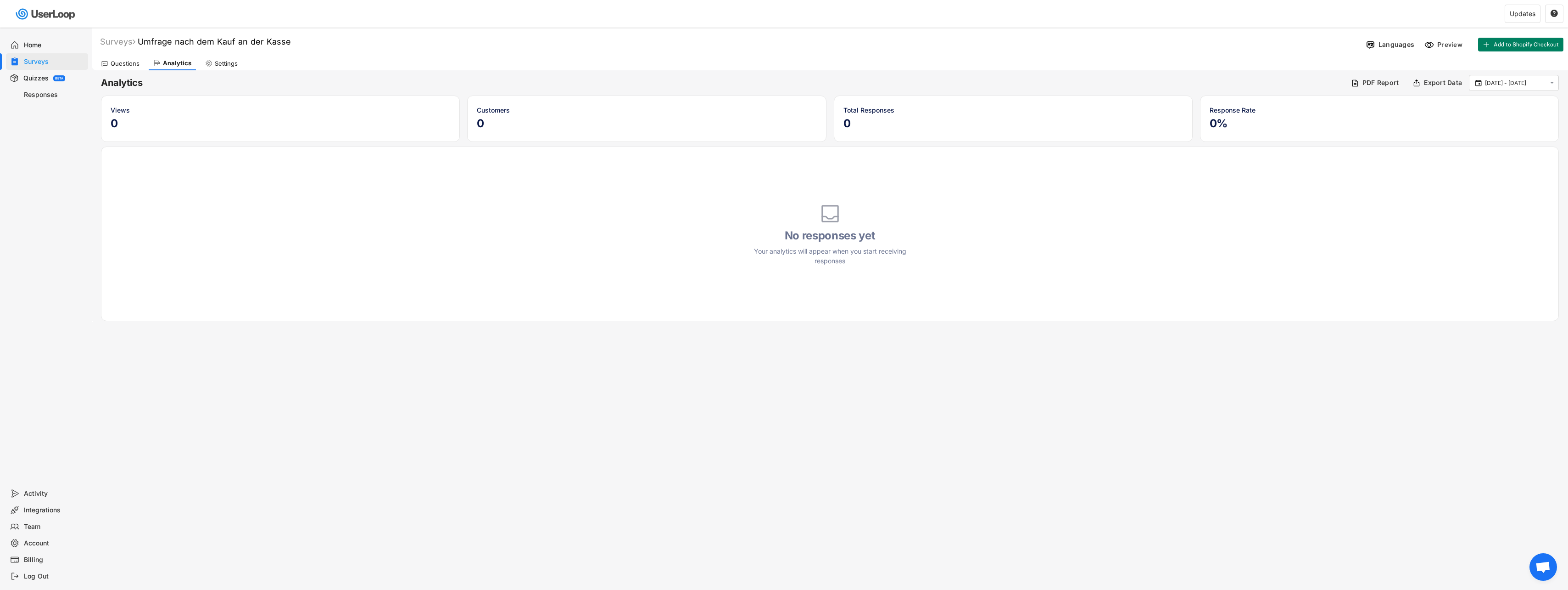
click at [110, 64] on div "Questions" at bounding box center [120, 63] width 47 height 14
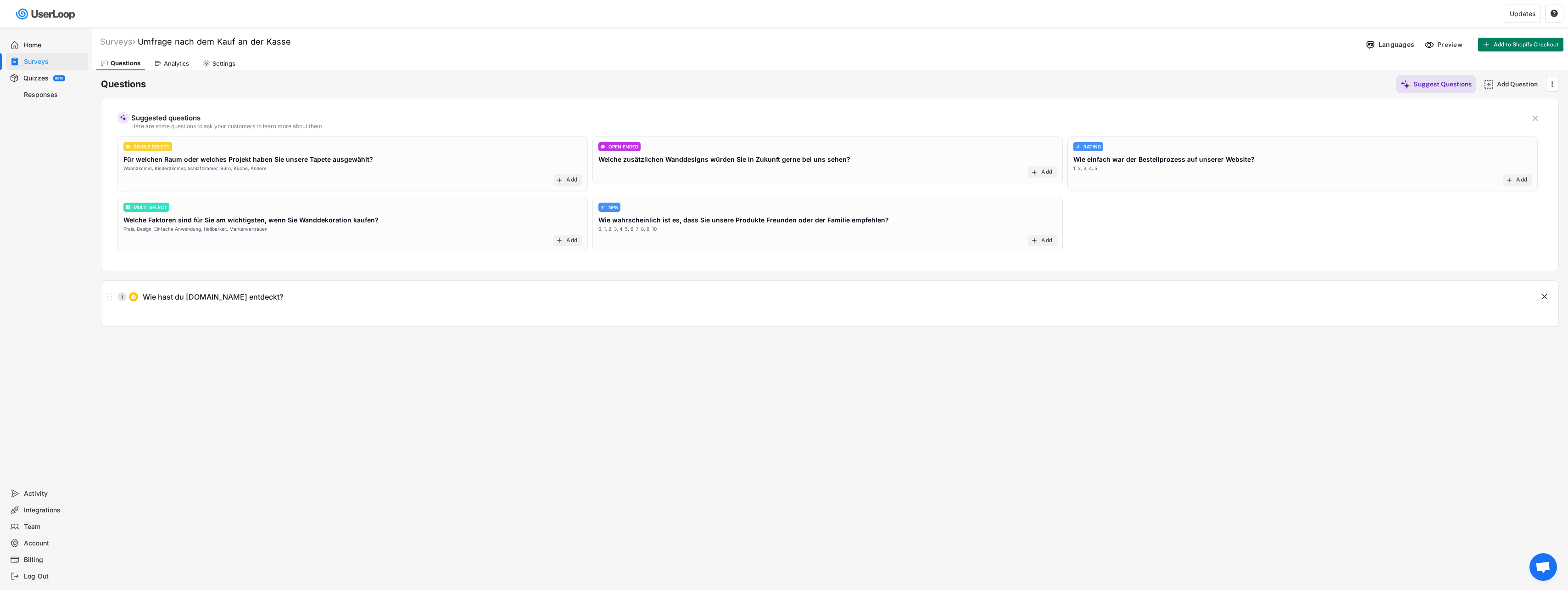
drag, startPoint x: 1454, startPoint y: 34, endPoint x: 1450, endPoint y: 45, distance: 11.7
click at [1454, 34] on div "Surveys Umfrage nach dem Kauf an der Kasse Languages Preview Add to Shopify Che…" at bounding box center [830, 42] width 1477 height 24
click at [1449, 45] on div "Preview" at bounding box center [1451, 44] width 28 height 8
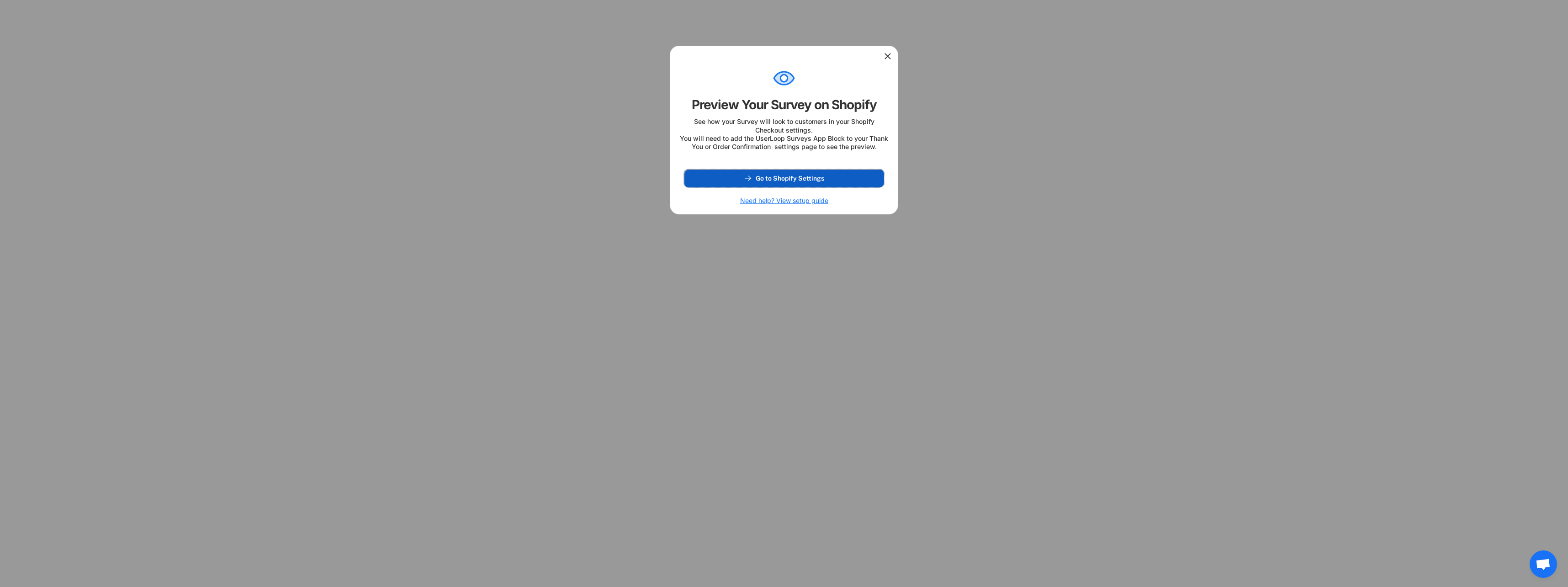
click at [849, 188] on button "Go to Shopify Settings" at bounding box center [783, 177] width 200 height 18
click at [795, 204] on h6 "Need help? View setup guide" at bounding box center [784, 200] width 88 height 8
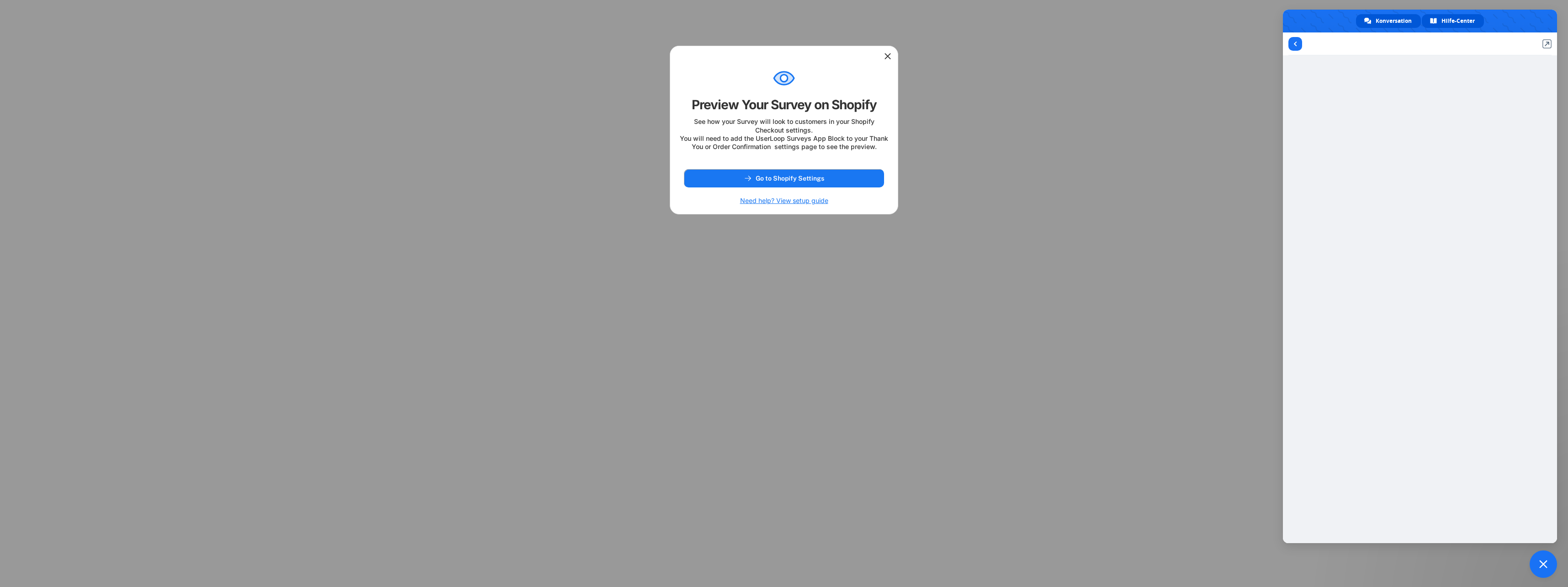
click at [1384, 21] on span "Konversation" at bounding box center [1393, 20] width 36 height 14
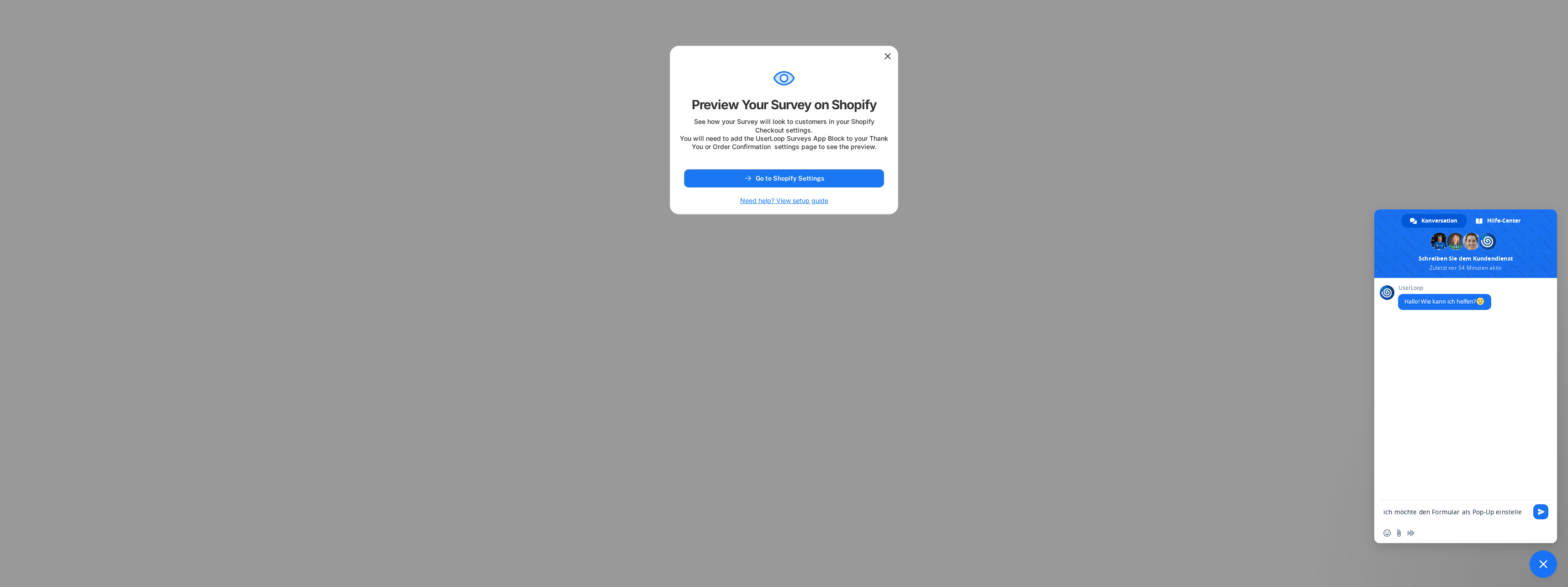
type textarea "ich möchte den Formular als Pop-Up einstellen"
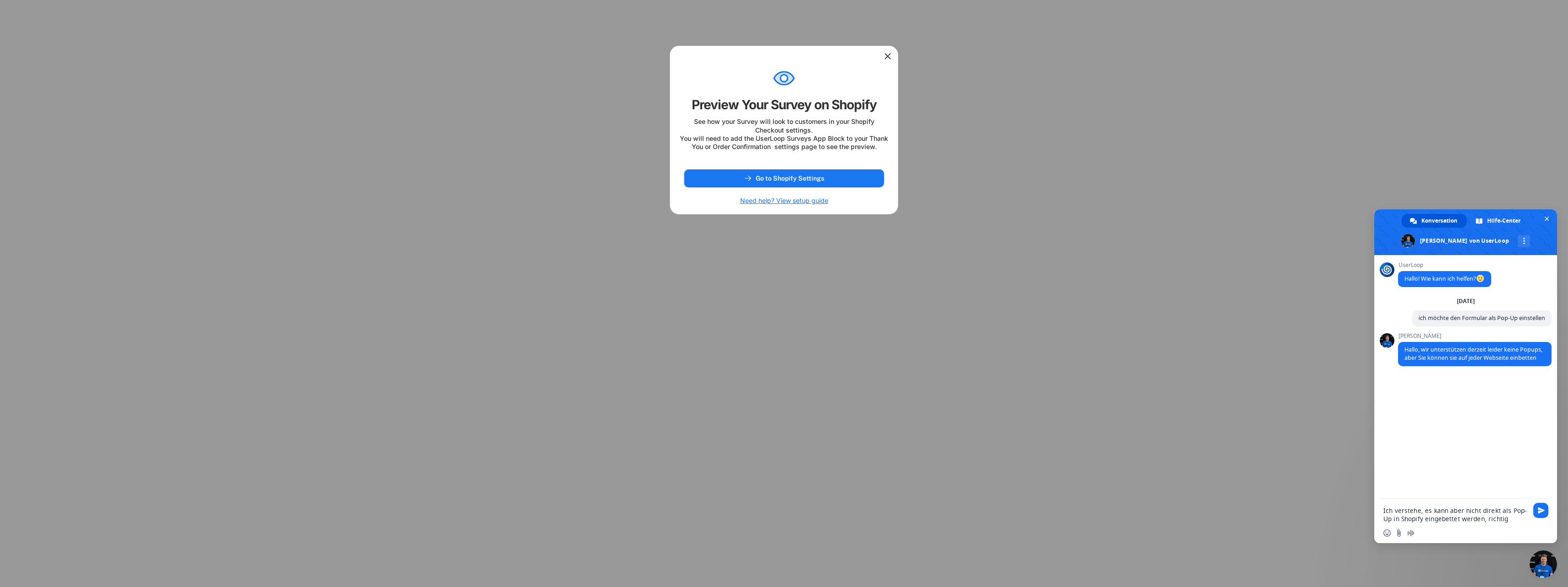
type textarea "Ich verstehe, es kann aber nicht direkt als Pop-Up in Shopify eingebettet werde…"
type textarea "ok danke"
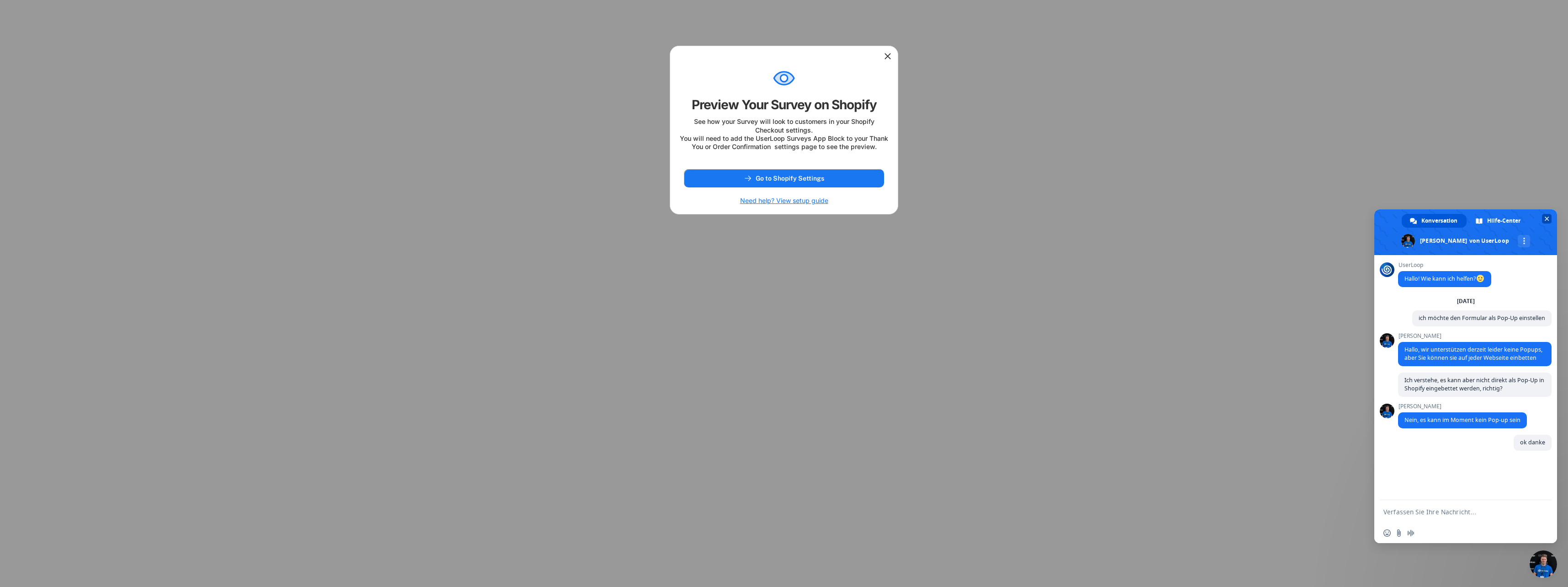
click at [1549, 224] on span at bounding box center [1465, 232] width 183 height 46
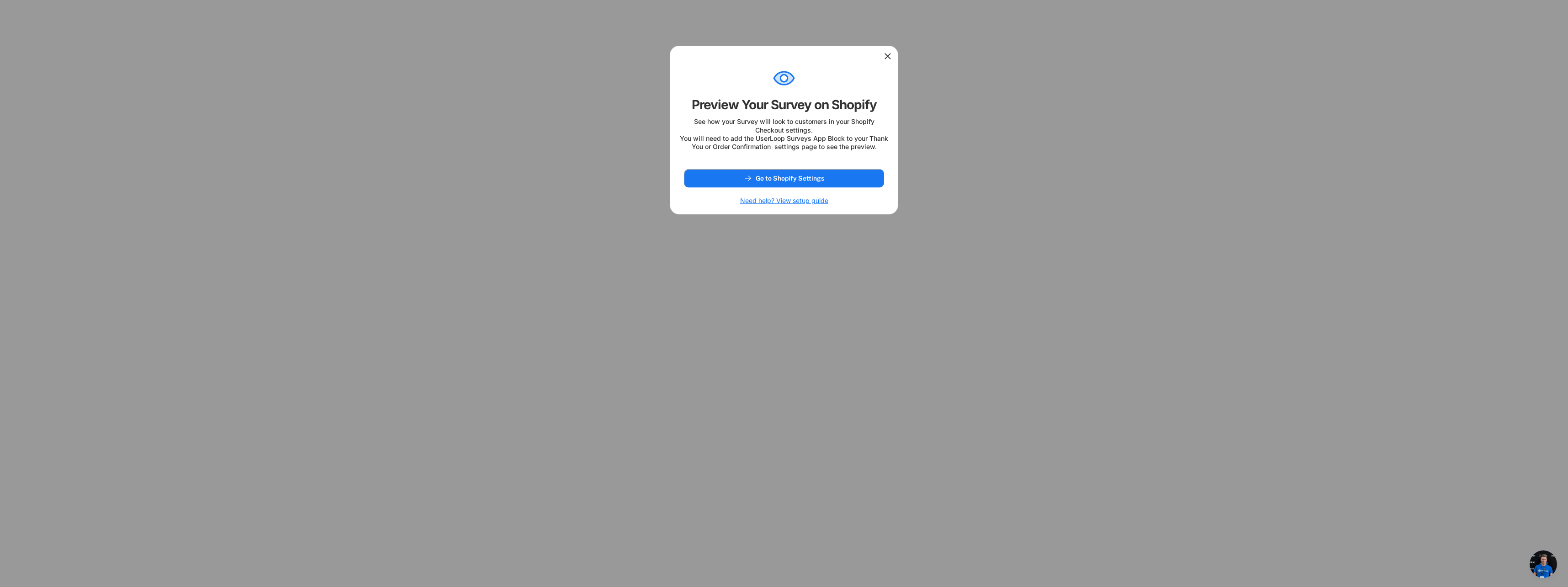
click at [884, 52] on icon at bounding box center [887, 56] width 9 height 9
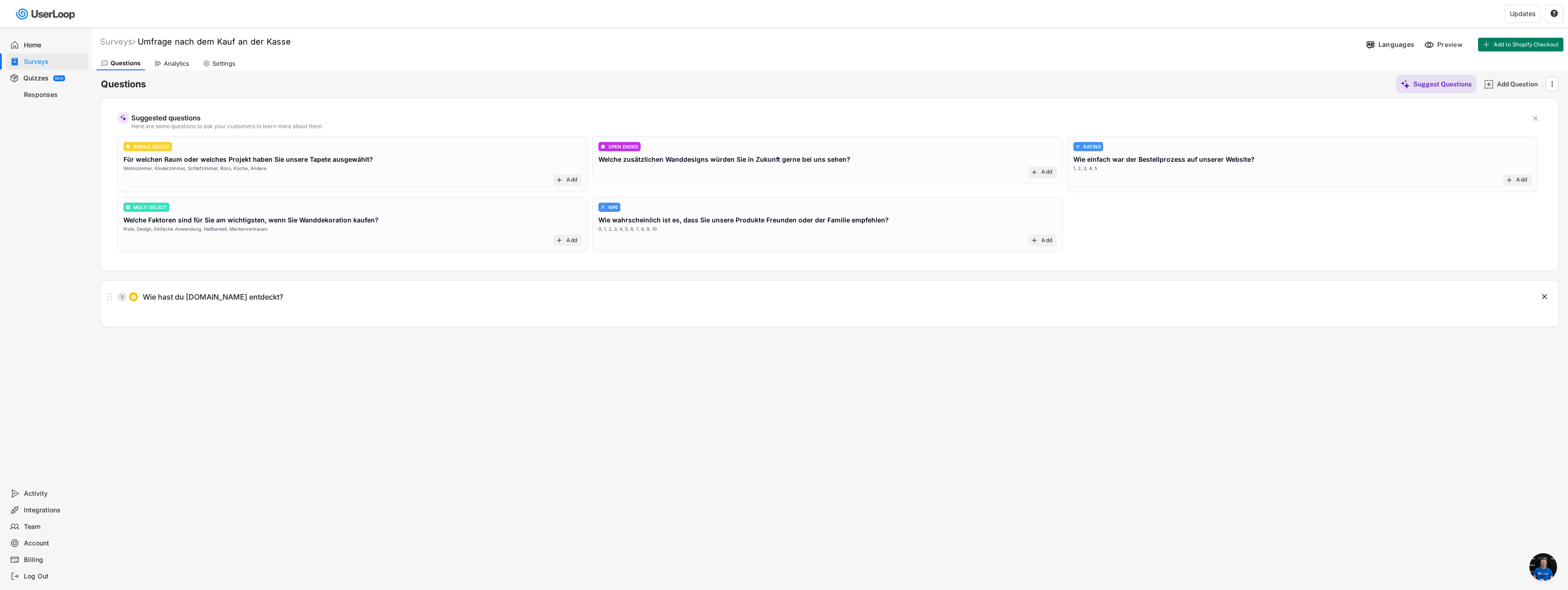
click at [30, 517] on div "Integrations" at bounding box center [47, 510] width 82 height 17
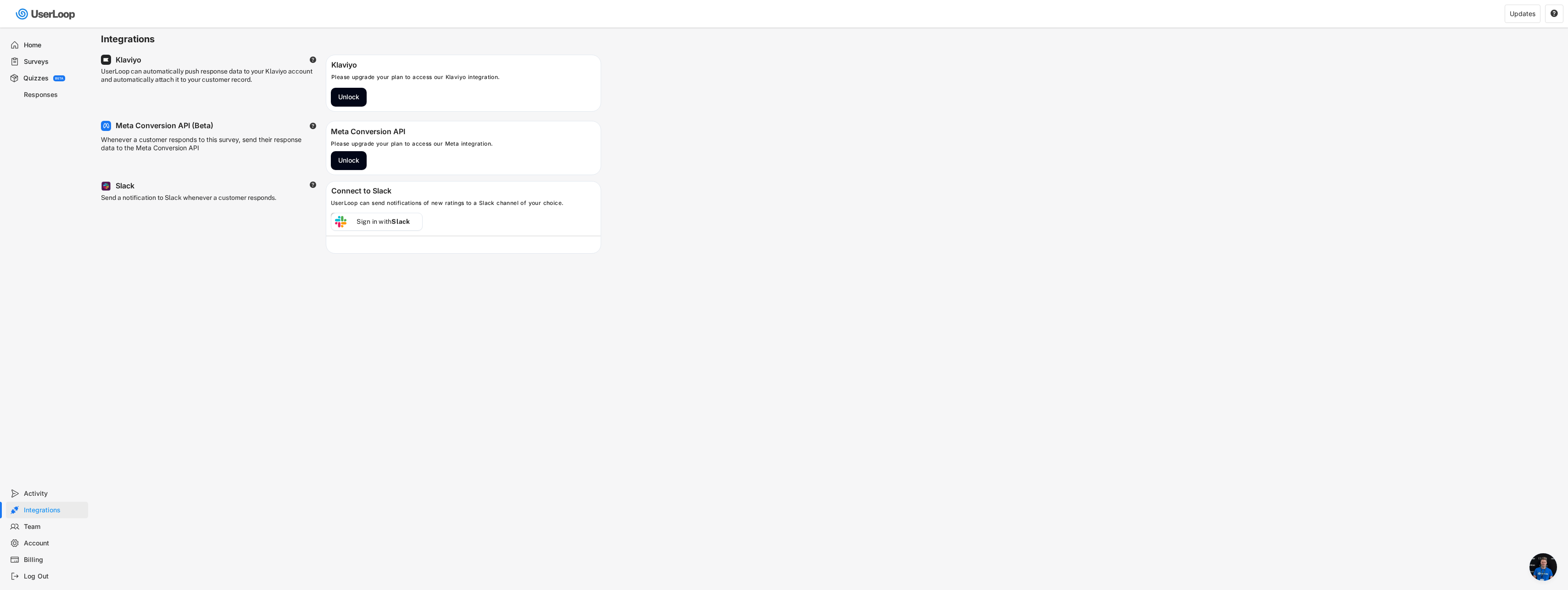
click at [28, 523] on div "Team" at bounding box center [54, 526] width 61 height 9
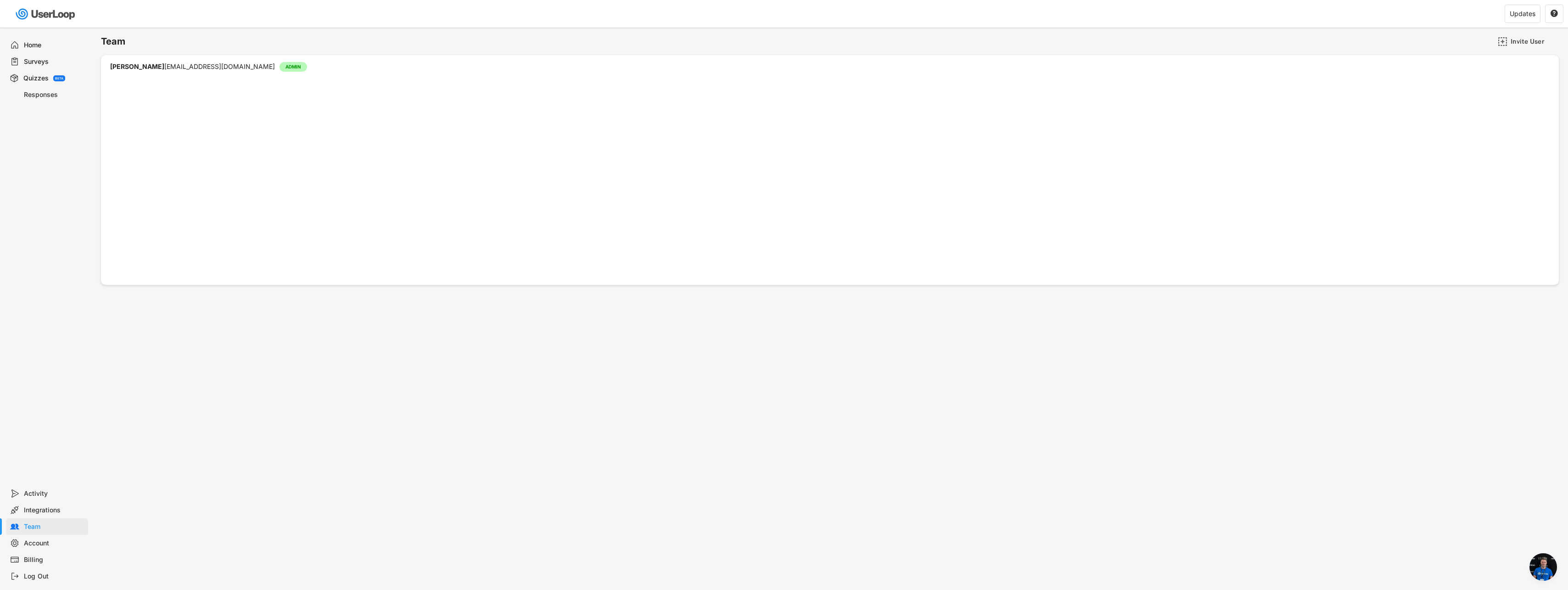
click at [56, 537] on div "Account" at bounding box center [47, 542] width 82 height 17
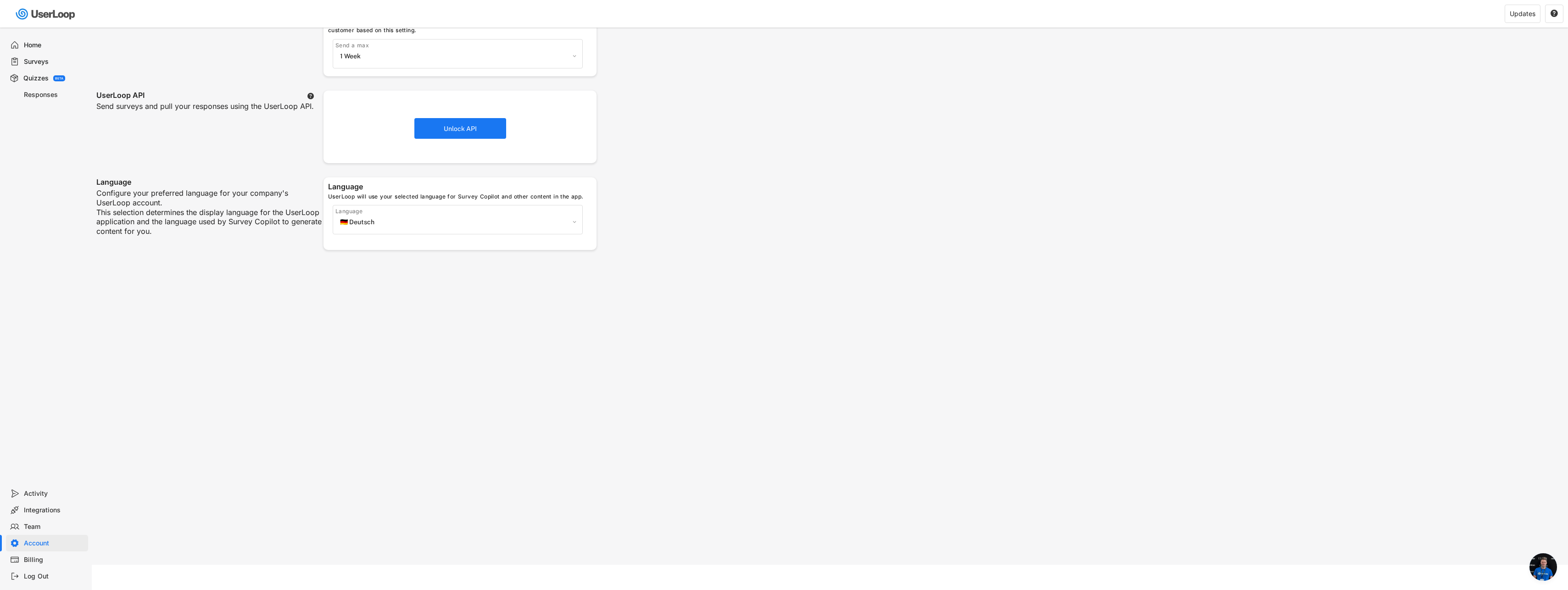
scroll to position [290, 0]
click at [31, 556] on div "Billing" at bounding box center [54, 559] width 61 height 9
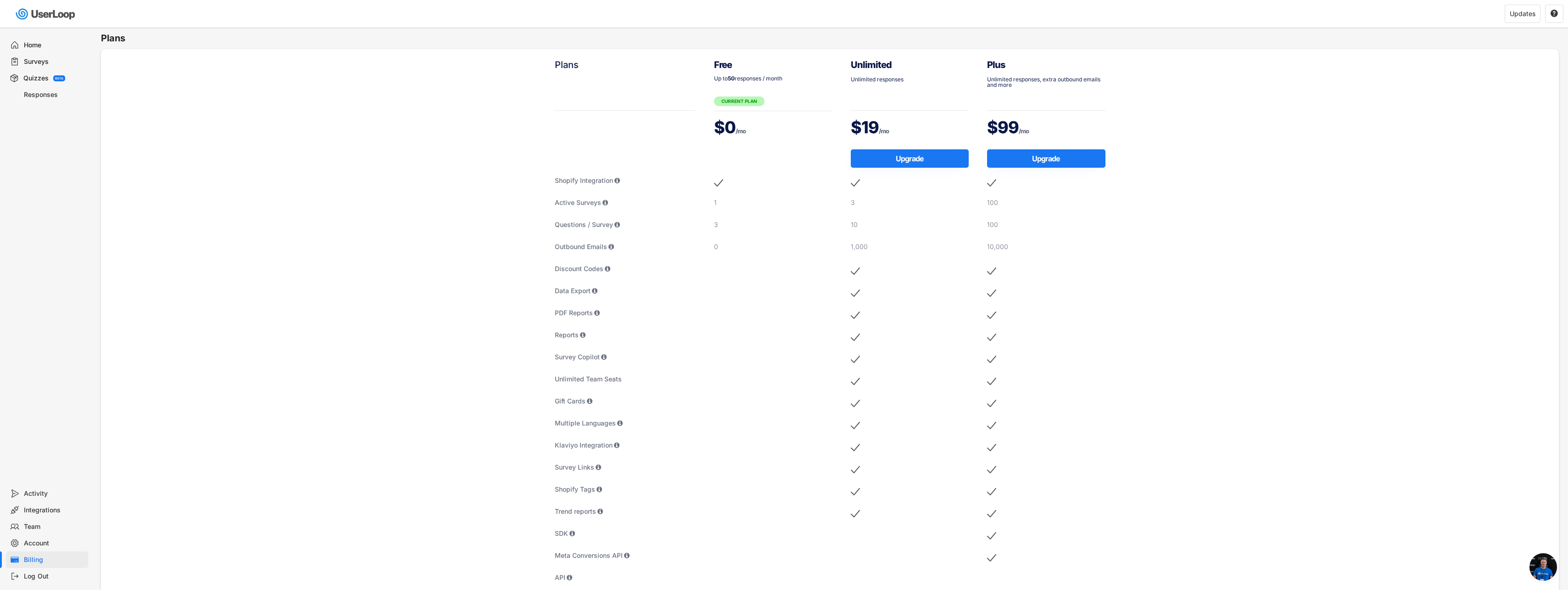
click at [45, 492] on div "Activity" at bounding box center [54, 493] width 61 height 9
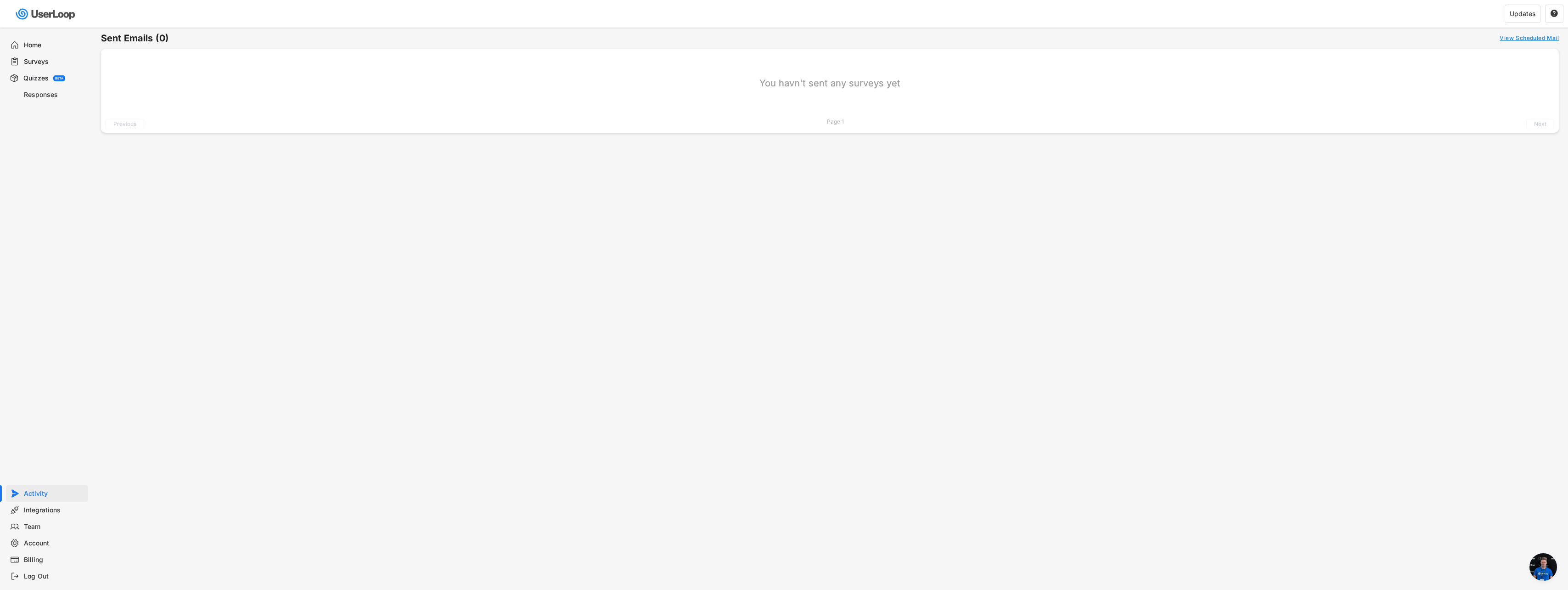
click at [47, 578] on div "Log Out" at bounding box center [54, 576] width 61 height 9
